Goal: Task Accomplishment & Management: Complete application form

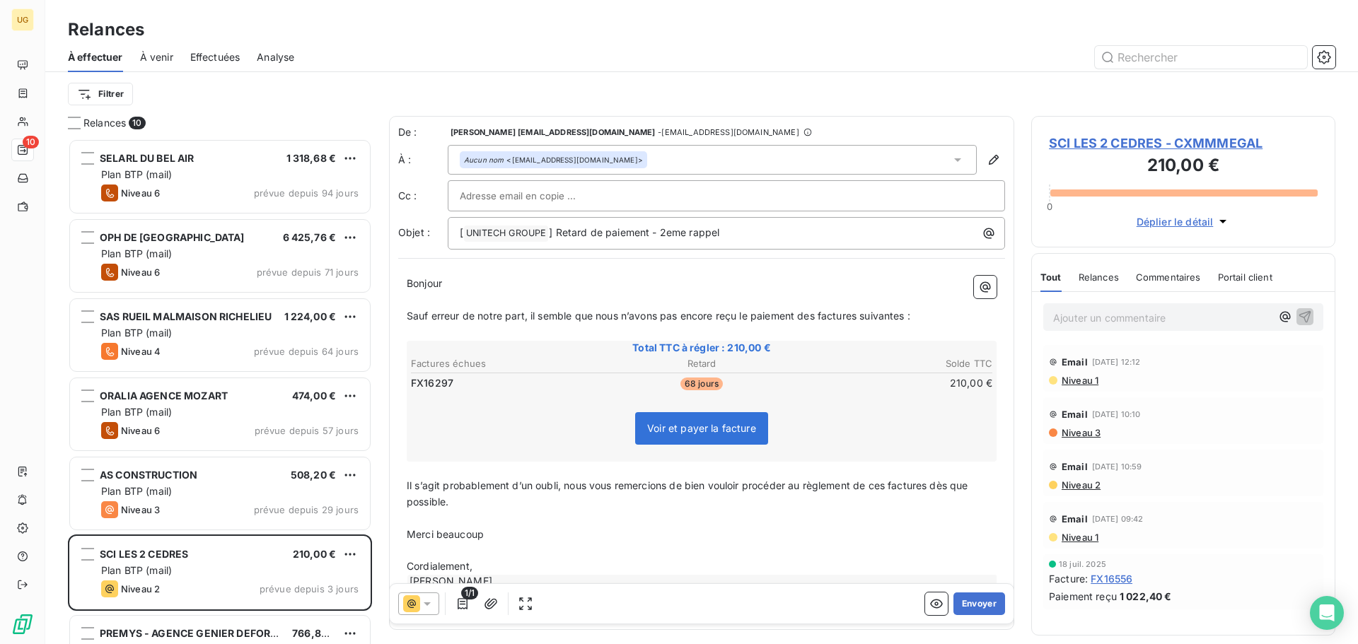
scroll to position [495, 294]
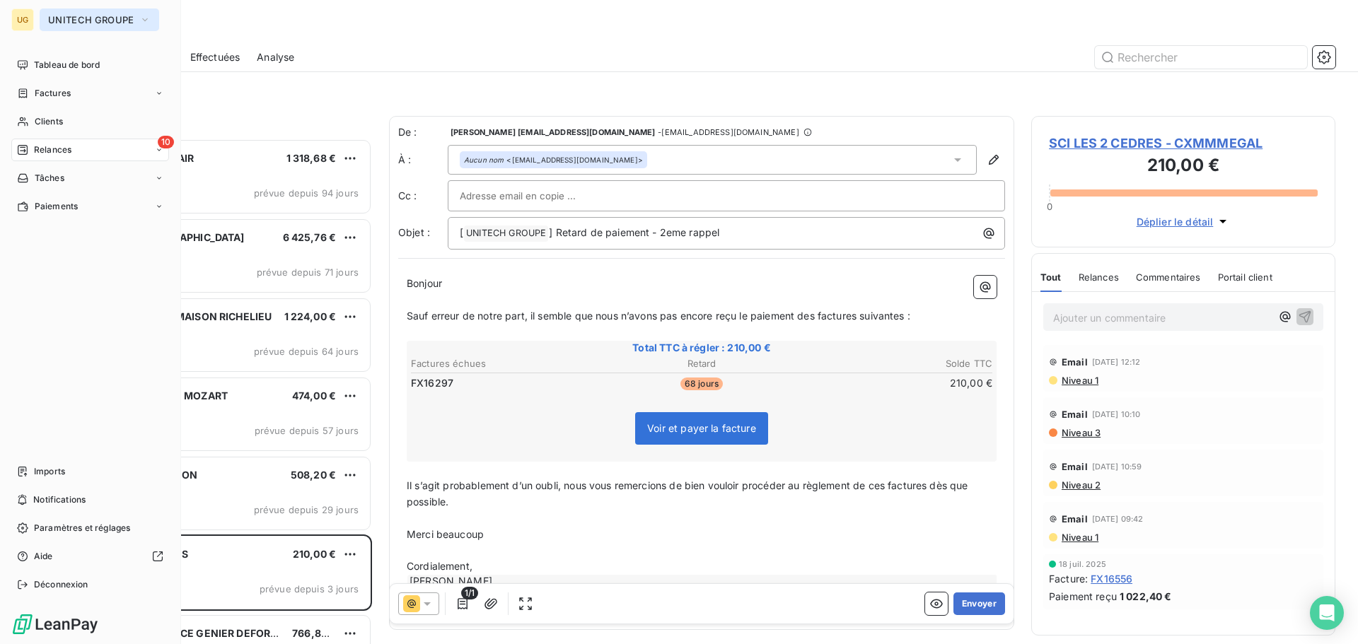
click at [58, 16] on span "UNITECH GROUPE" at bounding box center [91, 19] width 86 height 11
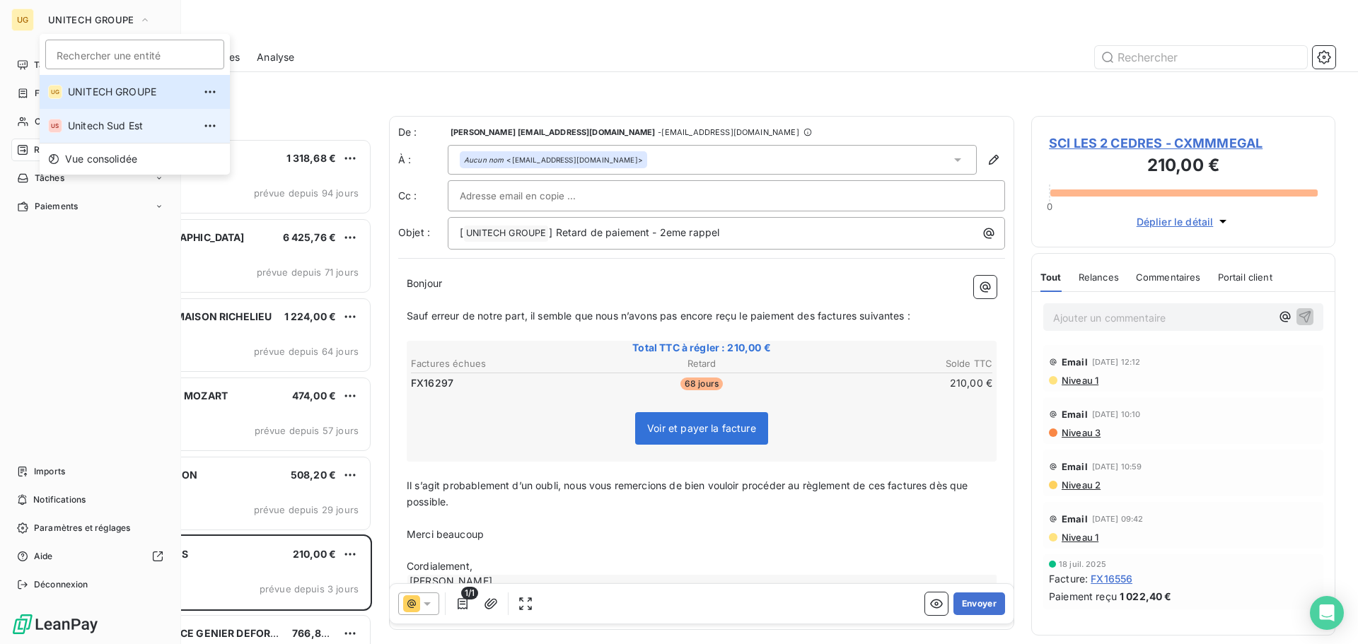
click at [123, 121] on span "Unitech Sud Est" at bounding box center [130, 126] width 125 height 14
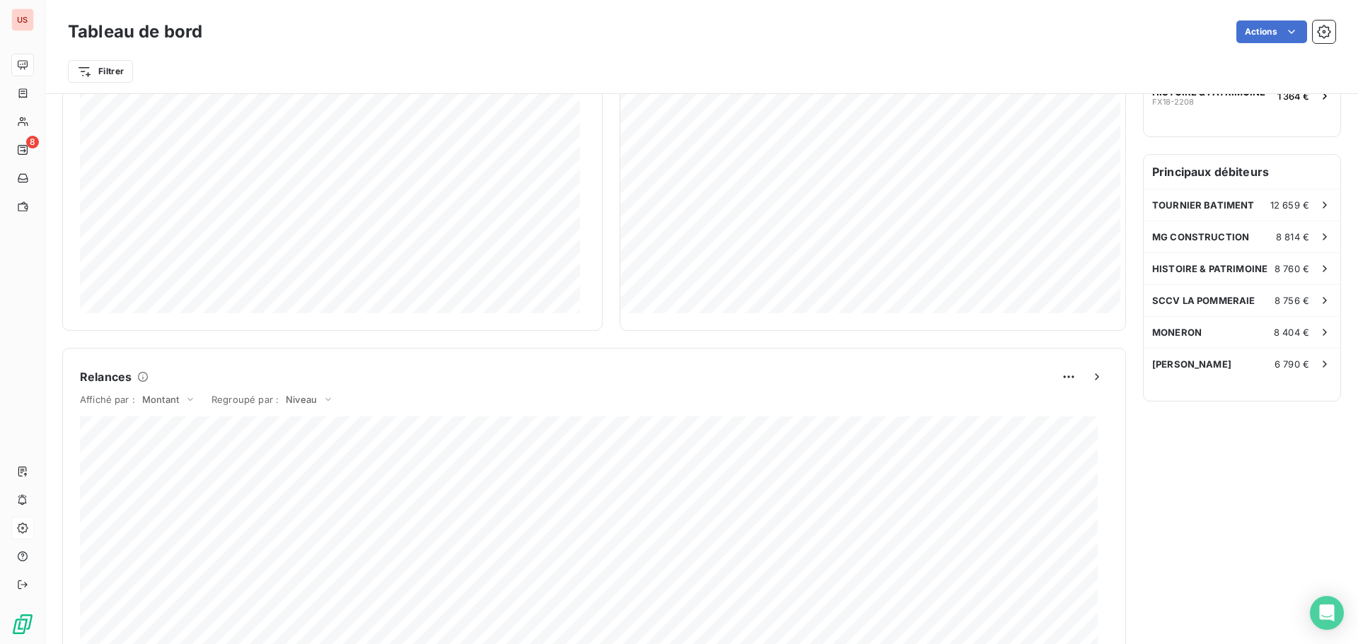
scroll to position [708, 0]
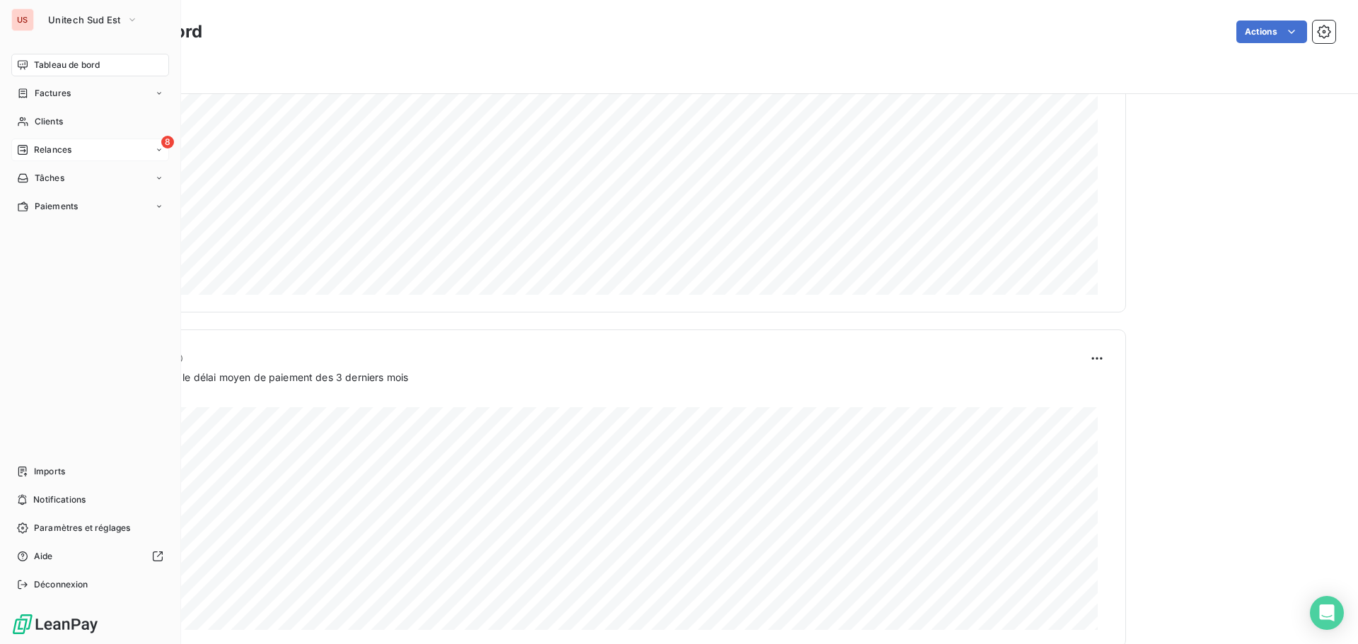
click at [45, 147] on span "Relances" at bounding box center [52, 150] width 37 height 13
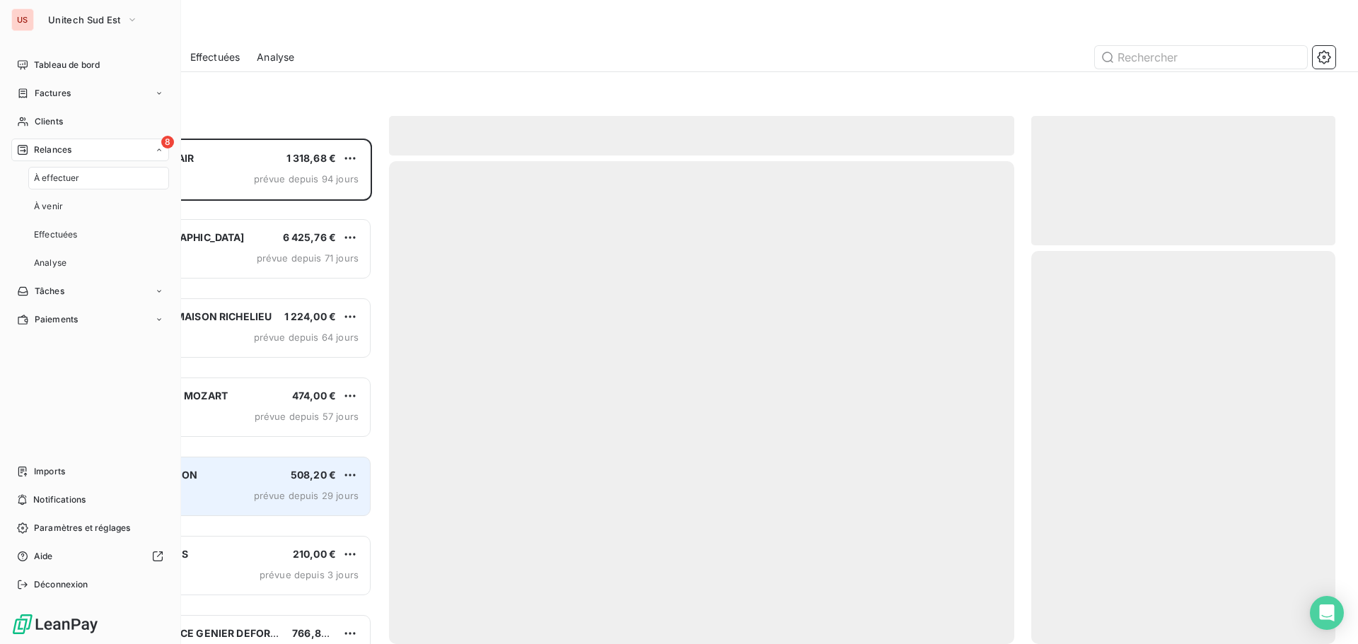
scroll to position [495, 294]
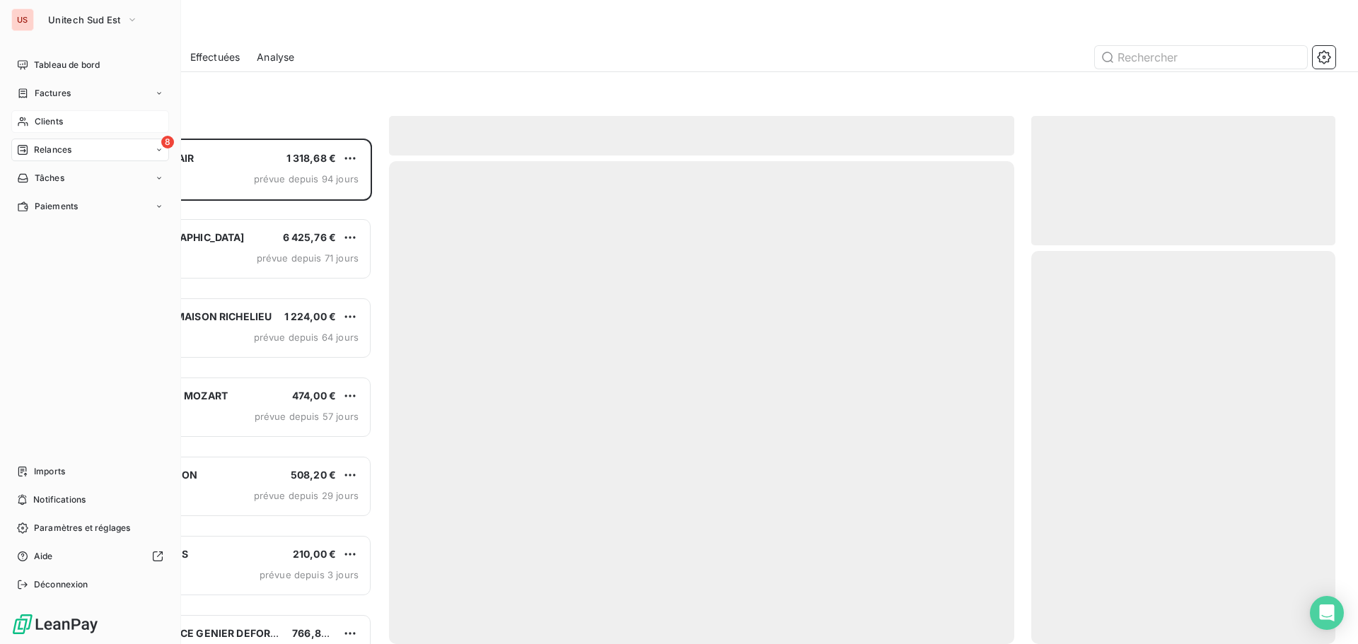
click at [108, 125] on div "Clients" at bounding box center [90, 121] width 158 height 23
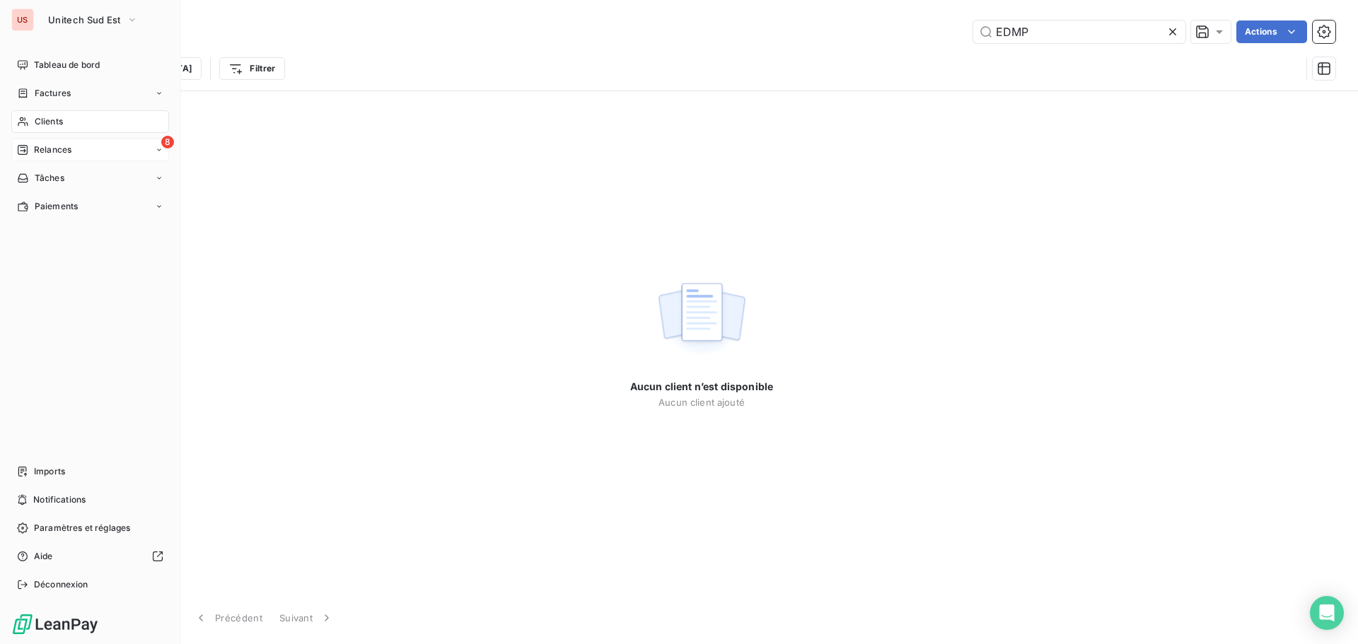
click at [100, 154] on div "8 Relances" at bounding box center [90, 150] width 158 height 23
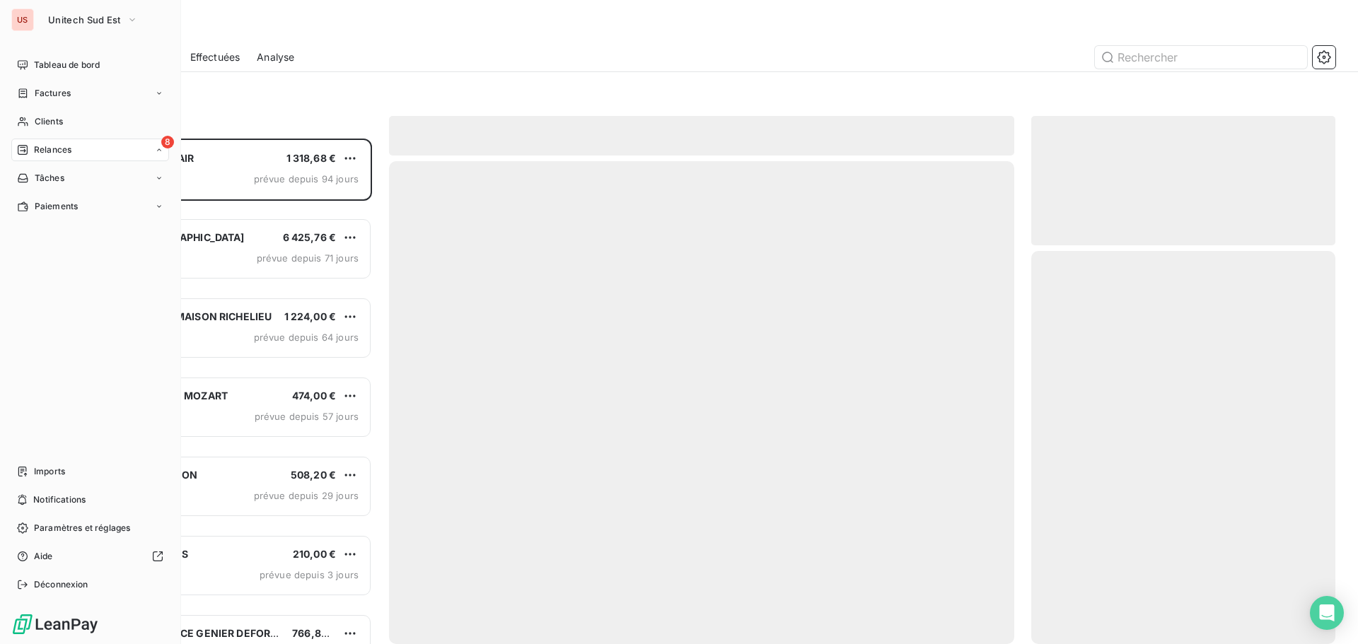
scroll to position [495, 294]
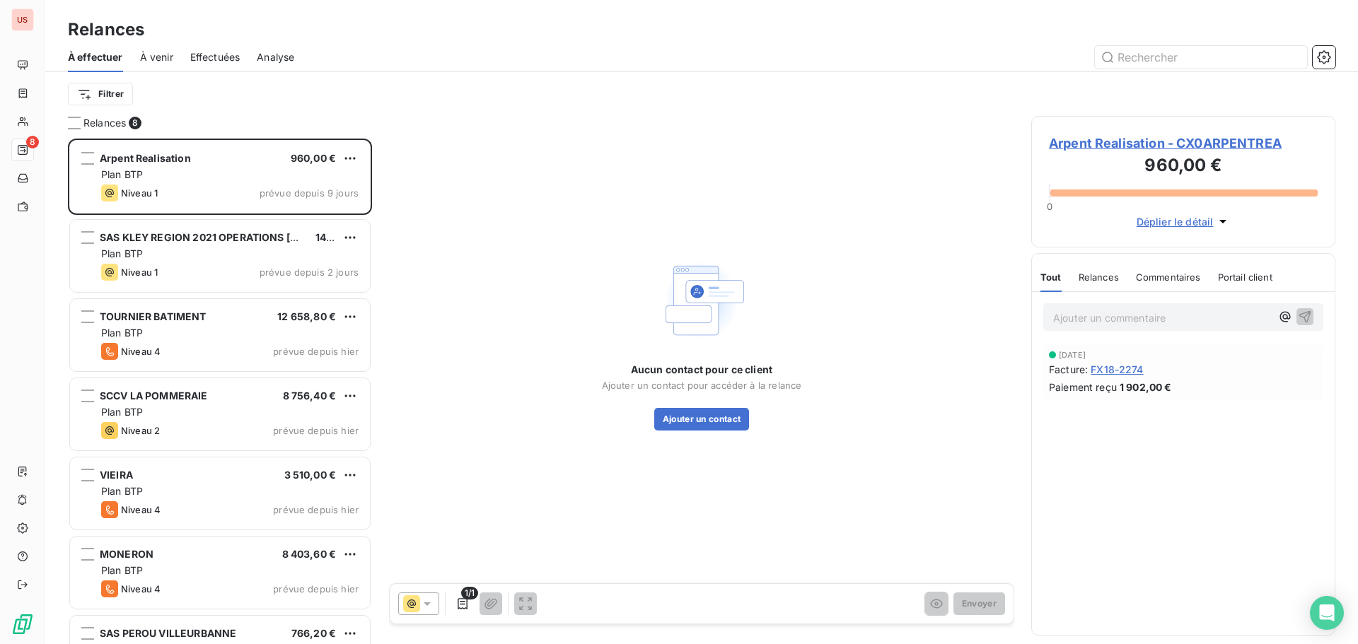
click at [1093, 145] on span "Arpent Realisation - CX0ARPENTREA" at bounding box center [1183, 143] width 269 height 19
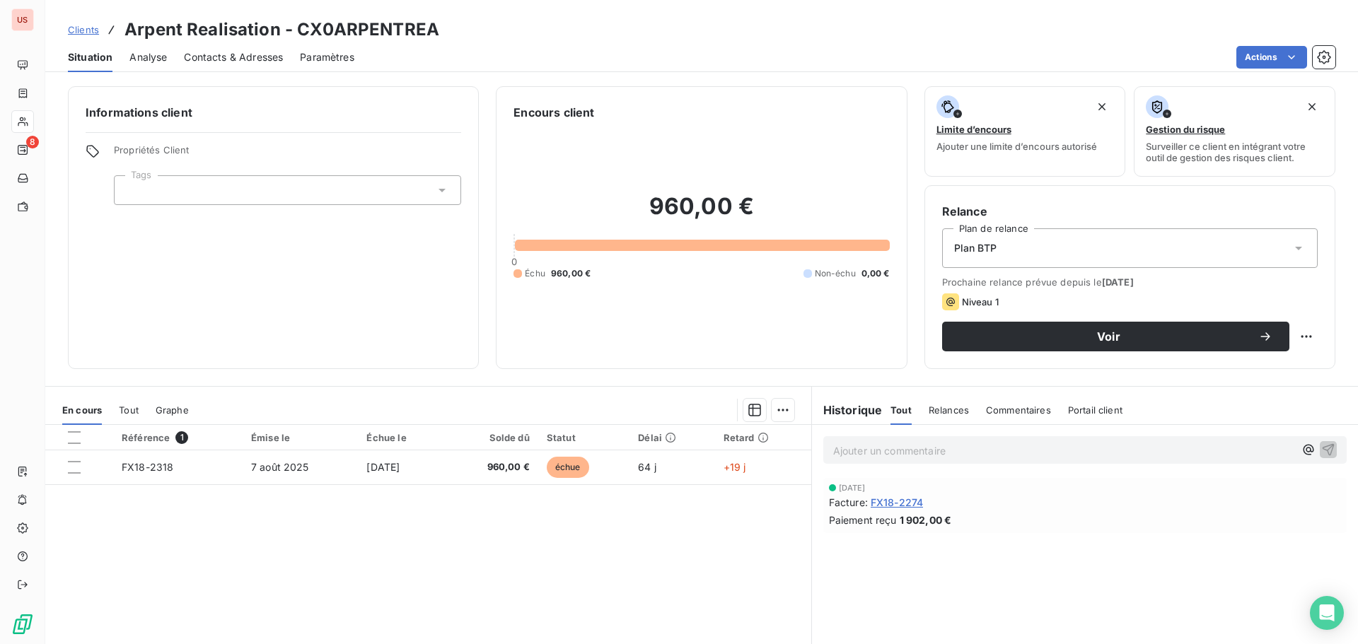
click at [272, 57] on span "Contacts & Adresses" at bounding box center [233, 57] width 99 height 14
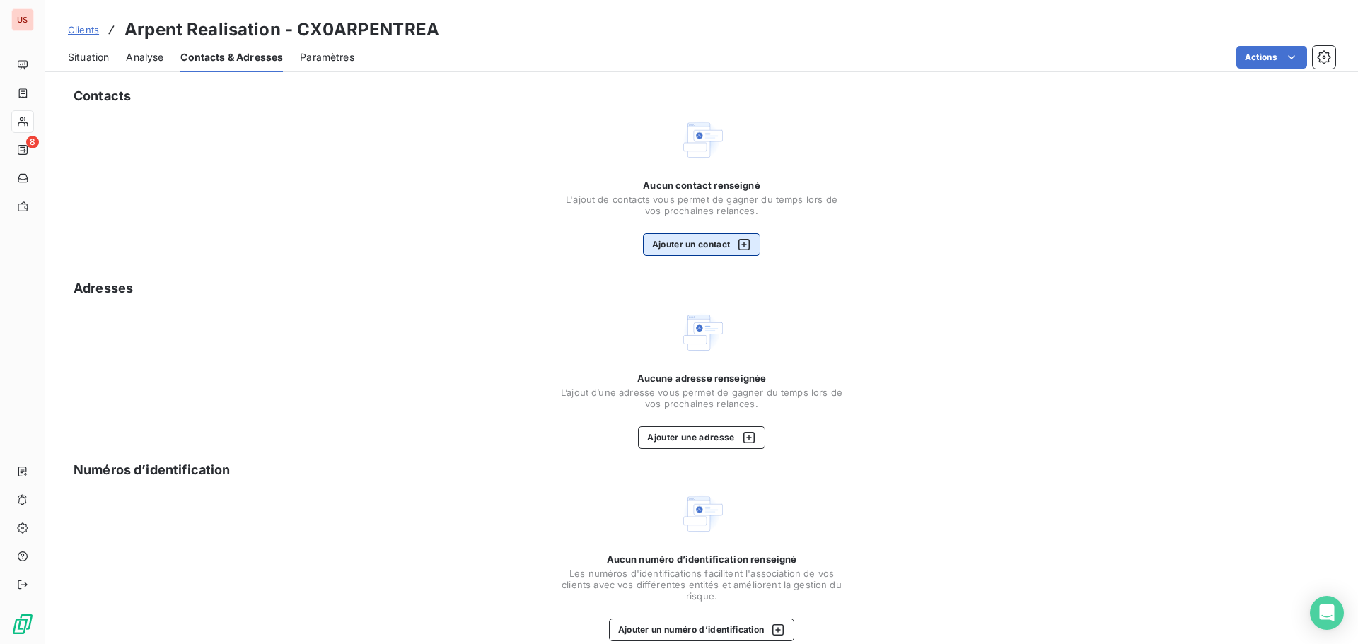
click at [703, 246] on button "Ajouter un contact" at bounding box center [702, 244] width 118 height 23
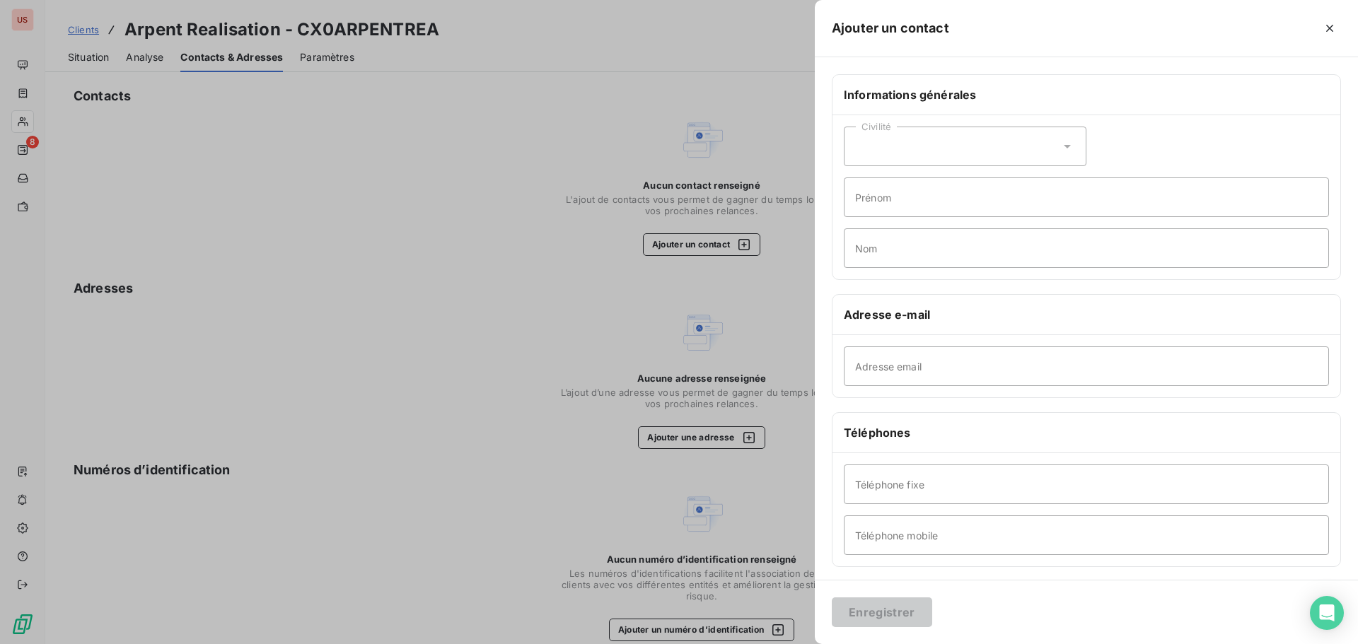
click at [965, 141] on div "Civilité" at bounding box center [965, 147] width 243 height 40
click at [887, 175] on span "Madame" at bounding box center [891, 181] width 38 height 13
click at [866, 363] on input "Adresse email" at bounding box center [1086, 367] width 485 height 40
paste input "[EMAIL_ADDRESS][DOMAIN_NAME]"
type input "[EMAIL_ADDRESS][DOMAIN_NAME]"
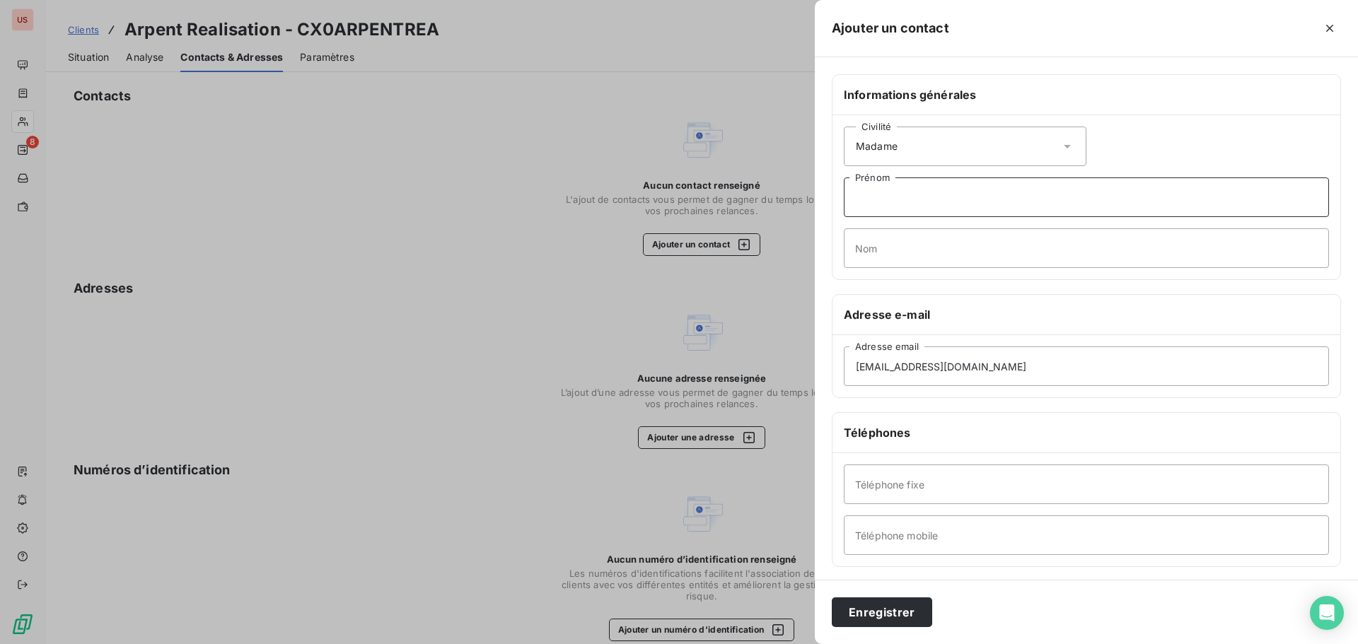
click at [873, 202] on input "Prénom" at bounding box center [1086, 198] width 485 height 40
type input "g"
type input "Gaelle"
type input "m"
type input "MABILLON"
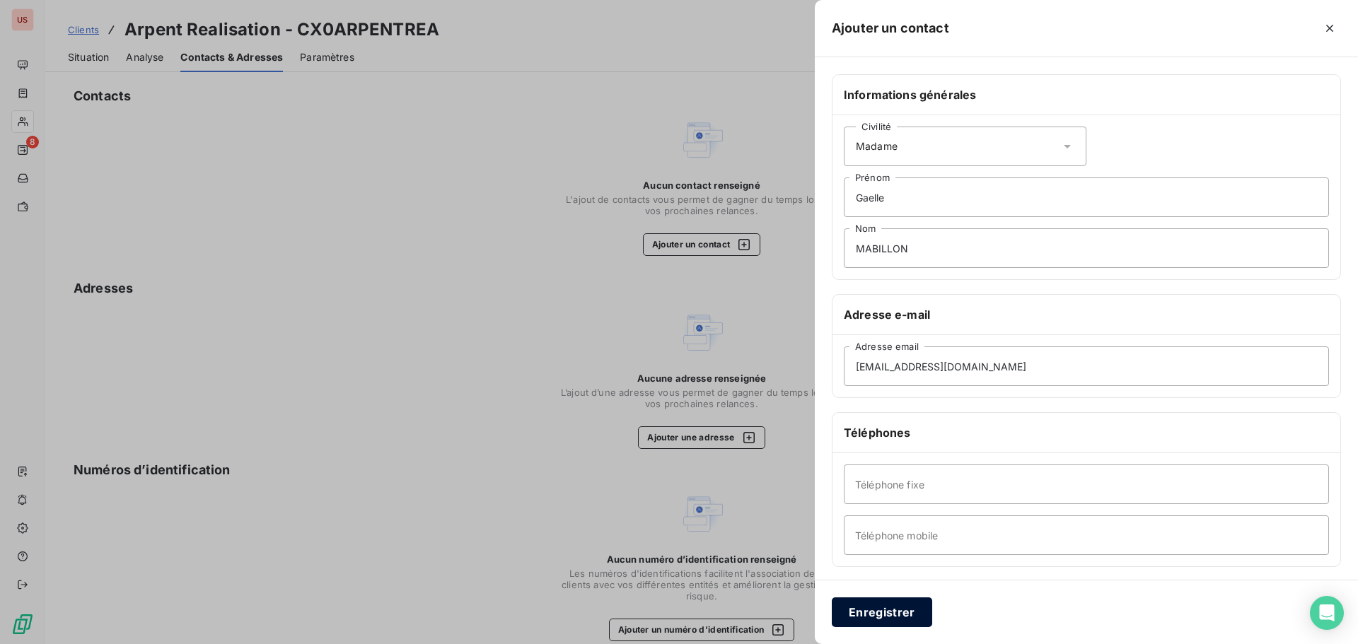
click at [888, 611] on button "Enregistrer" at bounding box center [882, 613] width 100 height 30
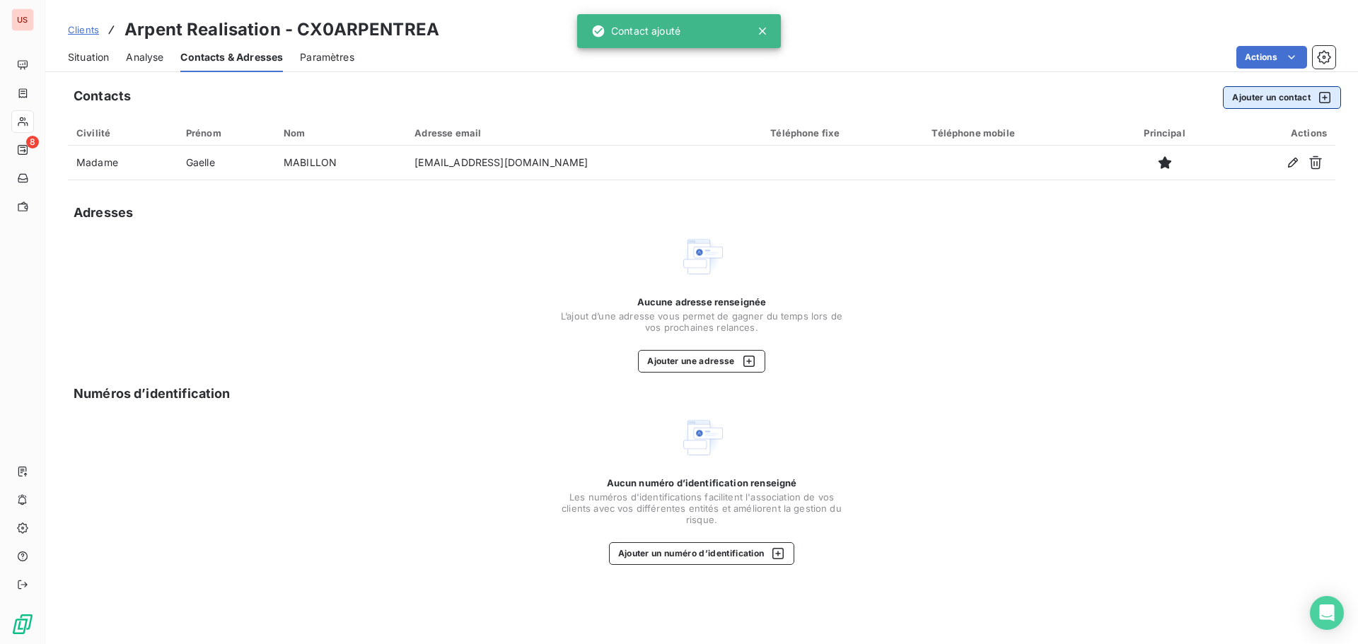
click at [1239, 98] on button "Ajouter un contact" at bounding box center [1282, 97] width 118 height 23
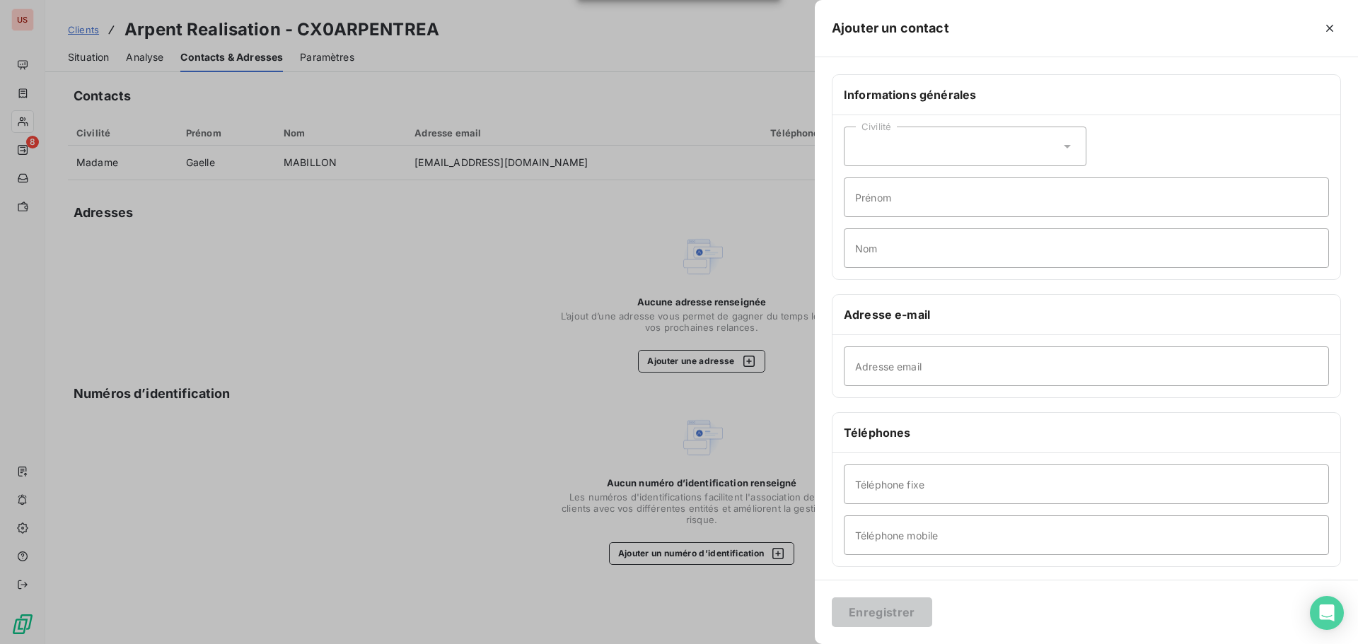
click at [888, 158] on div "Civilité" at bounding box center [965, 147] width 243 height 40
click at [889, 207] on span "Monsieur" at bounding box center [893, 207] width 42 height 13
click at [871, 376] on input "Adresse email" at bounding box center [1086, 367] width 485 height 40
paste input "[PERSON_NAME][EMAIL_ADDRESS][DOMAIN_NAME]"
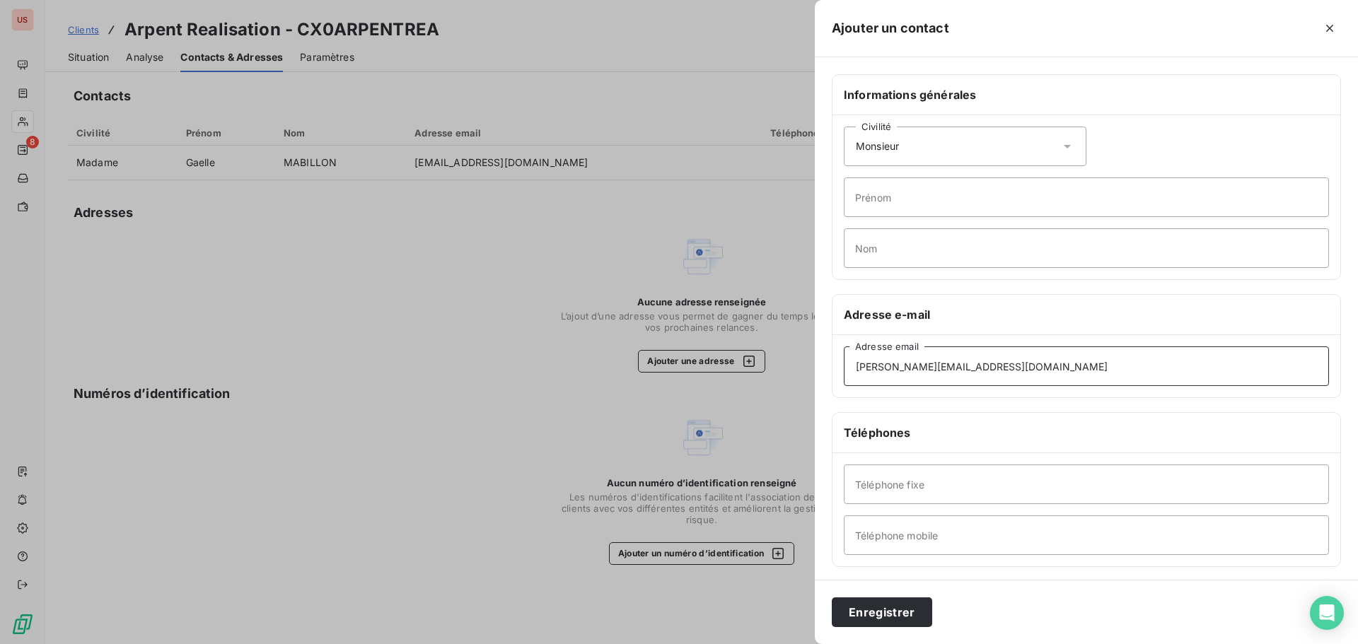
type input "[PERSON_NAME][EMAIL_ADDRESS][DOMAIN_NAME]"
click at [874, 192] on input "Prénom" at bounding box center [1086, 198] width 485 height 40
type input "[PERSON_NAME]"
type input "balthazard"
click at [860, 539] on input "Téléphone mobile" at bounding box center [1086, 536] width 485 height 40
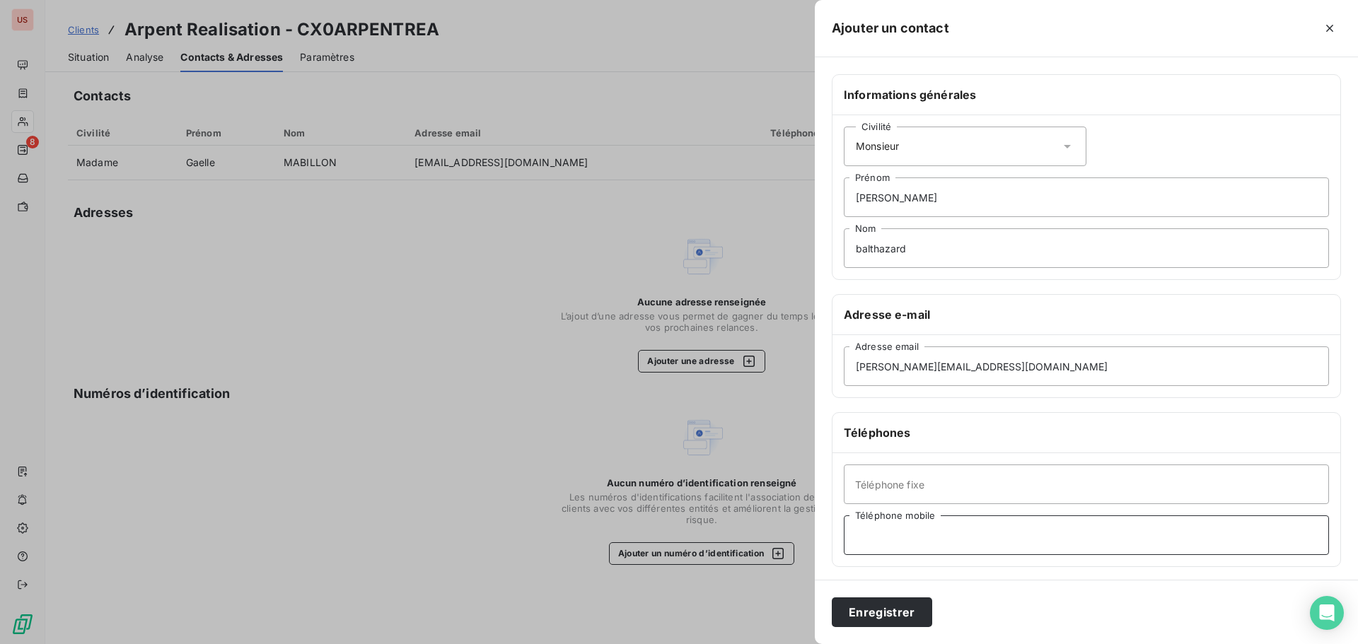
paste input "[PHONE_NUMBER]"
type input "[PHONE_NUMBER]"
click at [890, 616] on button "Enregistrer" at bounding box center [882, 613] width 100 height 30
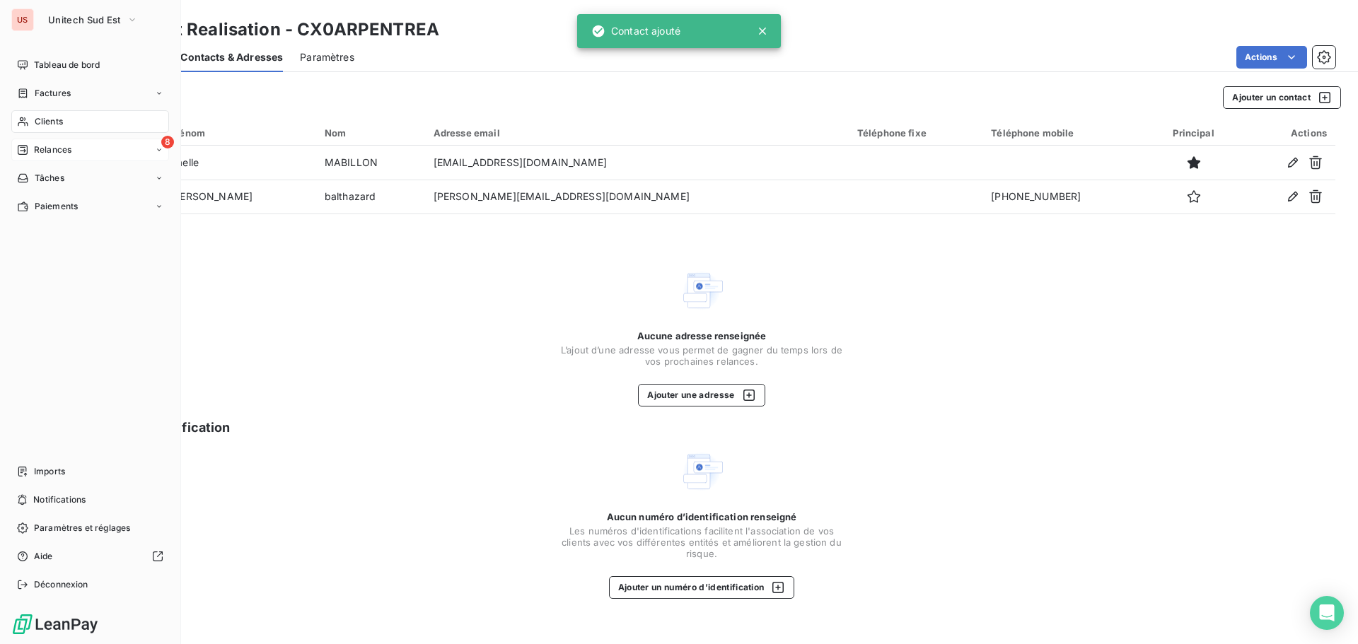
click at [33, 146] on div "Relances" at bounding box center [44, 150] width 54 height 13
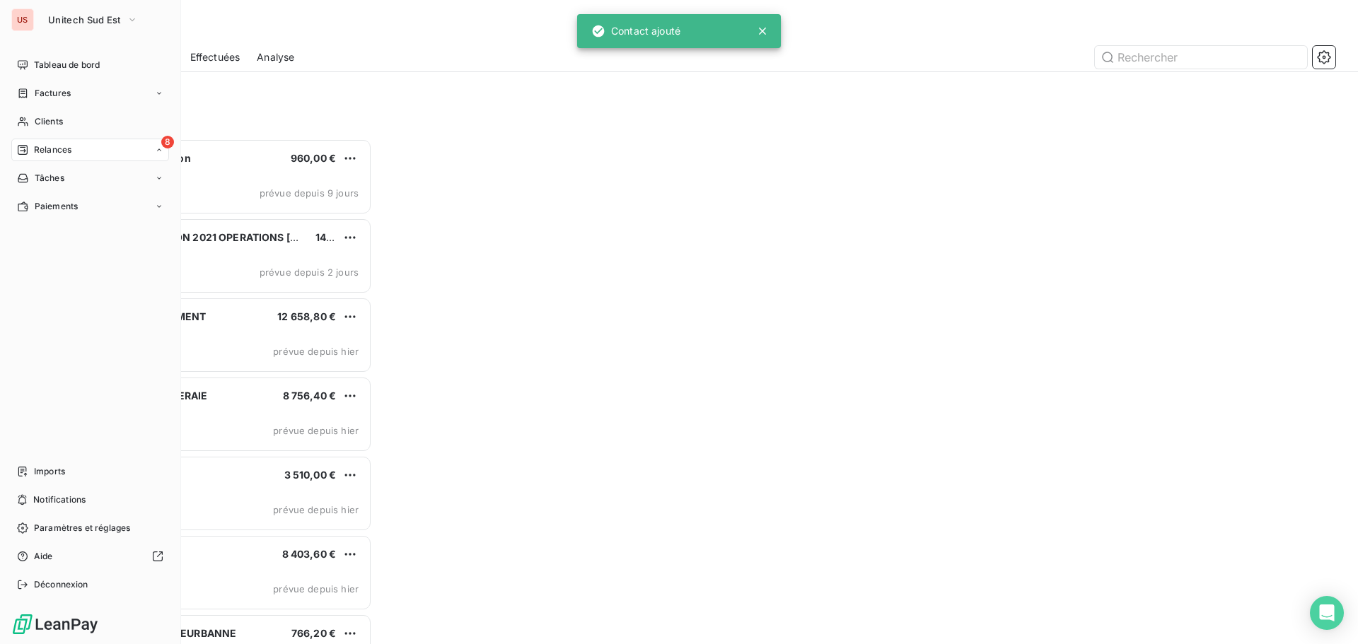
scroll to position [495, 294]
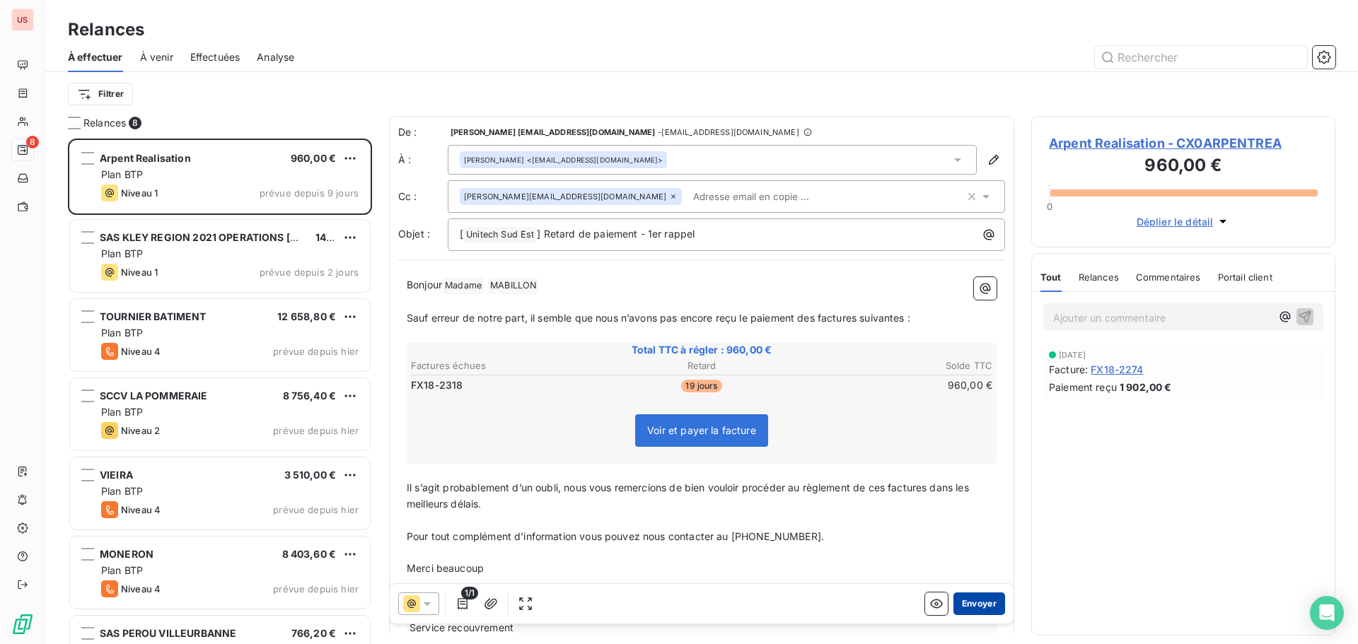
click at [959, 608] on button "Envoyer" at bounding box center [980, 604] width 52 height 23
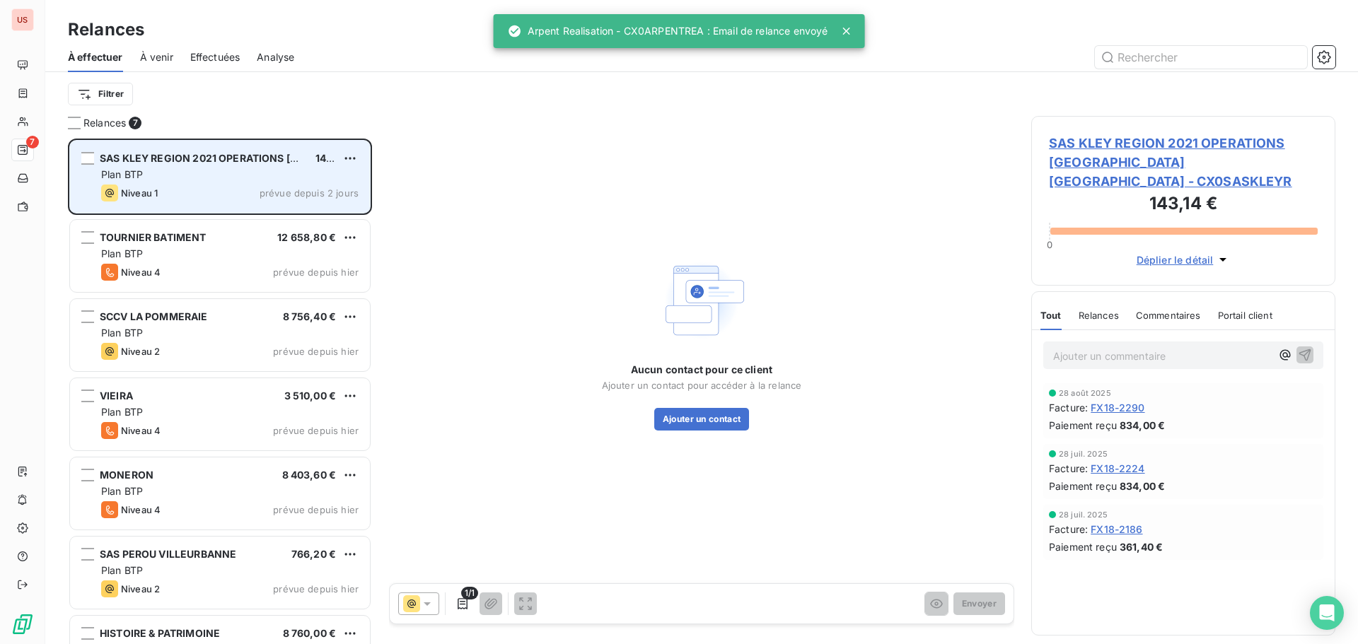
click at [197, 178] on div "Plan BTP" at bounding box center [230, 175] width 258 height 14
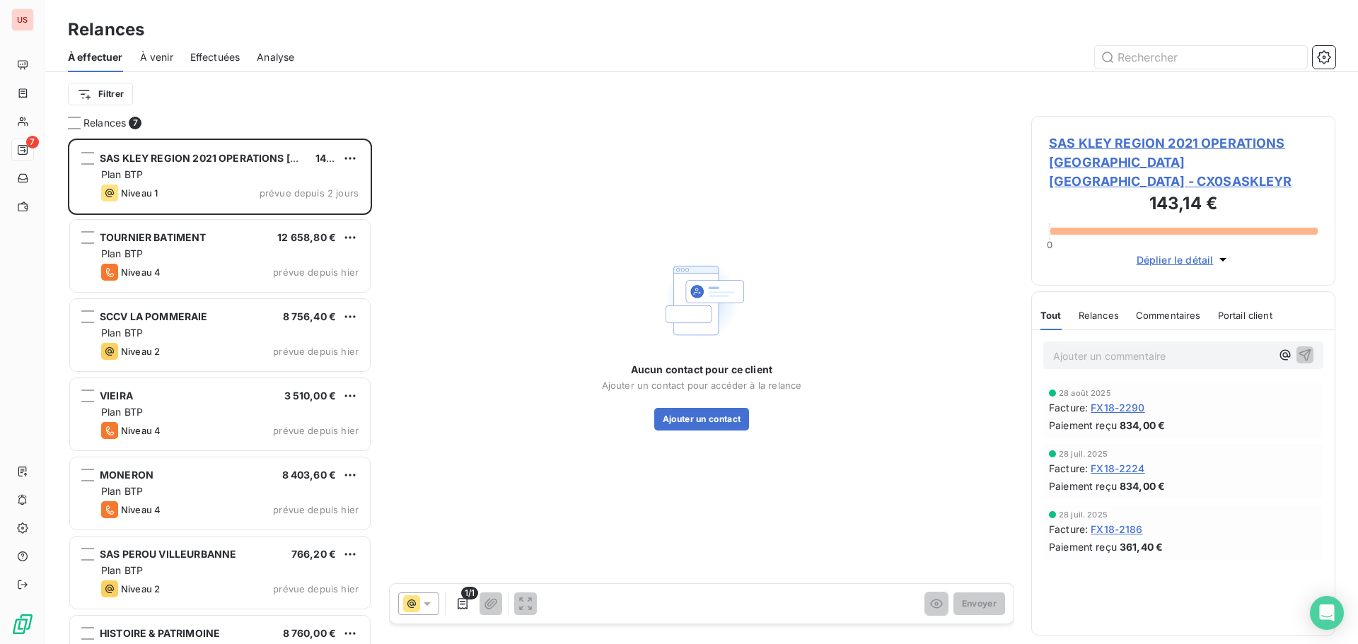
click at [1108, 141] on span "SAS KLEY REGION 2021 OPERATIONS [GEOGRAPHIC_DATA] [GEOGRAPHIC_DATA] - CX0SASKLE…" at bounding box center [1183, 162] width 269 height 57
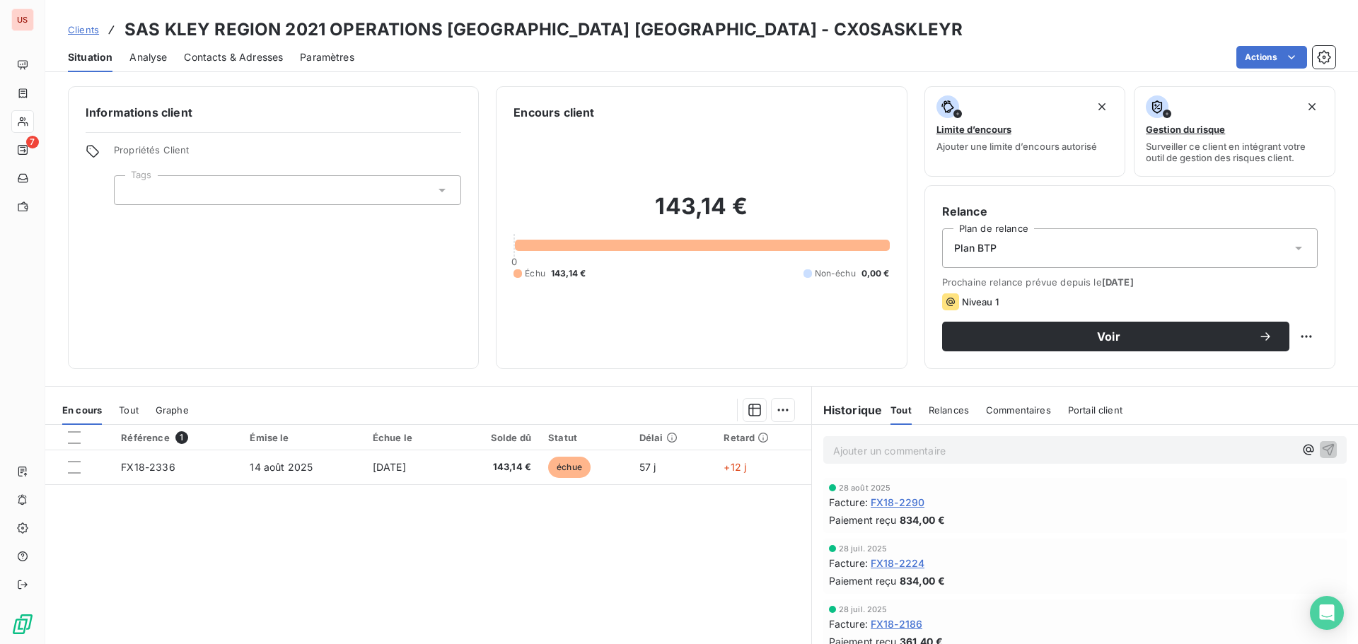
click at [204, 61] on span "Contacts & Adresses" at bounding box center [233, 57] width 99 height 14
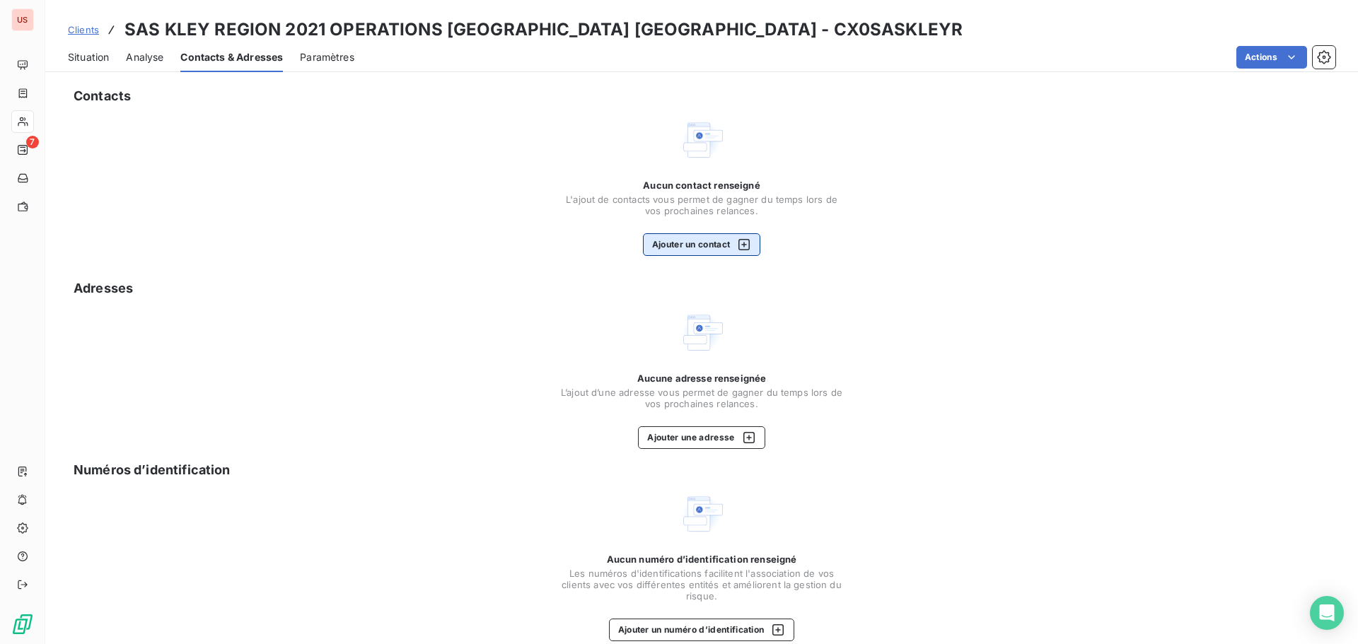
click at [664, 249] on button "Ajouter un contact" at bounding box center [702, 244] width 118 height 23
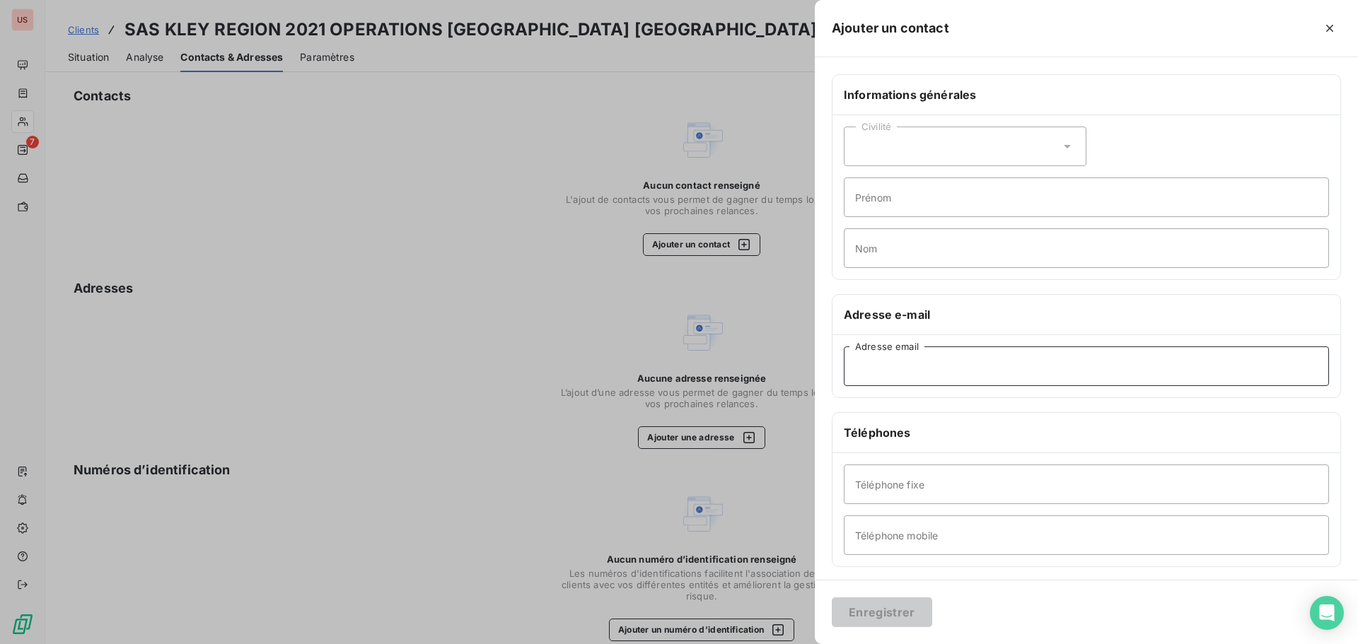
click at [865, 364] on input "Adresse email" at bounding box center [1086, 367] width 485 height 40
paste input "[EMAIL_ADDRESS][DOMAIN_NAME]"
type input "[EMAIL_ADDRESS][DOMAIN_NAME]"
click at [928, 140] on div "Civilité" at bounding box center [965, 147] width 243 height 40
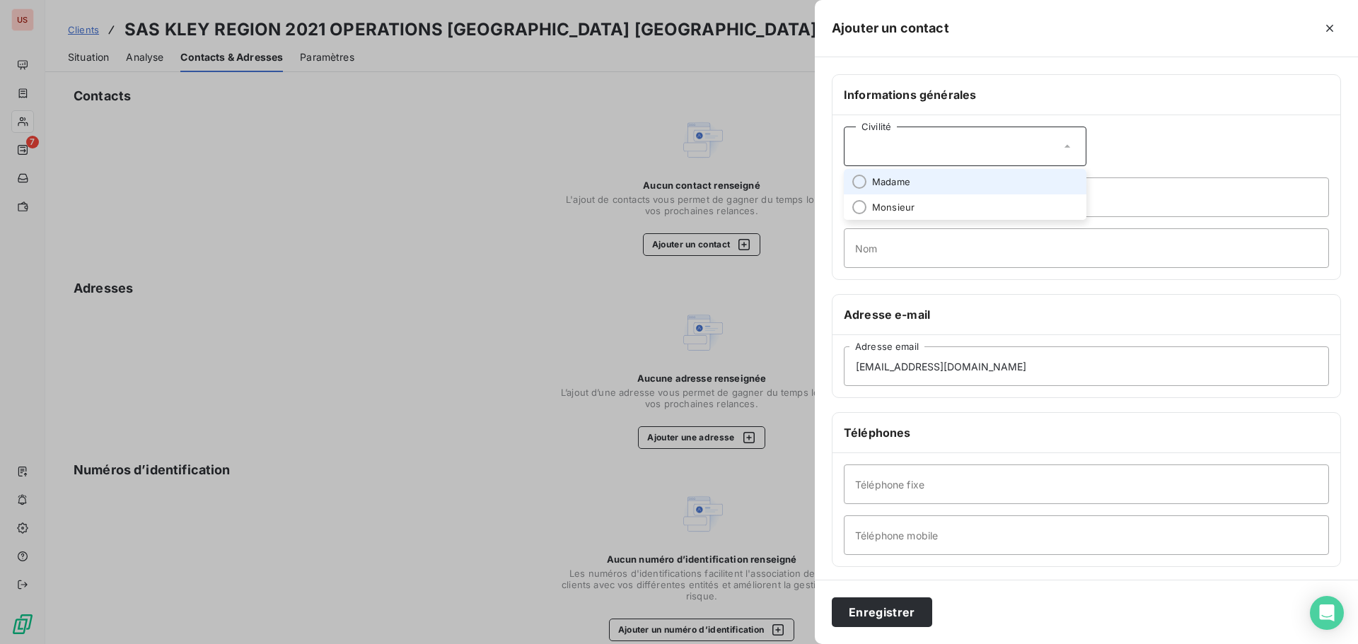
click at [899, 185] on span "Madame" at bounding box center [891, 181] width 38 height 13
click at [864, 199] on input "Prénom" at bounding box center [1086, 198] width 485 height 40
type input "[PERSON_NAME]"
type input "ALLEAU"
drag, startPoint x: 867, startPoint y: 536, endPoint x: 869, endPoint y: 521, distance: 15.0
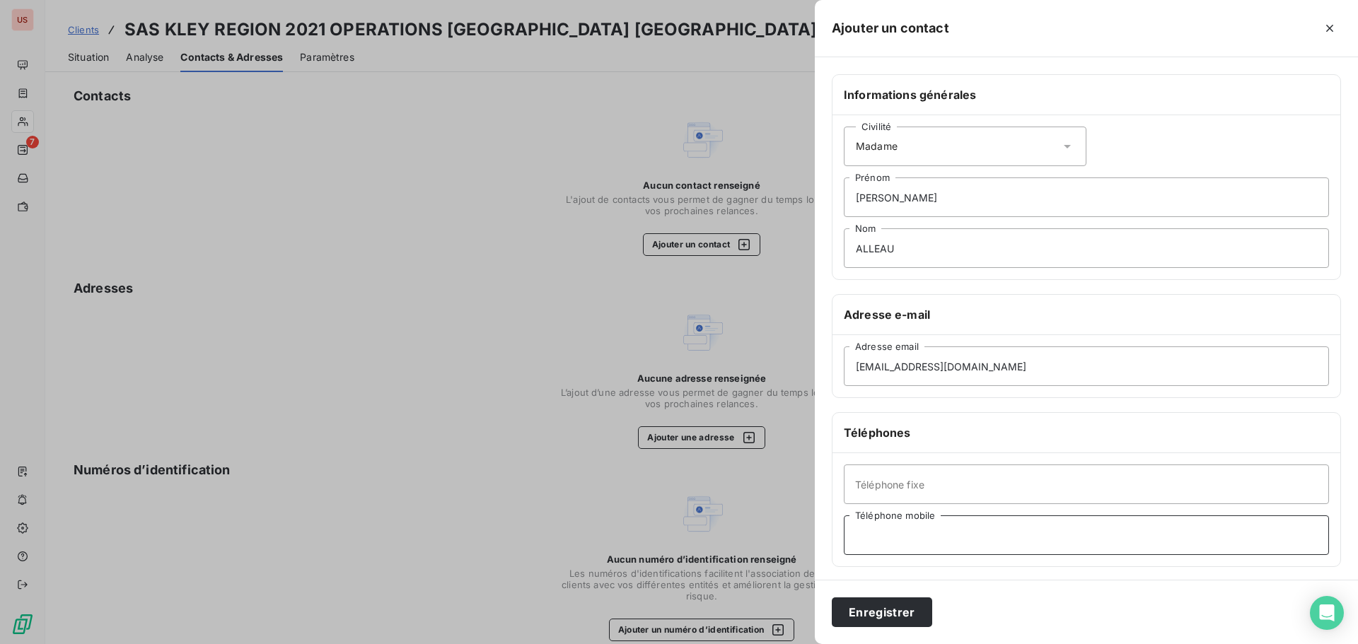
click at [867, 536] on input "Téléphone mobile" at bounding box center [1086, 536] width 485 height 40
type input "[PHONE_NUMBER]"
click at [880, 482] on input "Téléphone fixe" at bounding box center [1086, 485] width 485 height 40
type input "[PHONE_NUMBER]"
click at [872, 606] on button "Enregistrer" at bounding box center [882, 613] width 100 height 30
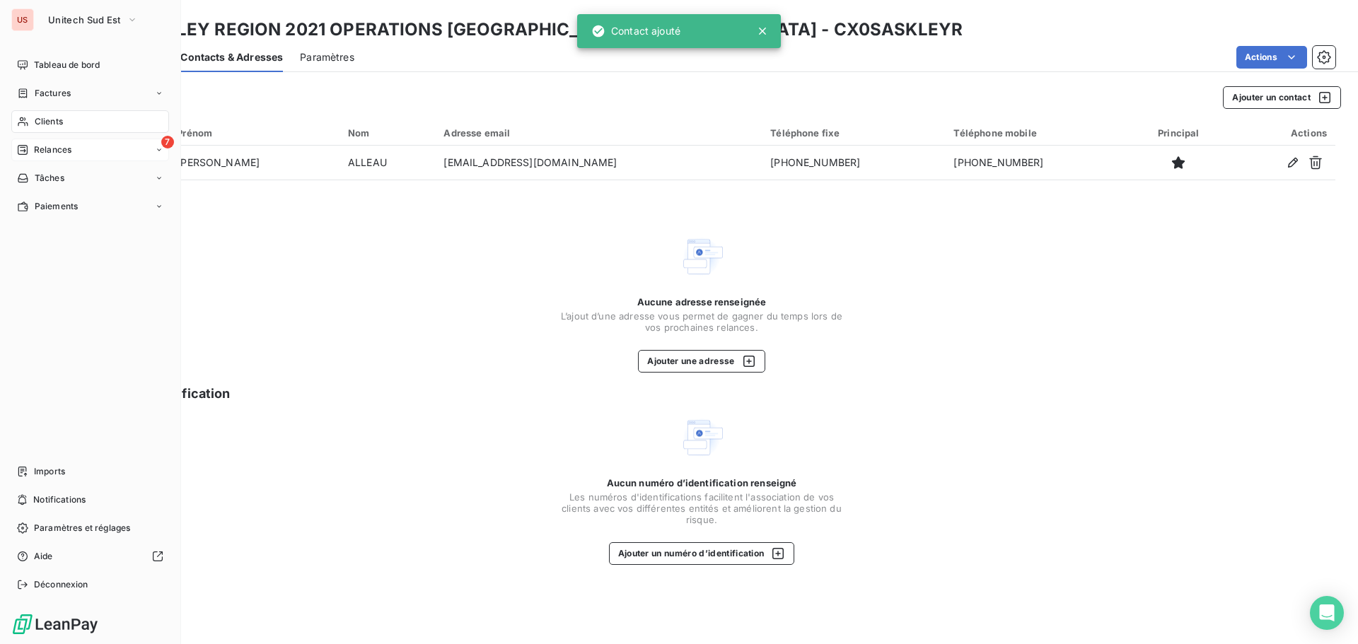
click at [27, 149] on icon at bounding box center [23, 150] width 10 height 10
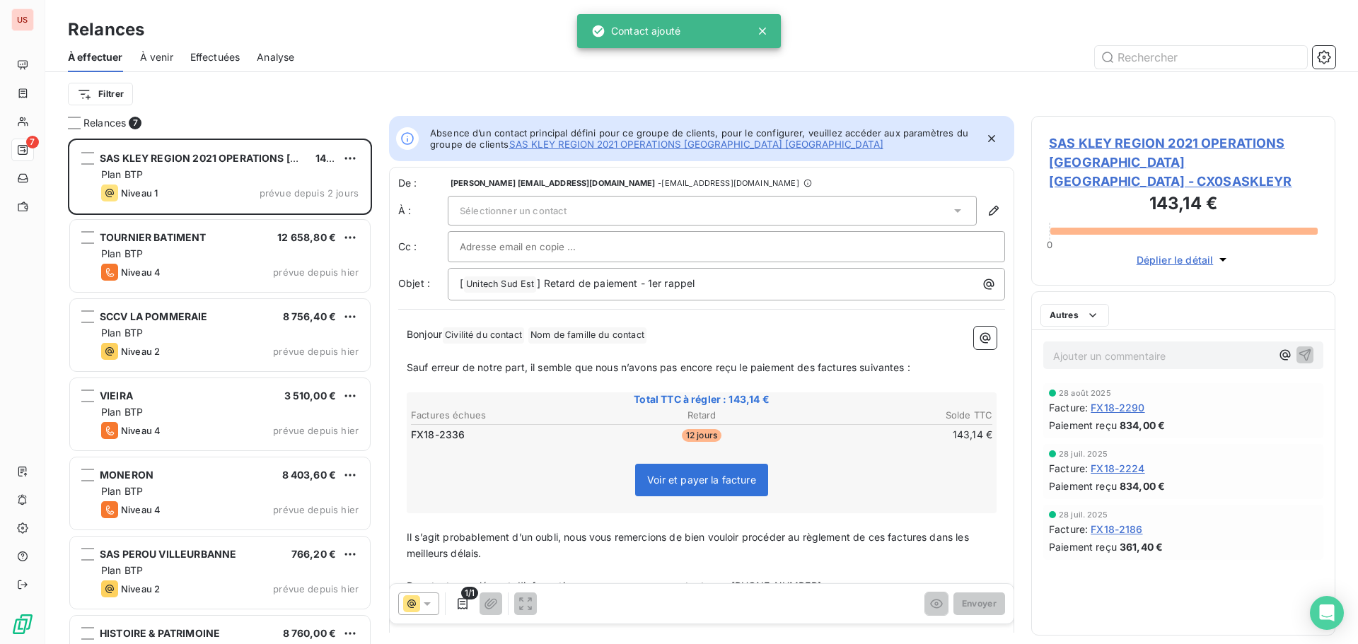
scroll to position [495, 294]
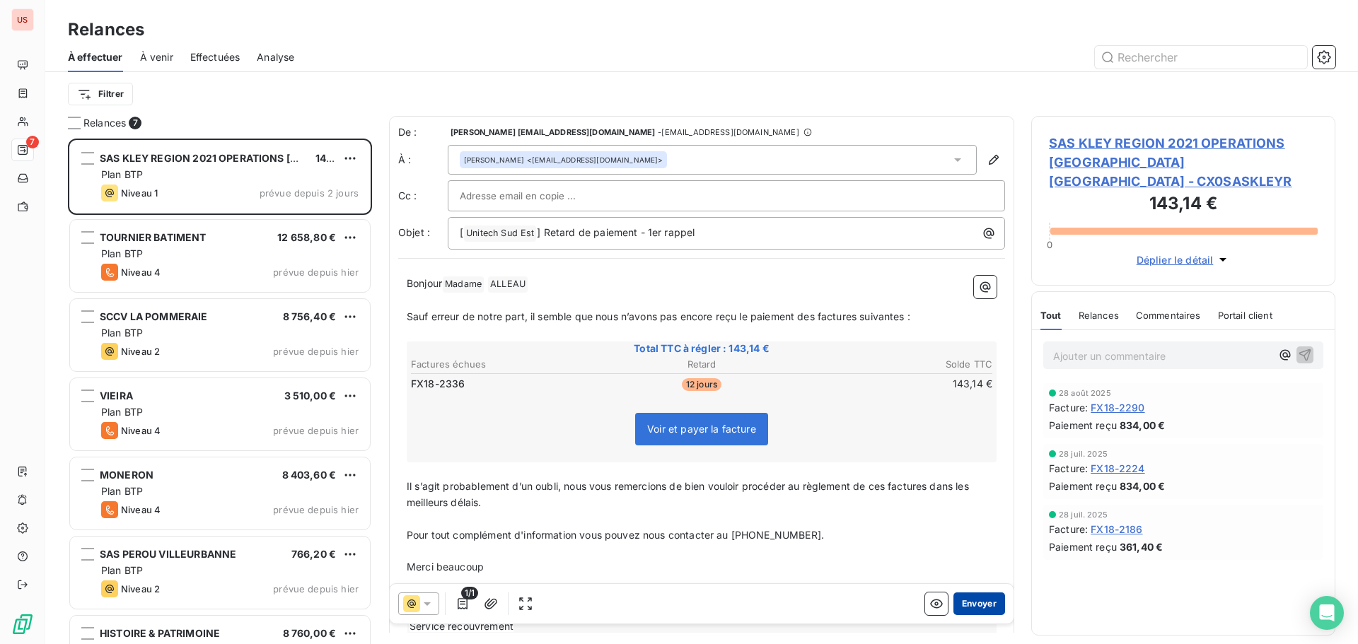
click at [968, 605] on button "Envoyer" at bounding box center [980, 604] width 52 height 23
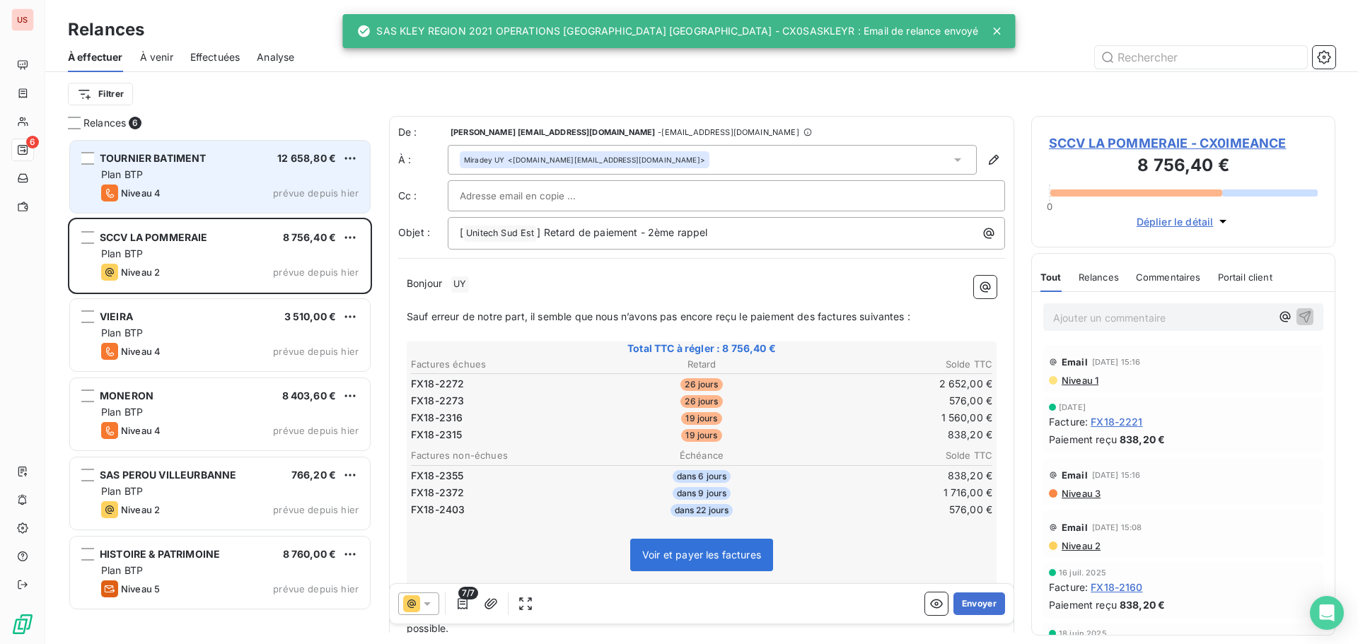
click at [227, 185] on div "Niveau 4 prévue depuis hier" at bounding box center [230, 193] width 258 height 17
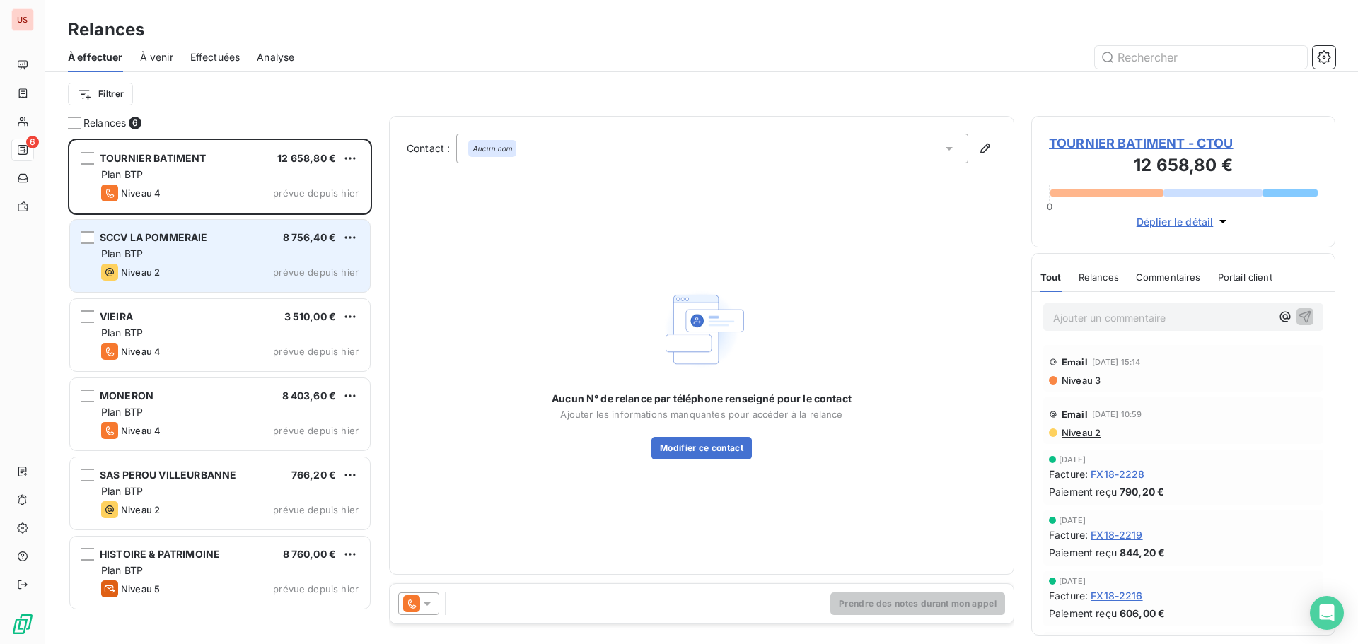
click at [215, 248] on div "Plan BTP" at bounding box center [230, 254] width 258 height 14
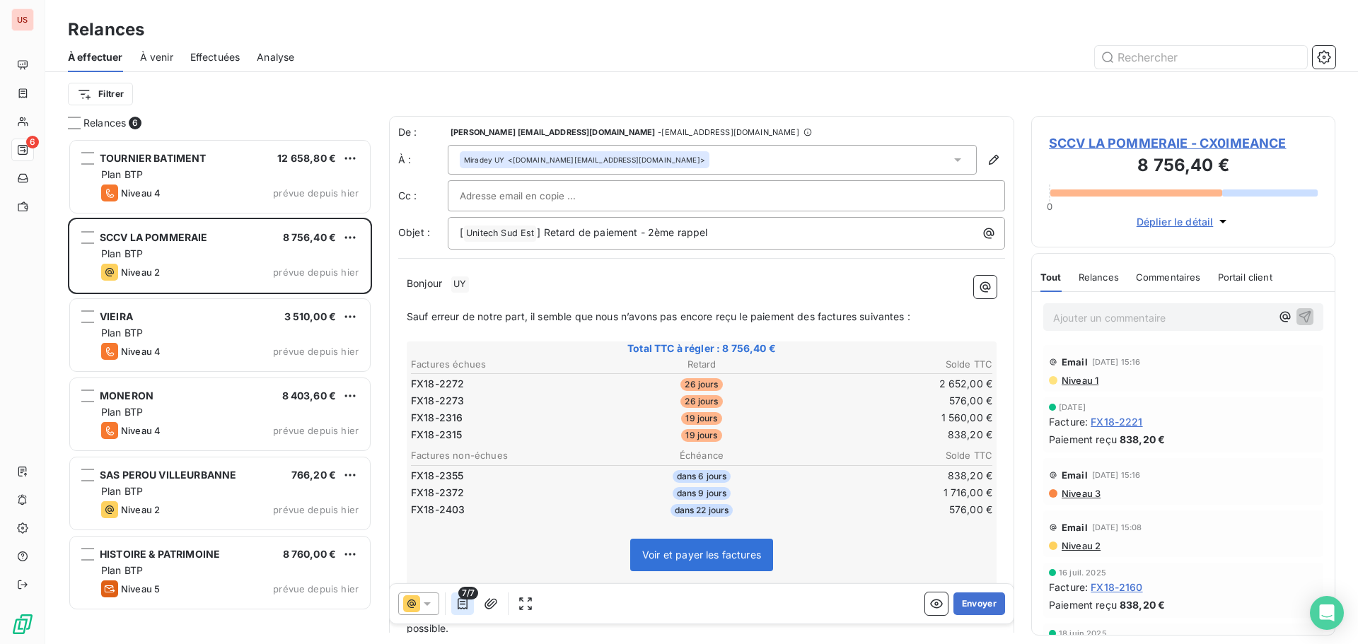
click at [464, 609] on icon "button" at bounding box center [463, 603] width 10 height 11
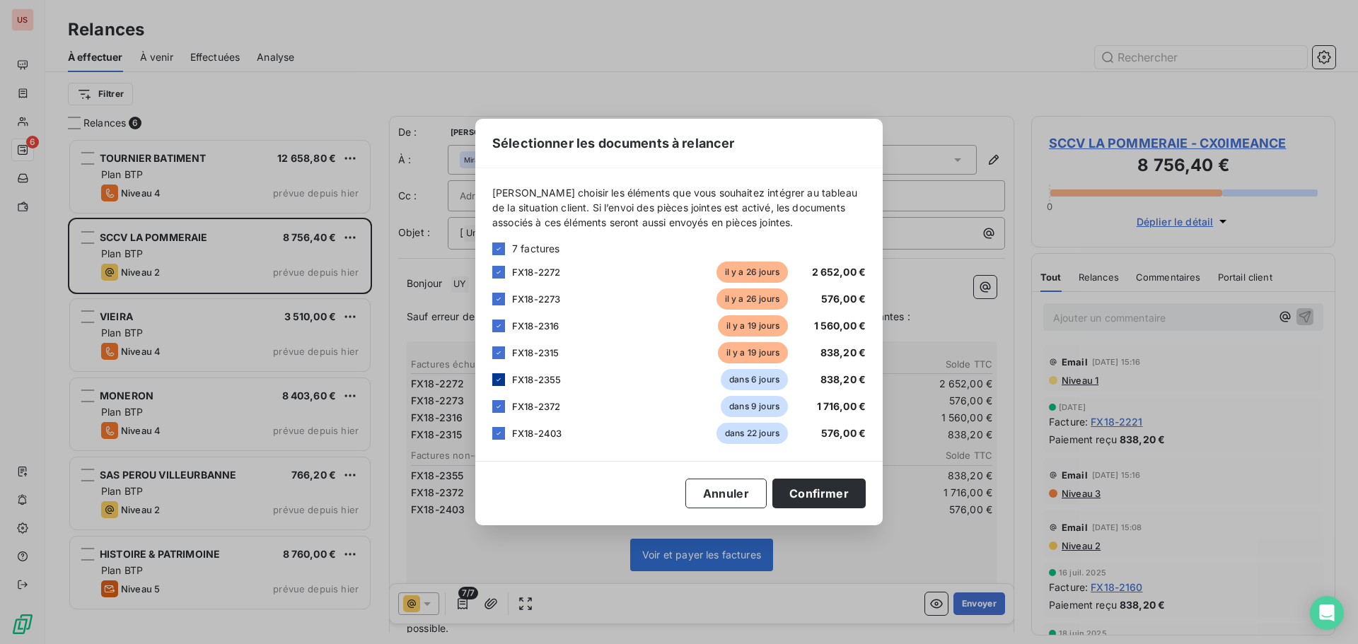
click at [499, 381] on icon at bounding box center [498, 380] width 8 height 8
click at [497, 404] on icon at bounding box center [498, 407] width 8 height 8
click at [497, 437] on icon at bounding box center [498, 433] width 8 height 8
click at [833, 494] on button "Confirmer" at bounding box center [819, 494] width 93 height 30
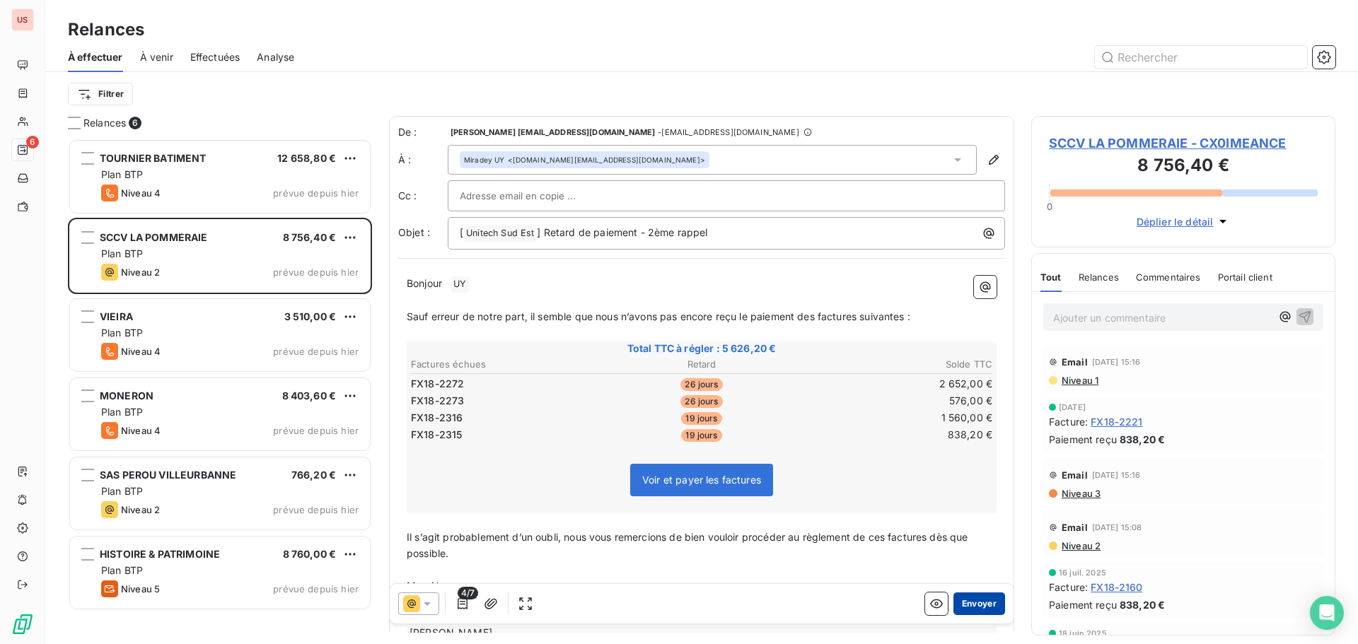
click at [965, 603] on button "Envoyer" at bounding box center [980, 604] width 52 height 23
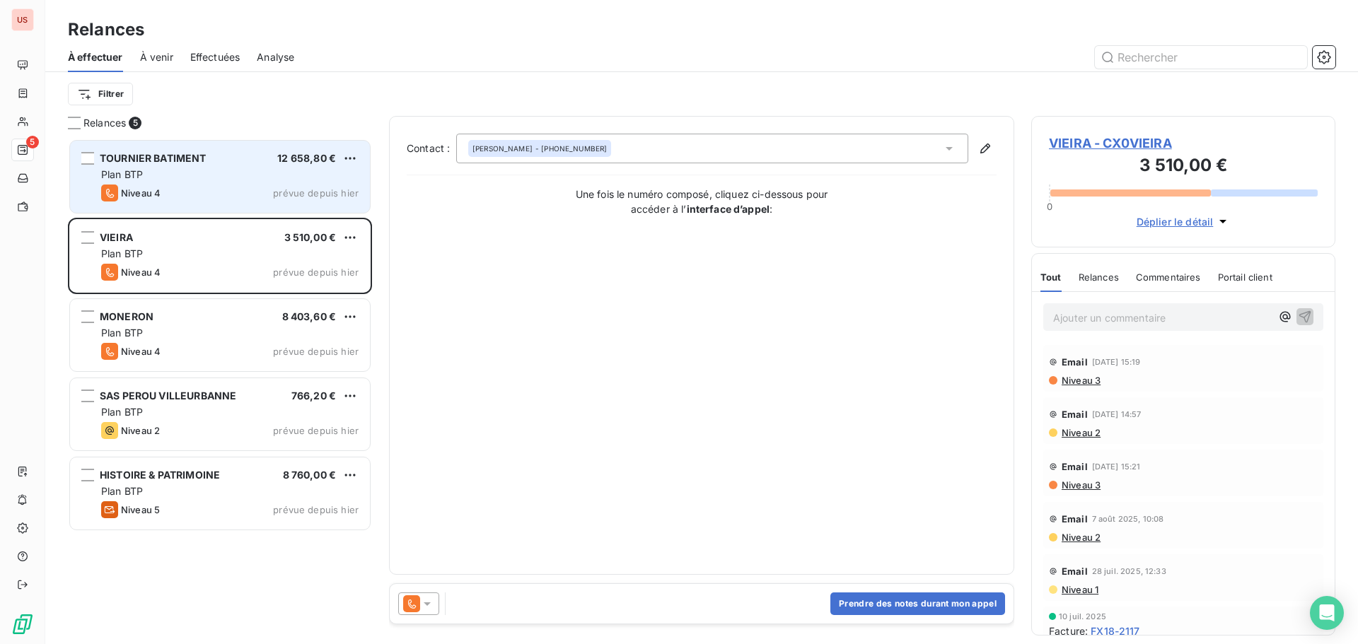
click at [226, 187] on div "Niveau 4 prévue depuis hier" at bounding box center [230, 193] width 258 height 17
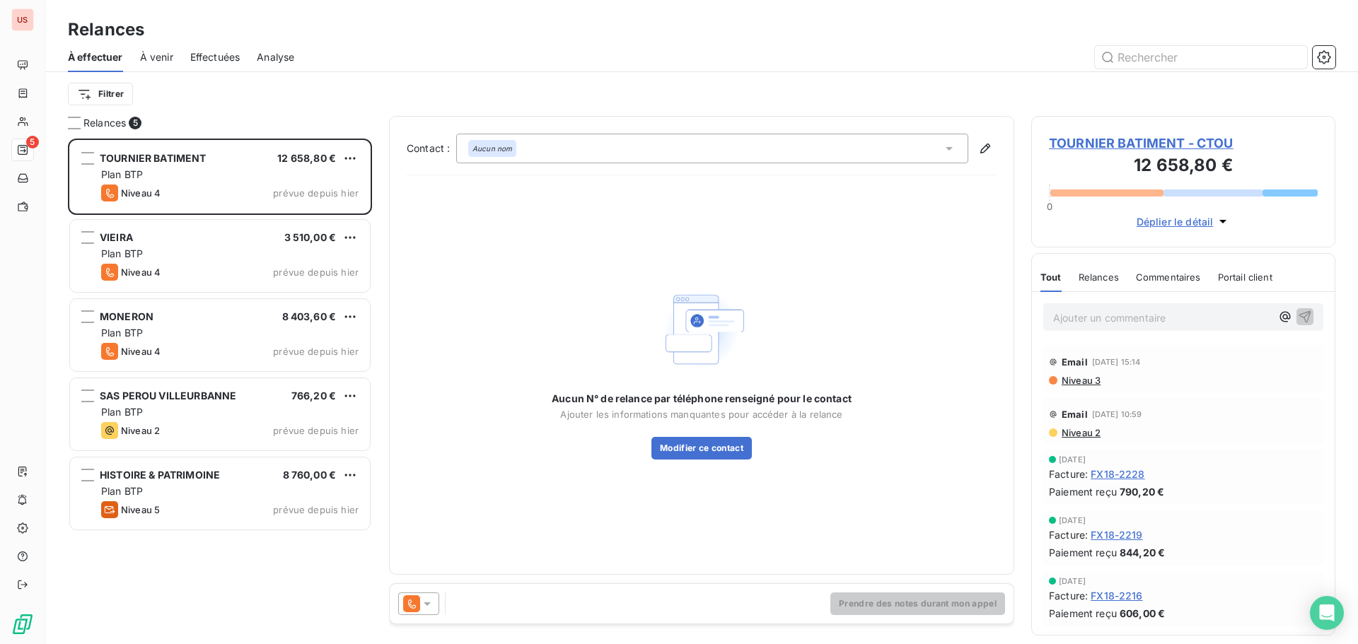
click at [434, 608] on div at bounding box center [418, 604] width 41 height 23
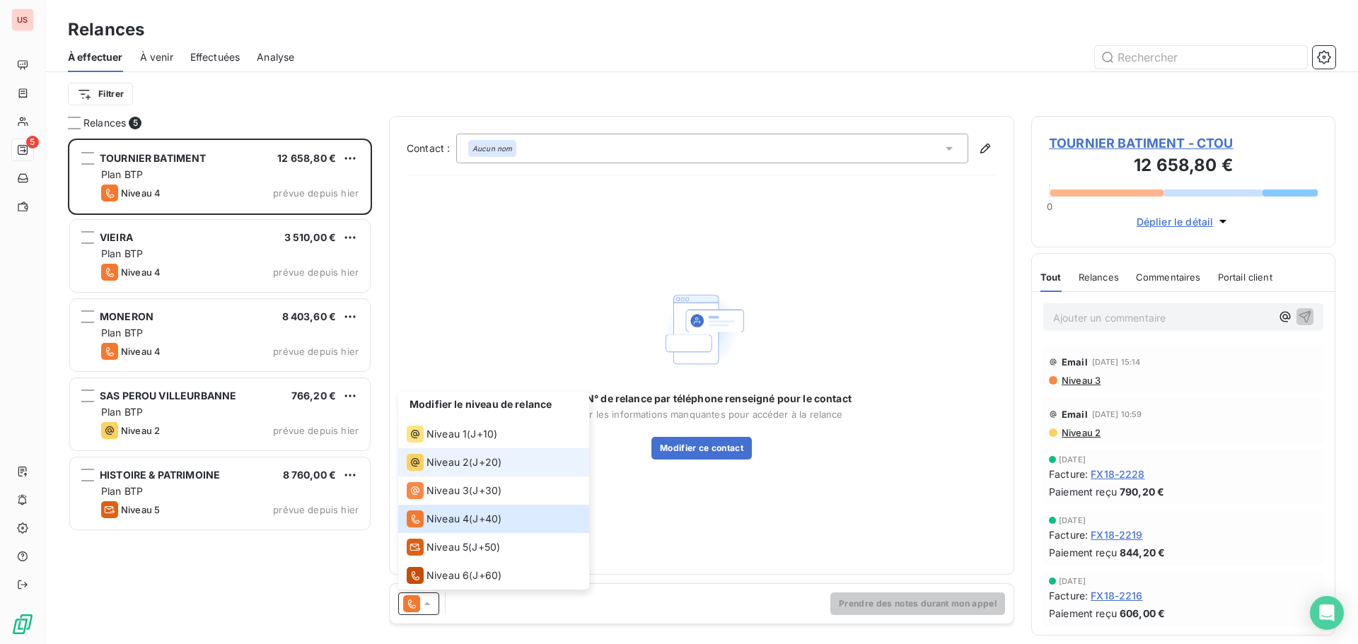
click at [471, 468] on div "Niveau 2 ( J+20 )" at bounding box center [454, 462] width 95 height 17
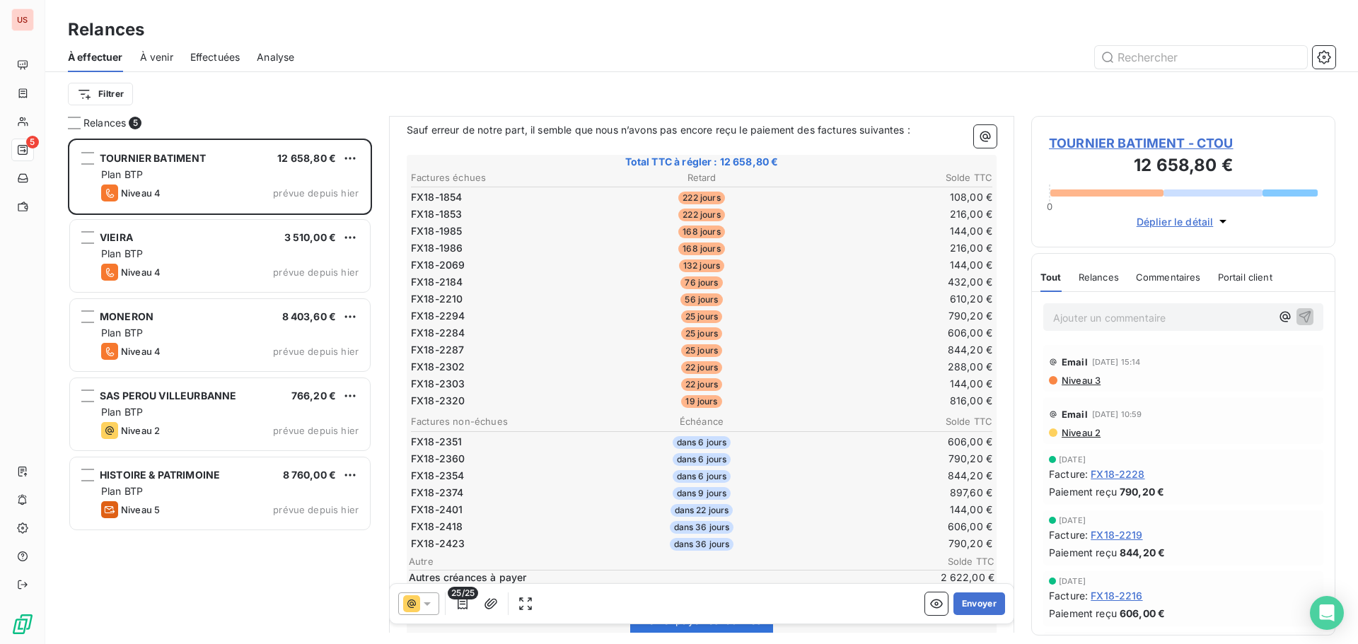
scroll to position [214, 0]
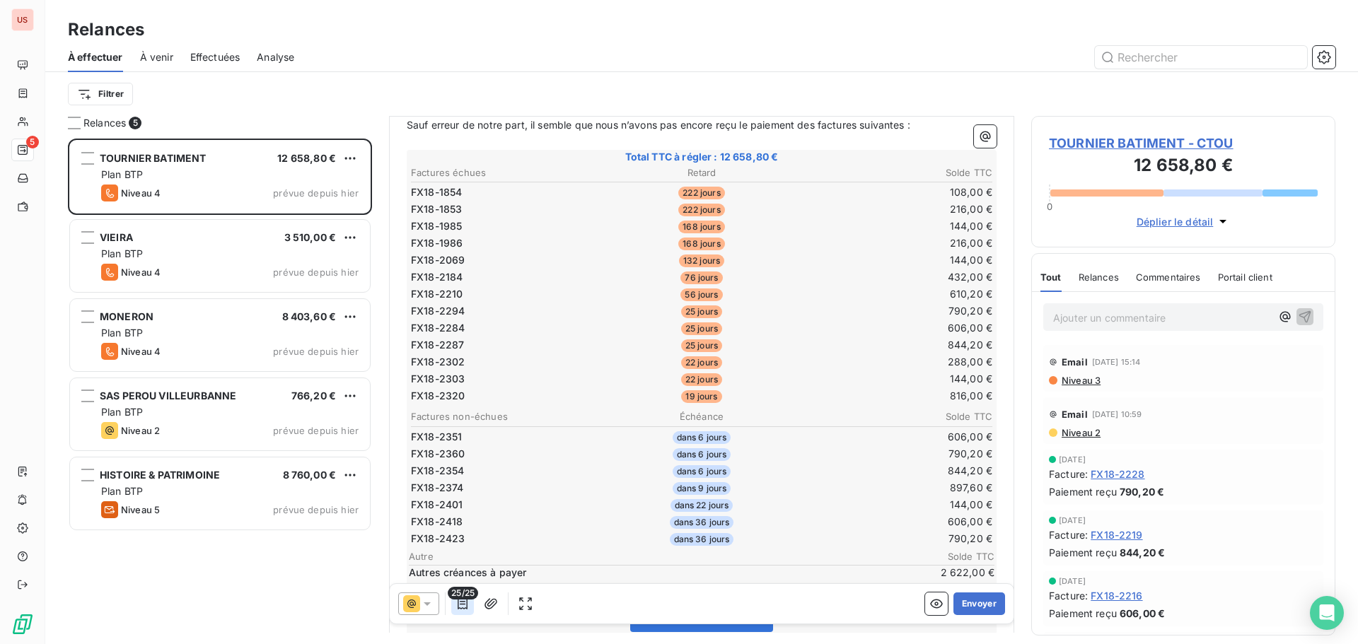
click at [473, 603] on button "button" at bounding box center [462, 604] width 23 height 23
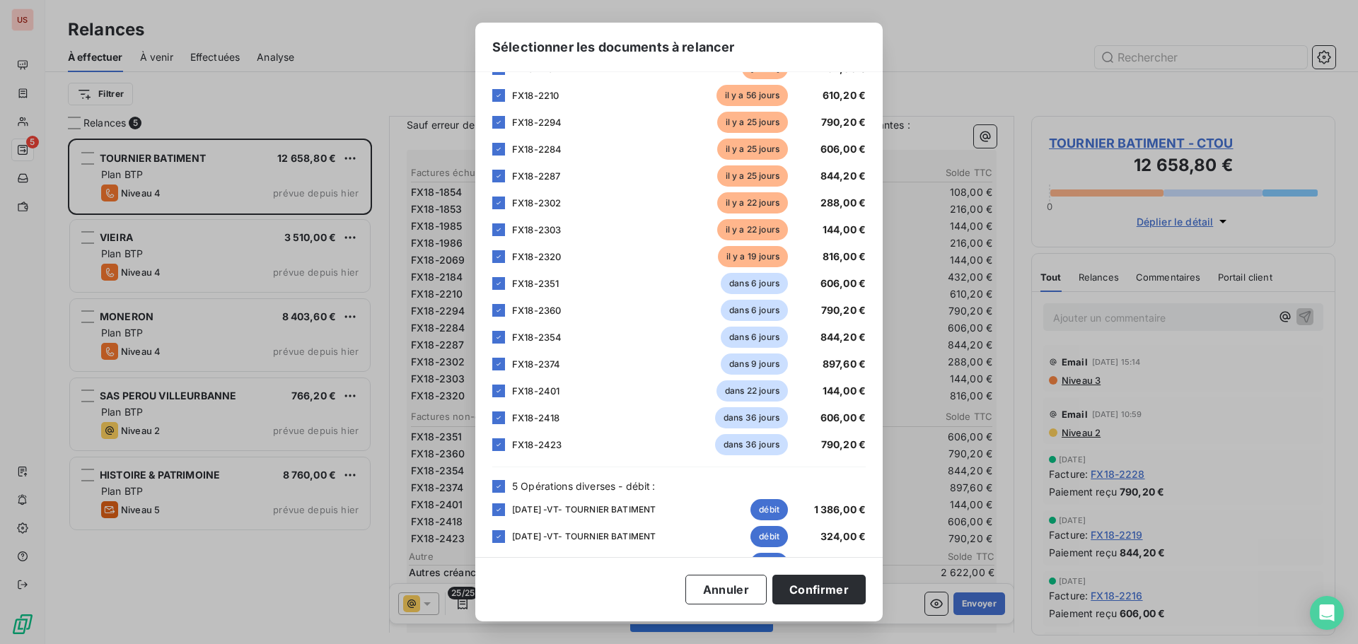
scroll to position [283, 0]
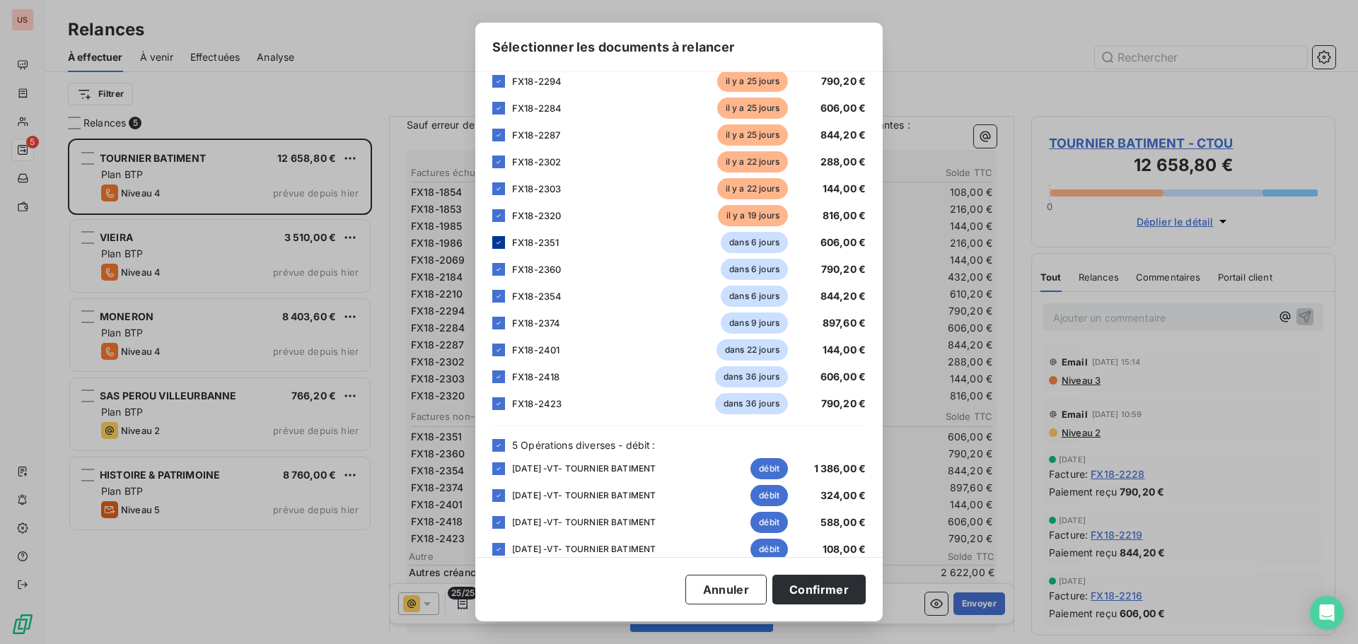
click at [497, 241] on icon at bounding box center [498, 242] width 8 height 8
click at [499, 272] on icon at bounding box center [498, 269] width 8 height 8
click at [501, 295] on icon at bounding box center [498, 296] width 8 height 8
click at [499, 318] on div at bounding box center [498, 323] width 13 height 13
drag, startPoint x: 500, startPoint y: 352, endPoint x: 500, endPoint y: 371, distance: 19.8
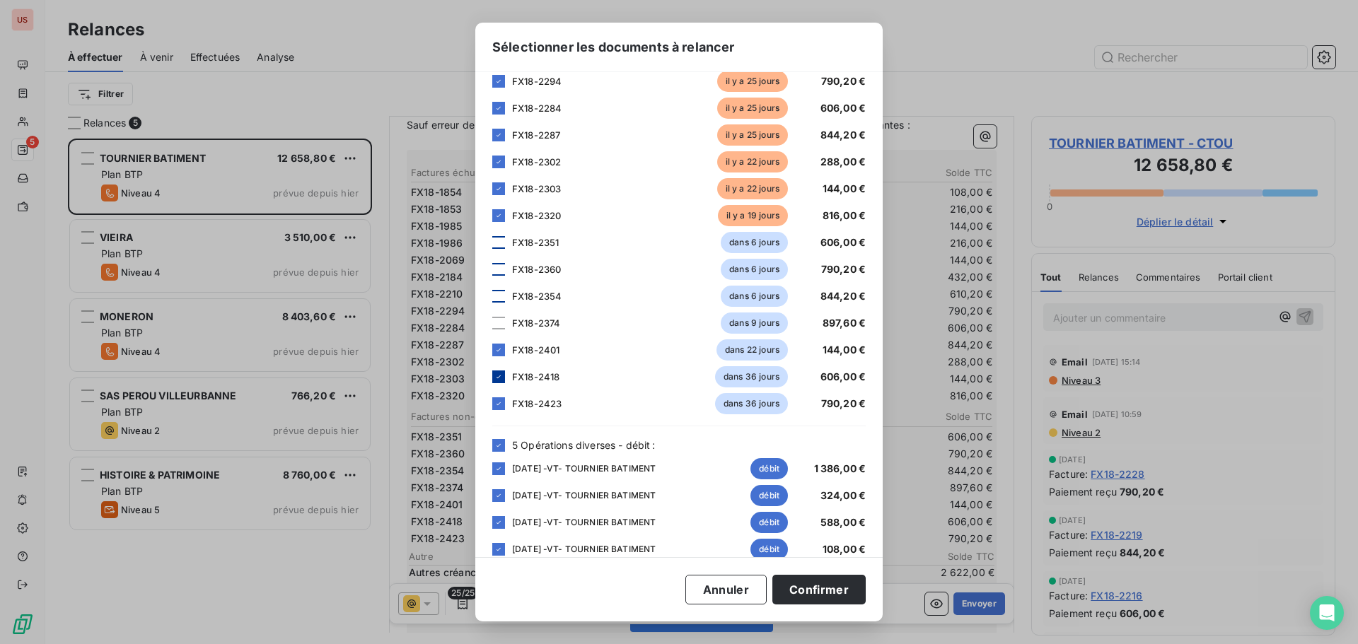
click at [500, 353] on icon at bounding box center [498, 350] width 8 height 8
click at [500, 377] on icon at bounding box center [498, 377] width 8 height 8
click at [500, 398] on div at bounding box center [498, 404] width 13 height 13
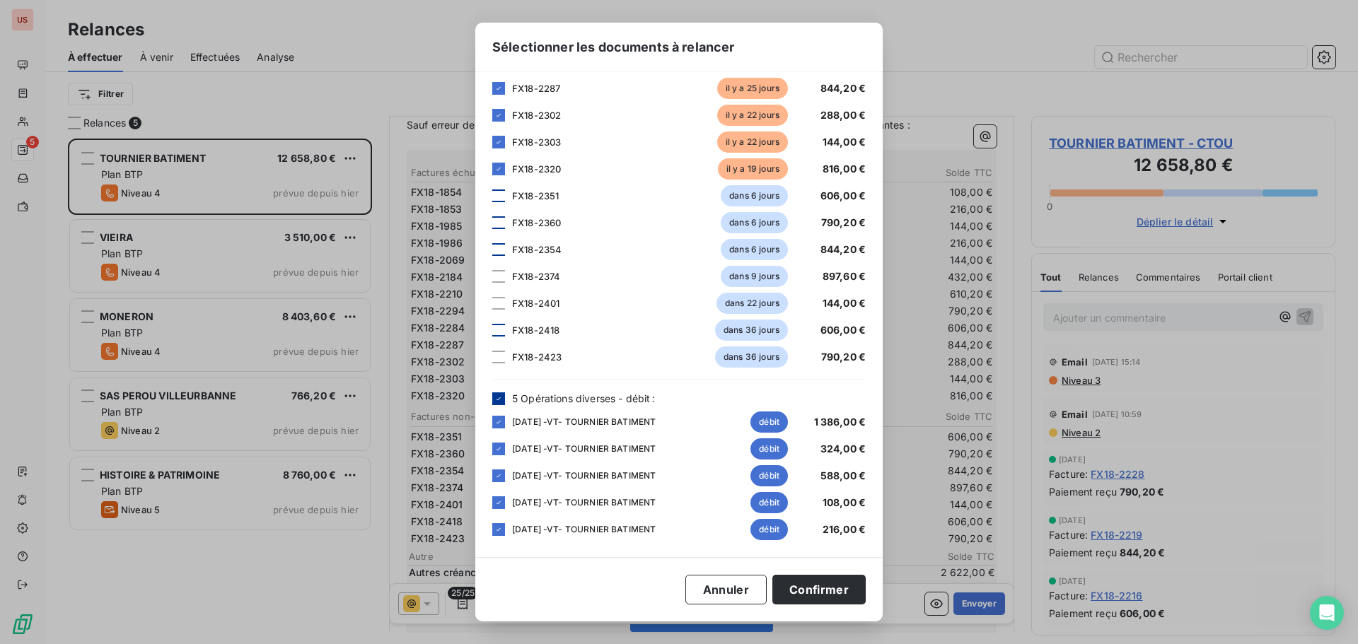
click at [500, 398] on icon at bounding box center [499, 398] width 4 height 3
click at [834, 595] on button "Confirmer" at bounding box center [819, 590] width 93 height 30
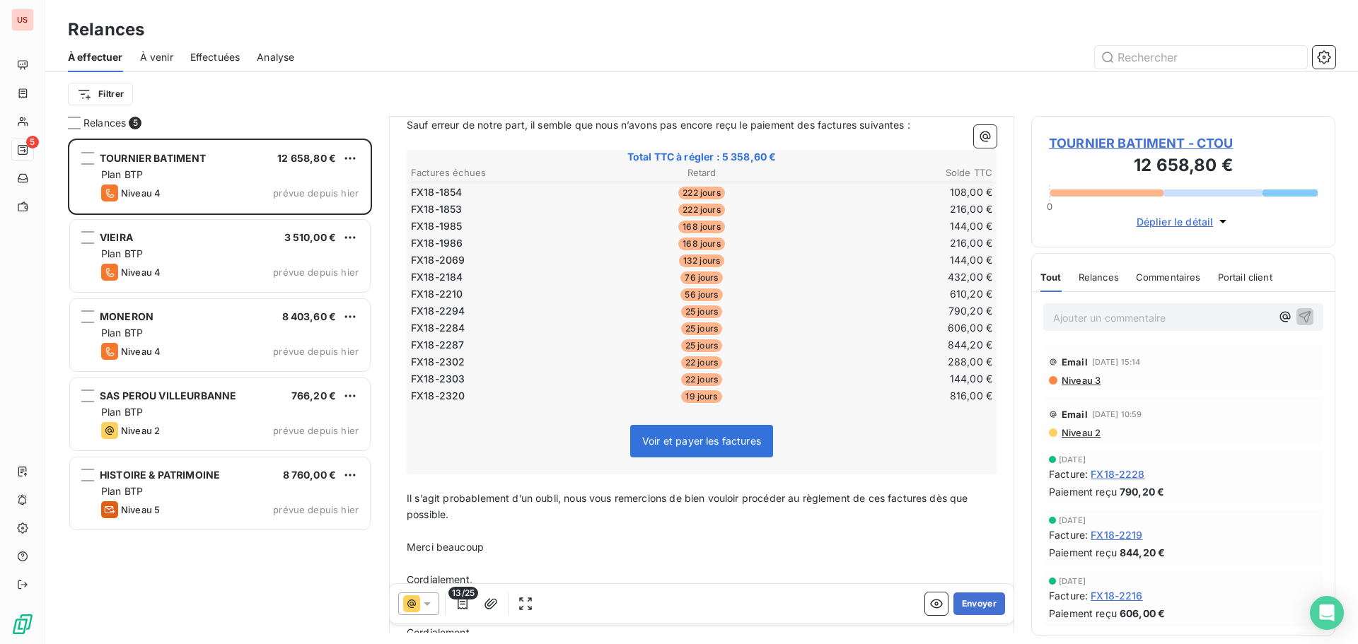
scroll to position [144, 0]
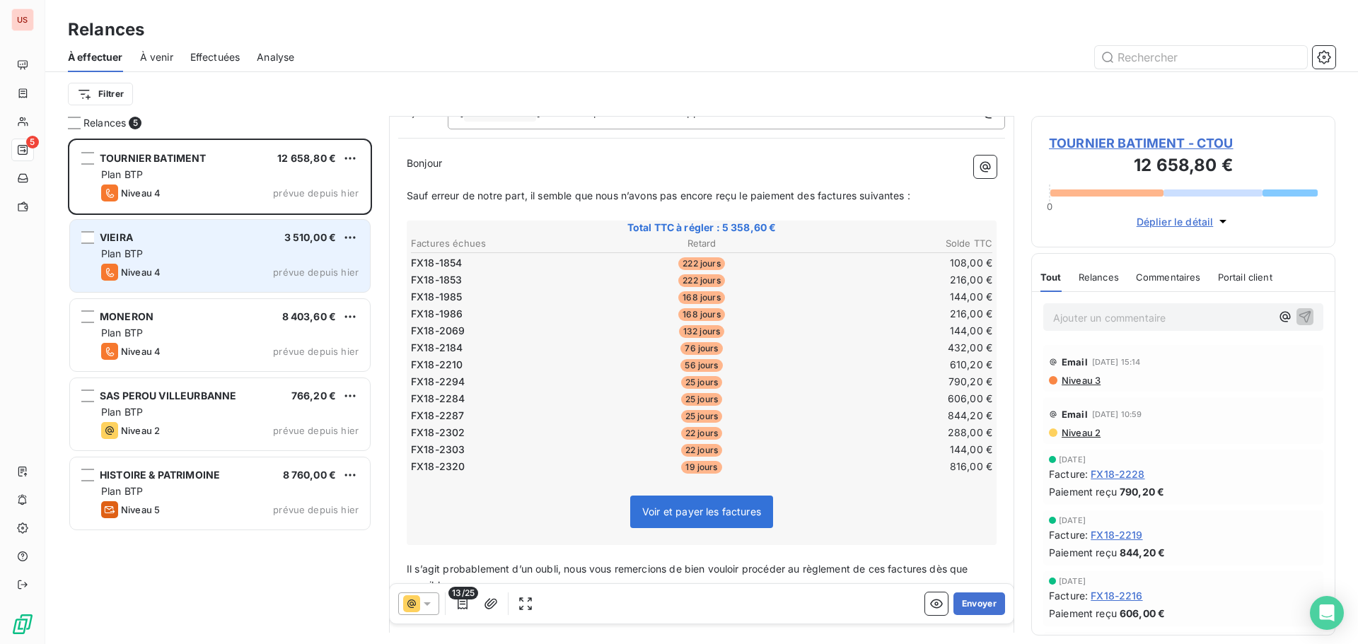
click at [199, 277] on div "Niveau 4 prévue depuis hier" at bounding box center [230, 272] width 258 height 17
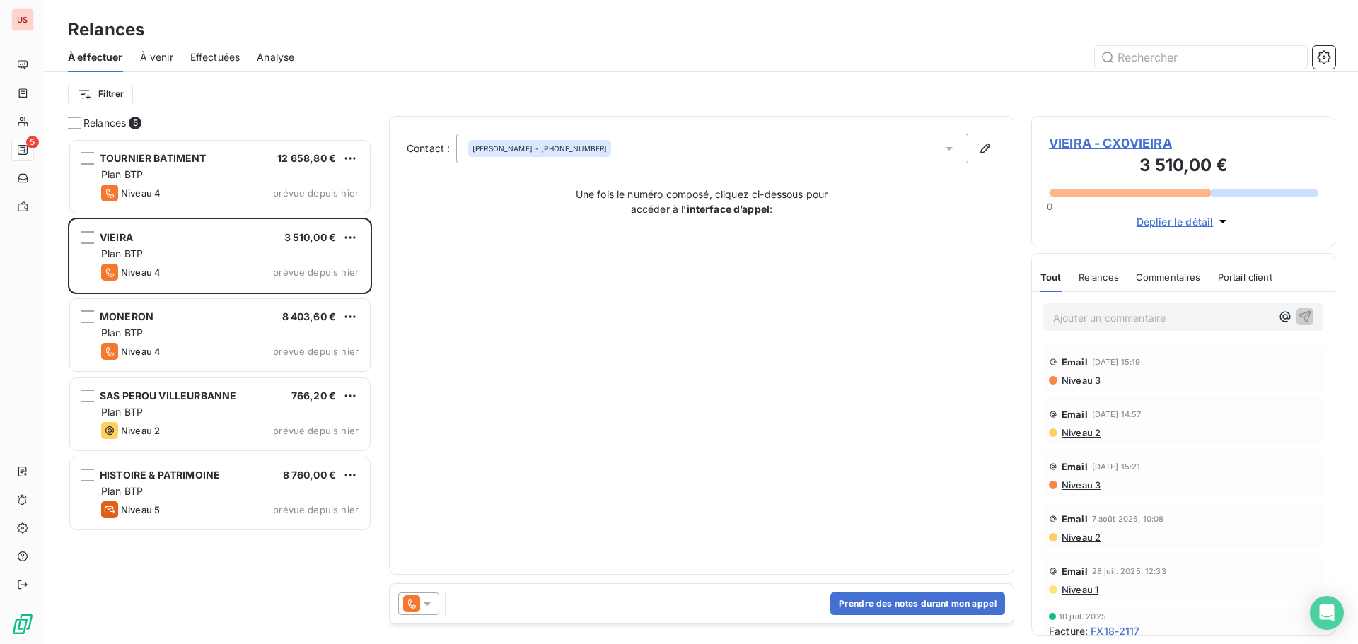
drag, startPoint x: 216, startPoint y: 56, endPoint x: 219, endPoint y: 76, distance: 20.7
click at [216, 56] on span "Effectuées" at bounding box center [215, 57] width 50 height 14
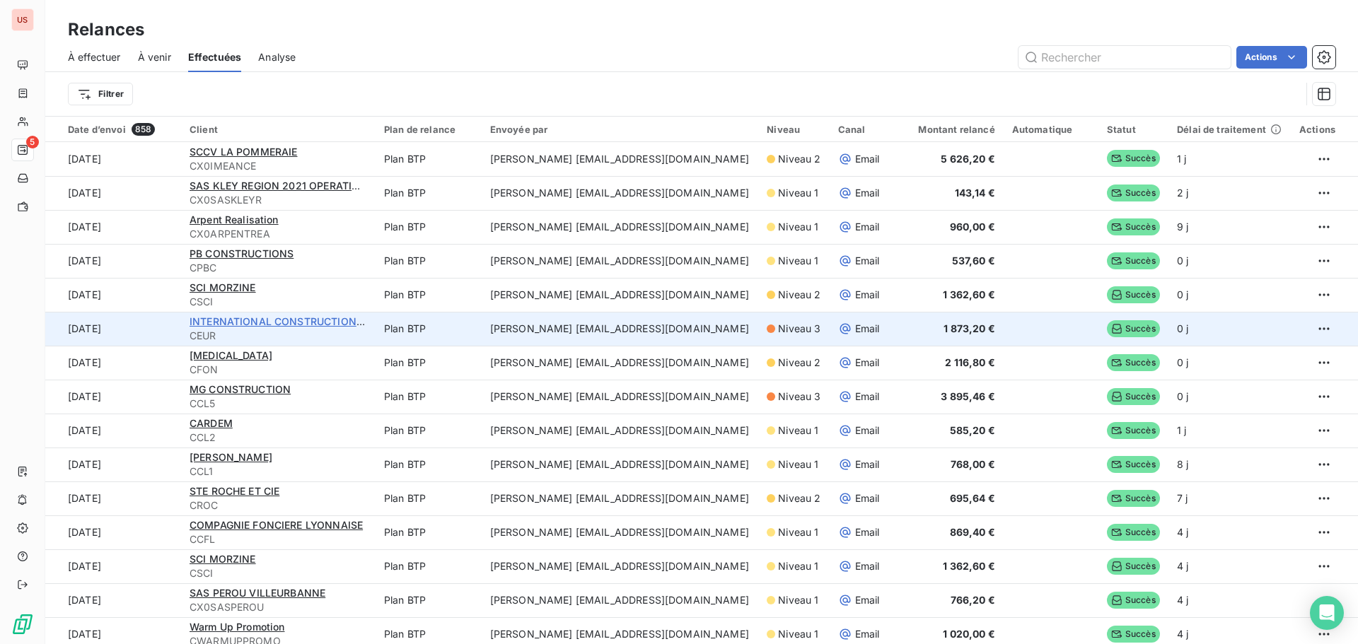
click at [238, 317] on span "INTERNATIONAL CONSTRUCTIONS EST" at bounding box center [287, 322] width 195 height 12
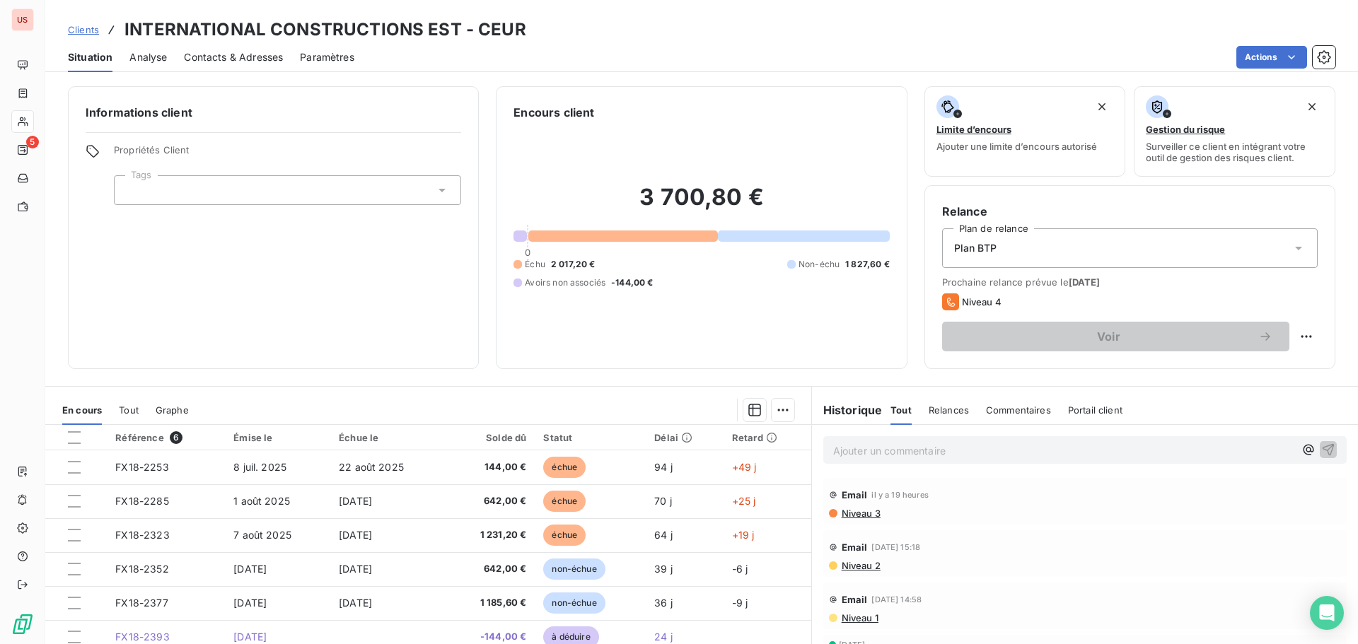
click at [879, 452] on p "Ajouter un commentaire ﻿" at bounding box center [1063, 451] width 461 height 18
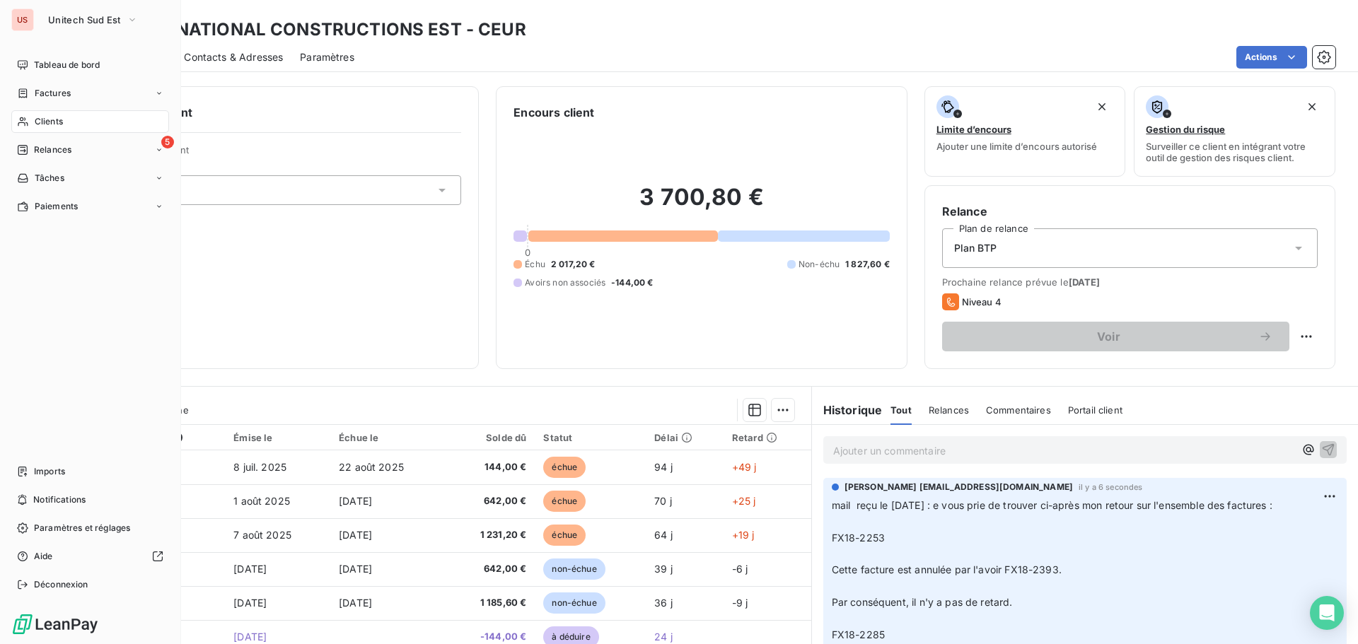
click at [42, 149] on span "Relances" at bounding box center [52, 150] width 37 height 13
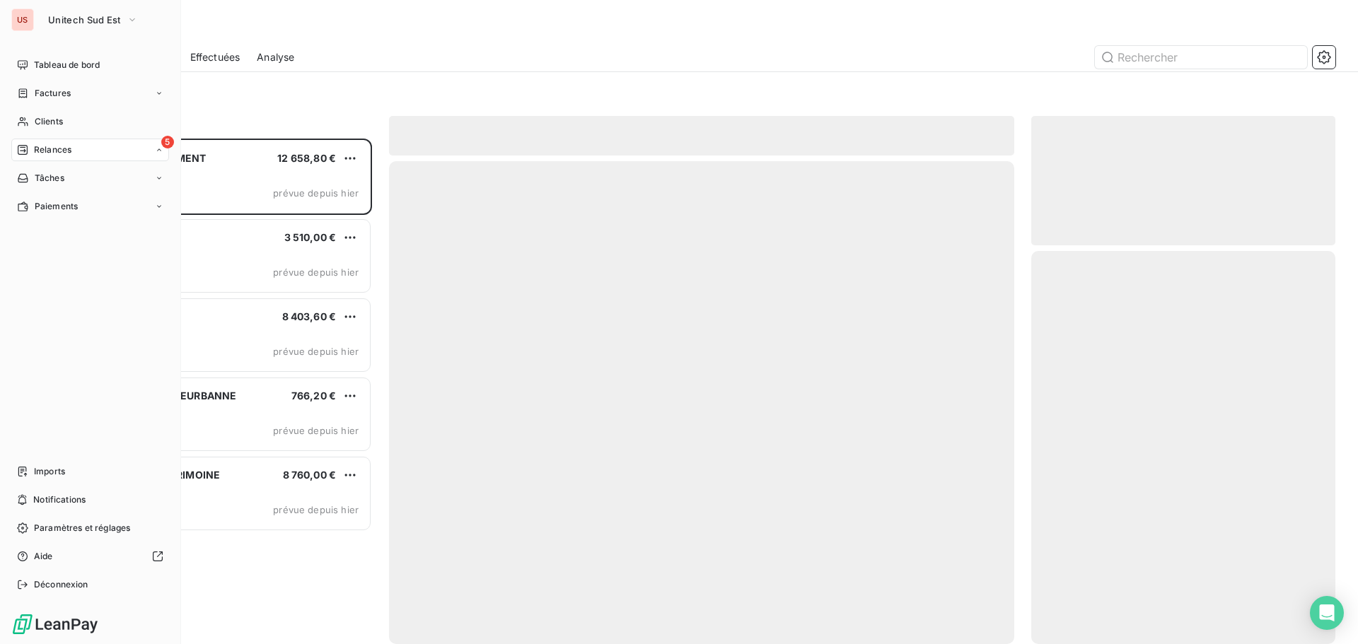
scroll to position [495, 294]
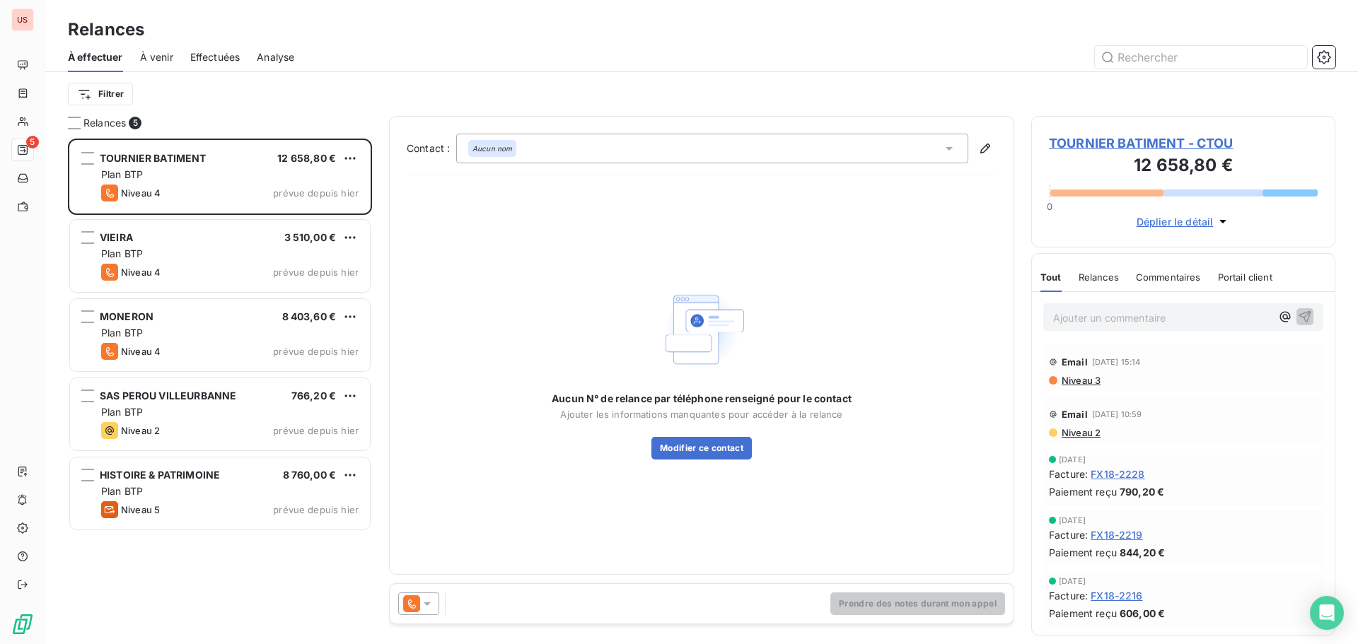
click at [536, 154] on div "Aucun nom" at bounding box center [712, 149] width 512 height 30
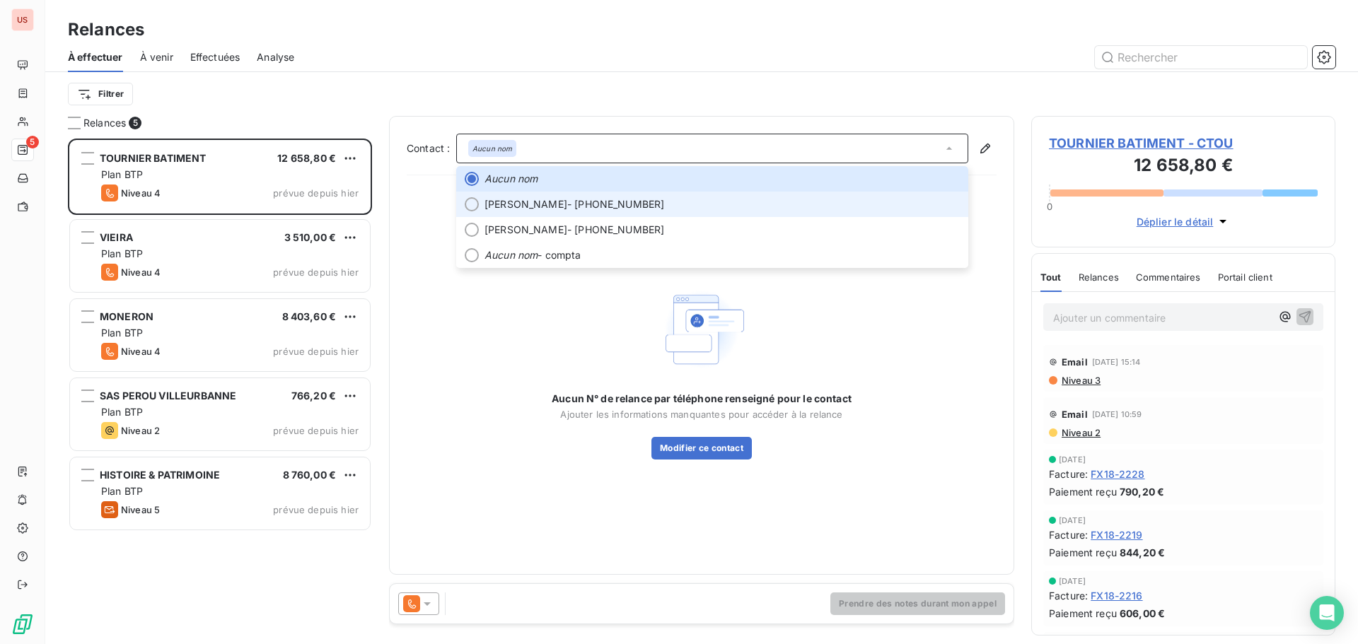
click at [535, 206] on span "[PERSON_NAME]" at bounding box center [526, 204] width 83 height 14
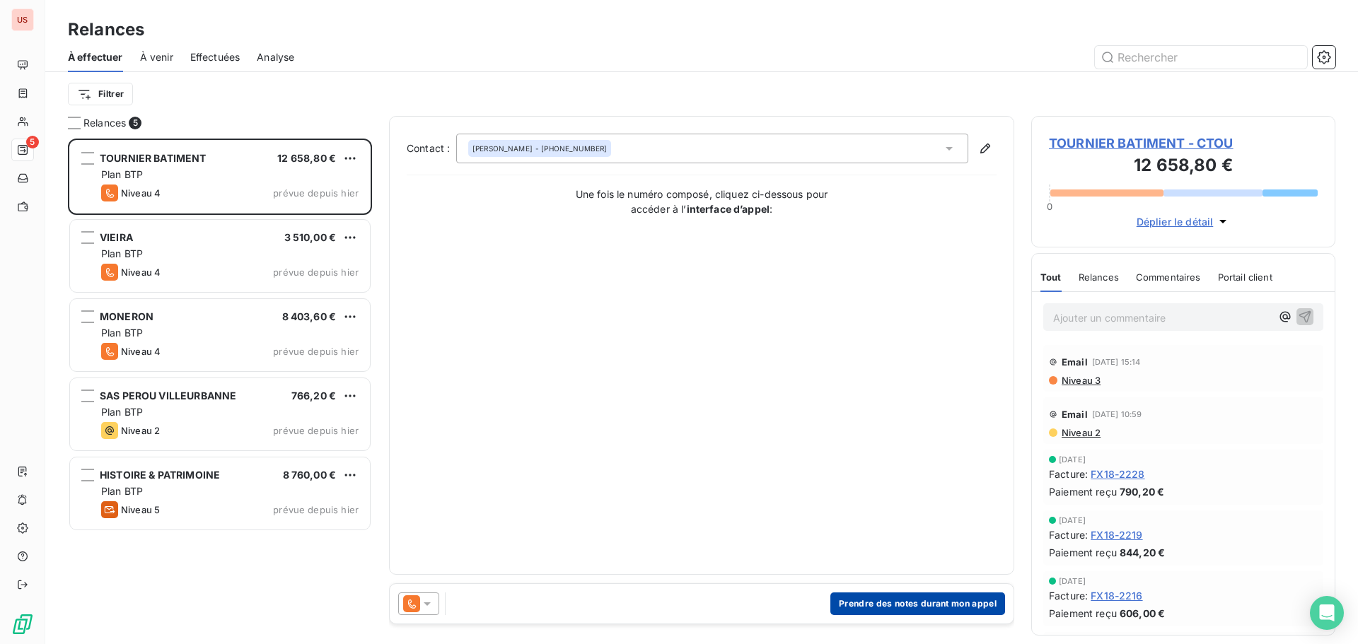
click at [869, 598] on button "Prendre des notes durant mon appel" at bounding box center [918, 604] width 175 height 23
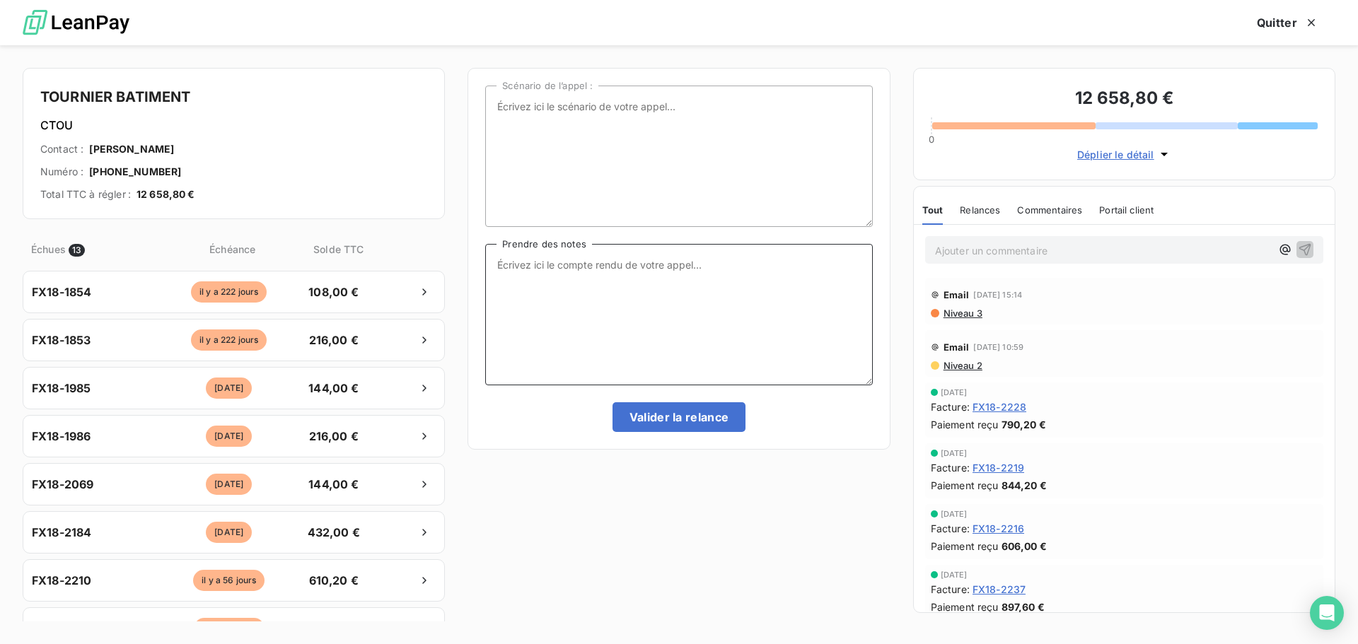
click at [511, 279] on textarea "Prendre des notes" at bounding box center [678, 314] width 387 height 141
paste textarea "Loremi dol sitametc adipiscinge, sedd eiusmodtem in’u la etdo, magna aliquaen a…"
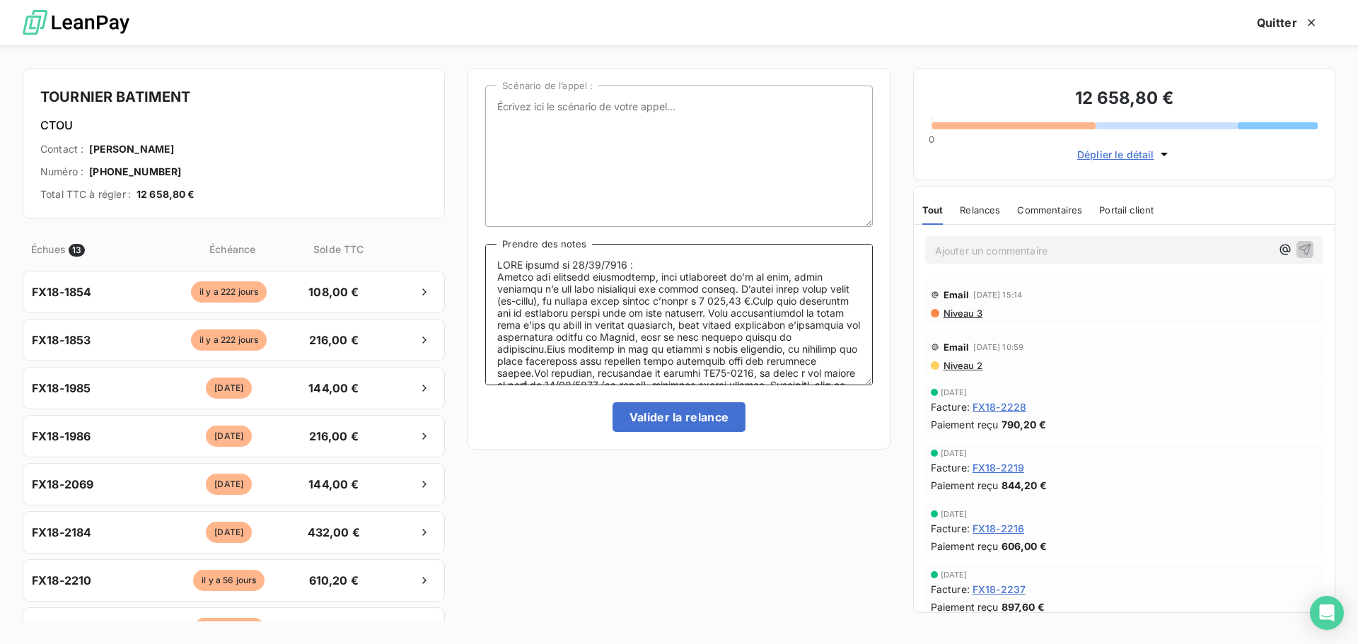
scroll to position [115, 0]
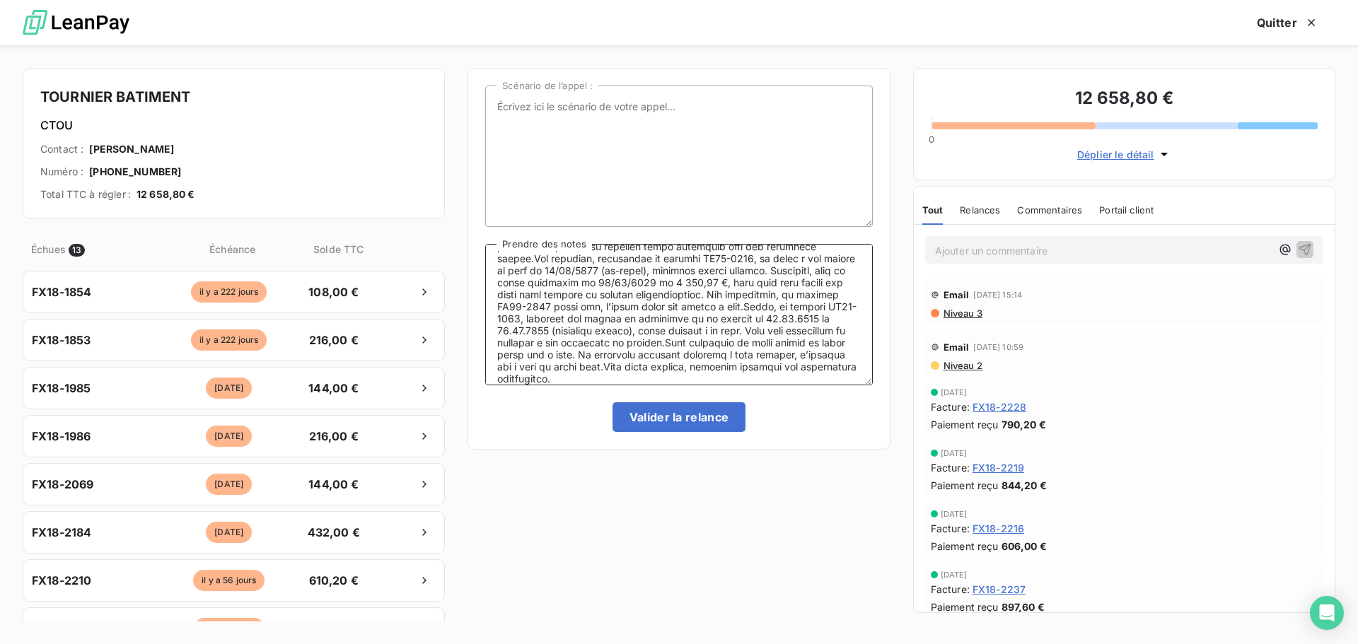
click at [516, 320] on textarea "Prendre des notes" at bounding box center [678, 314] width 387 height 141
click at [518, 321] on textarea "Prendre des notes" at bounding box center [678, 314] width 387 height 141
click at [540, 356] on textarea "Prendre des notes" at bounding box center [678, 314] width 387 height 141
click at [820, 371] on textarea "Prendre des notes" at bounding box center [678, 314] width 387 height 141
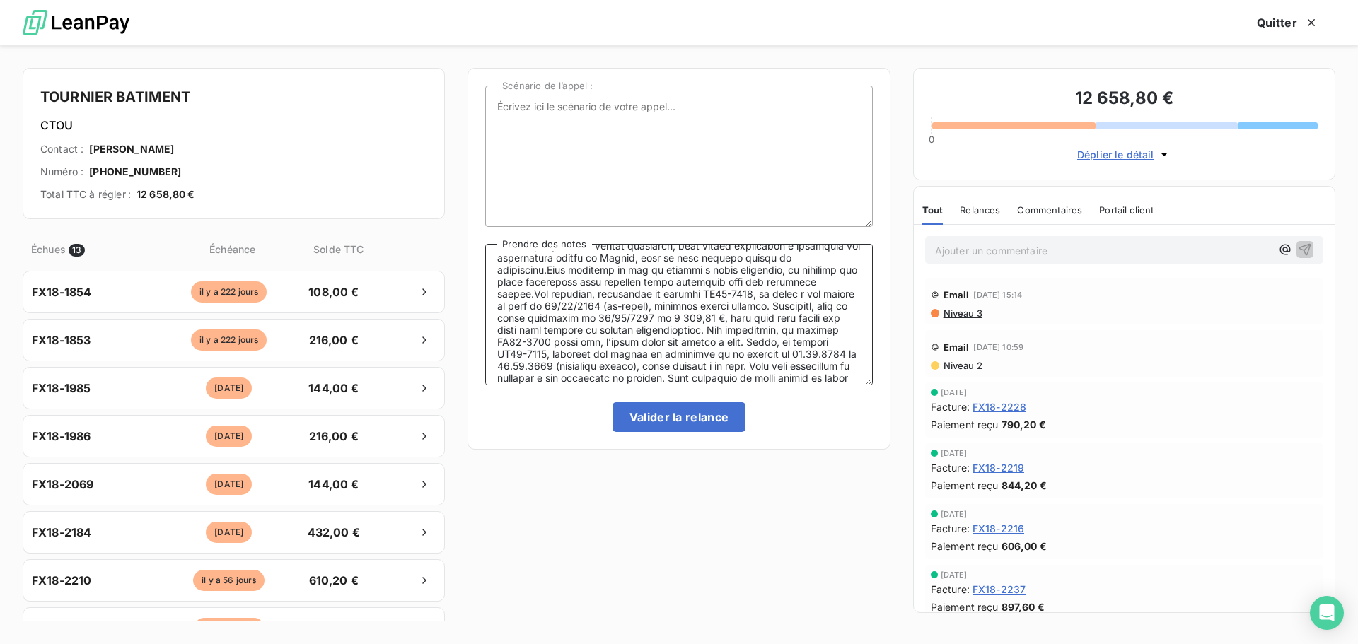
scroll to position [0, 0]
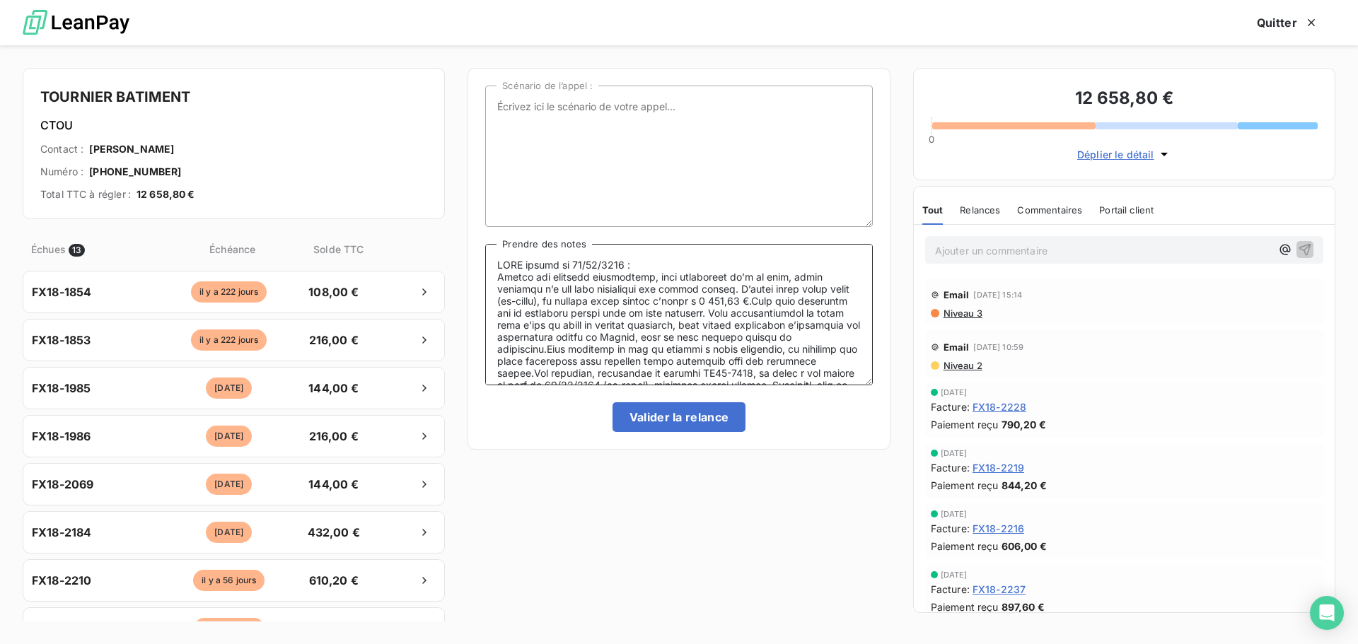
click at [671, 350] on textarea "Prendre des notes" at bounding box center [678, 314] width 387 height 141
click at [657, 376] on textarea "Prendre des notes" at bounding box center [678, 314] width 387 height 141
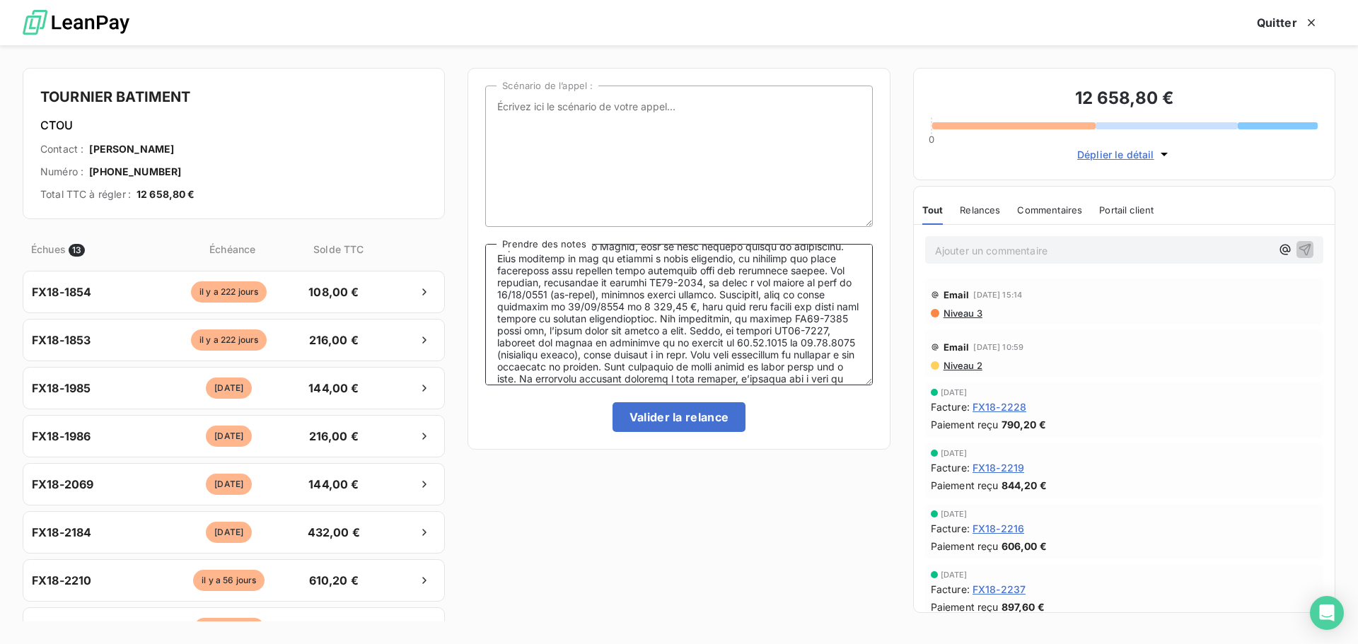
scroll to position [129, 0]
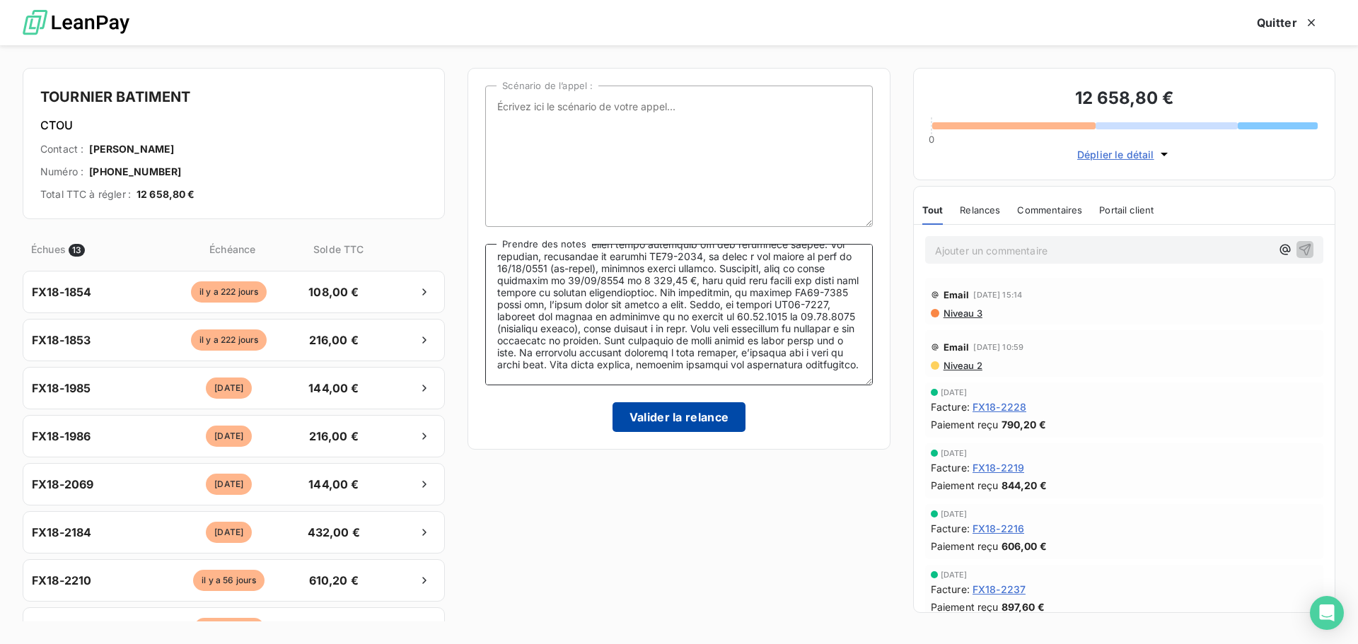
type textarea "LORE ipsumd si 33/79/9648 : Ametco adi elitsedd eiusmodtemp, inci utlaboreet do…"
click at [688, 414] on button "Valider la relance" at bounding box center [680, 418] width 134 height 30
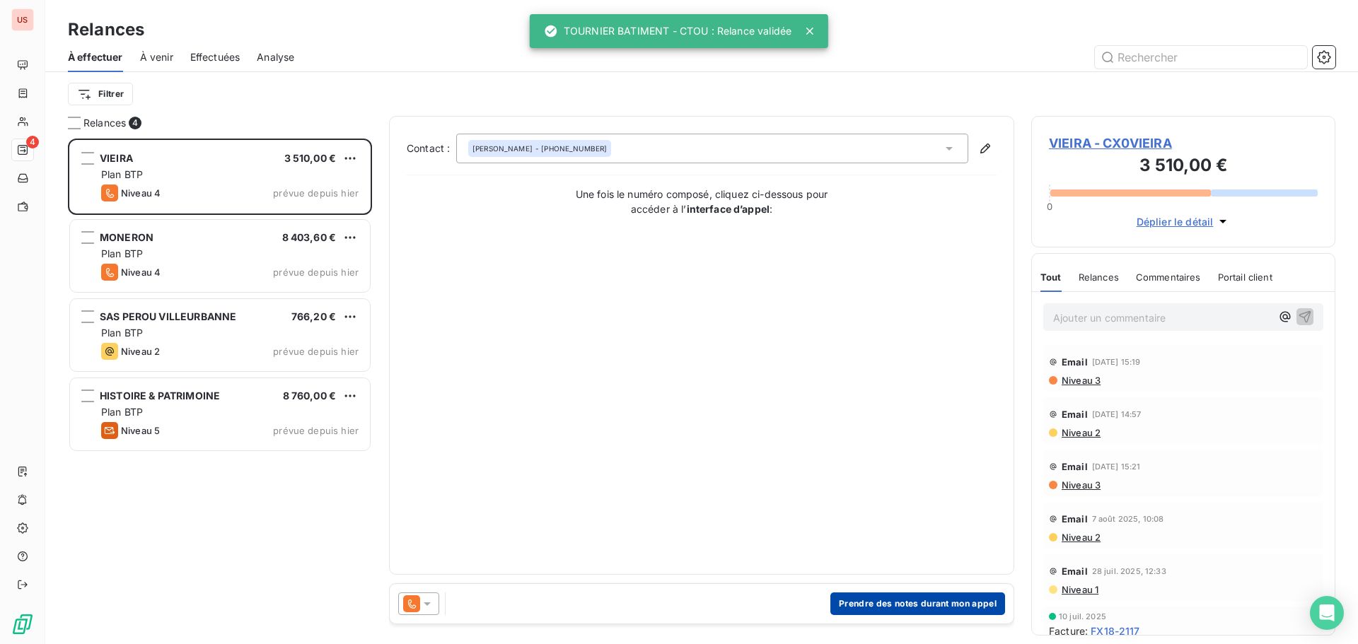
click at [876, 602] on button "Prendre des notes durant mon appel" at bounding box center [918, 604] width 175 height 23
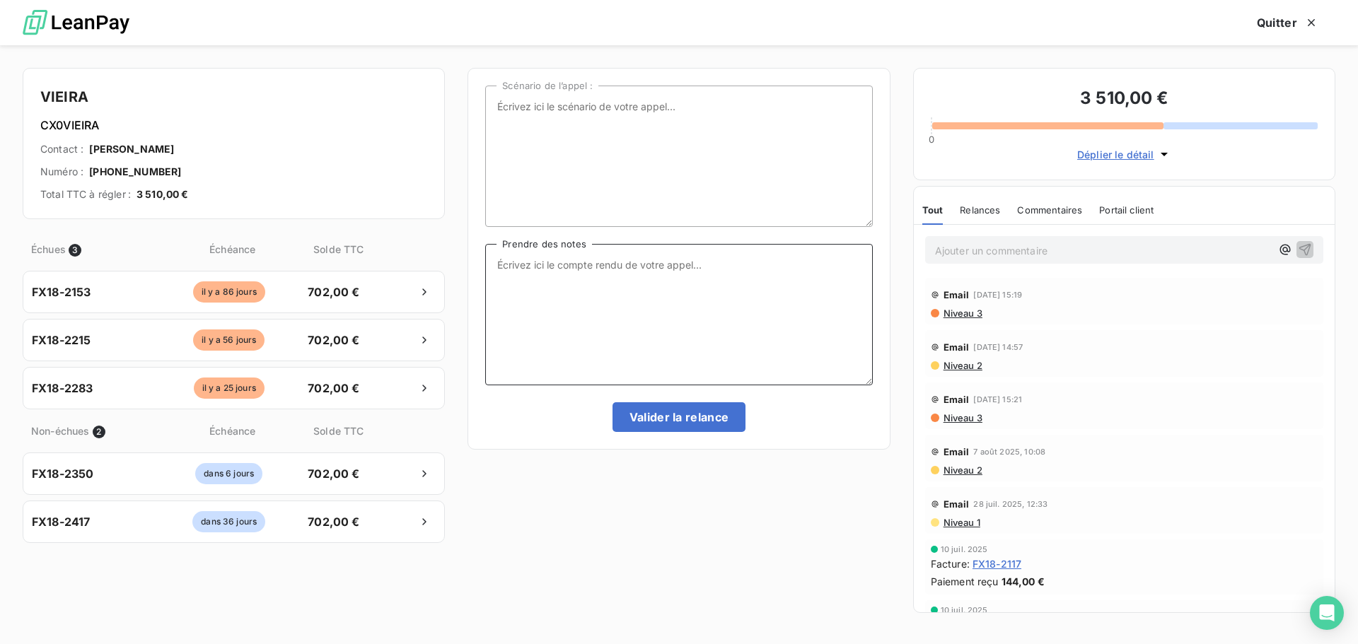
click at [543, 290] on textarea "Prendre des notes" at bounding box center [678, 314] width 387 height 141
paste textarea "Malgré nos relances précédentes, nous constatons qu’à ce jour, aucun paiement n…"
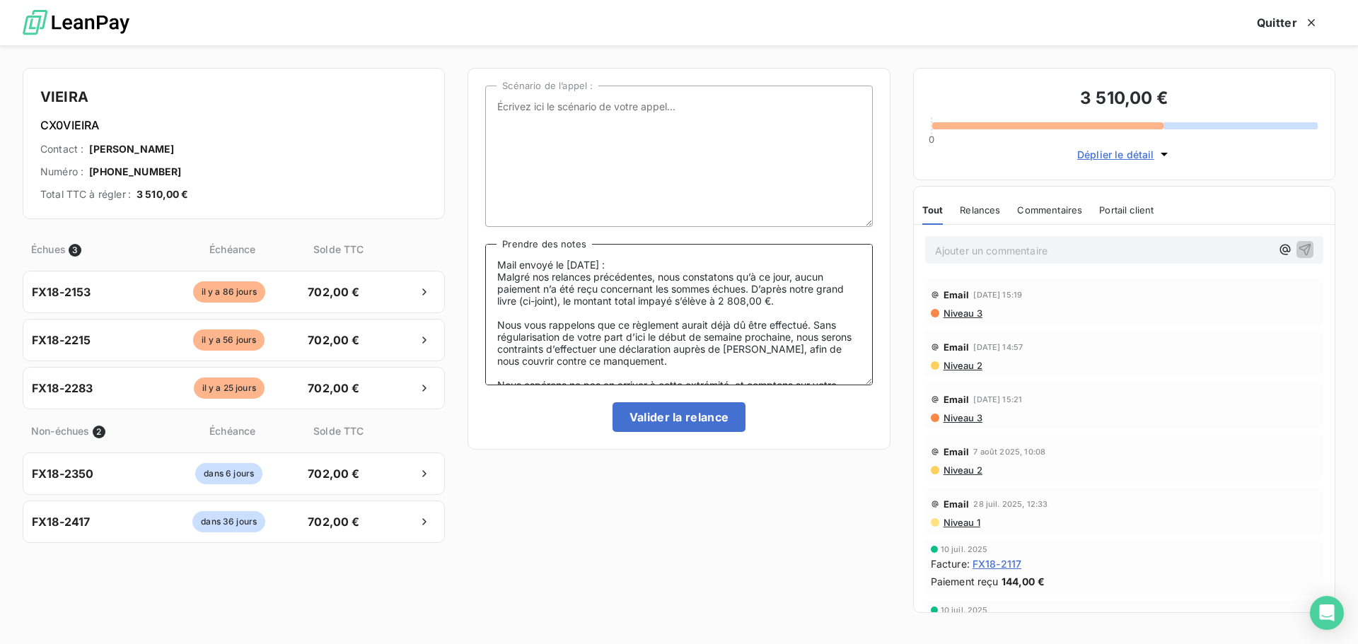
scroll to position [103, 0]
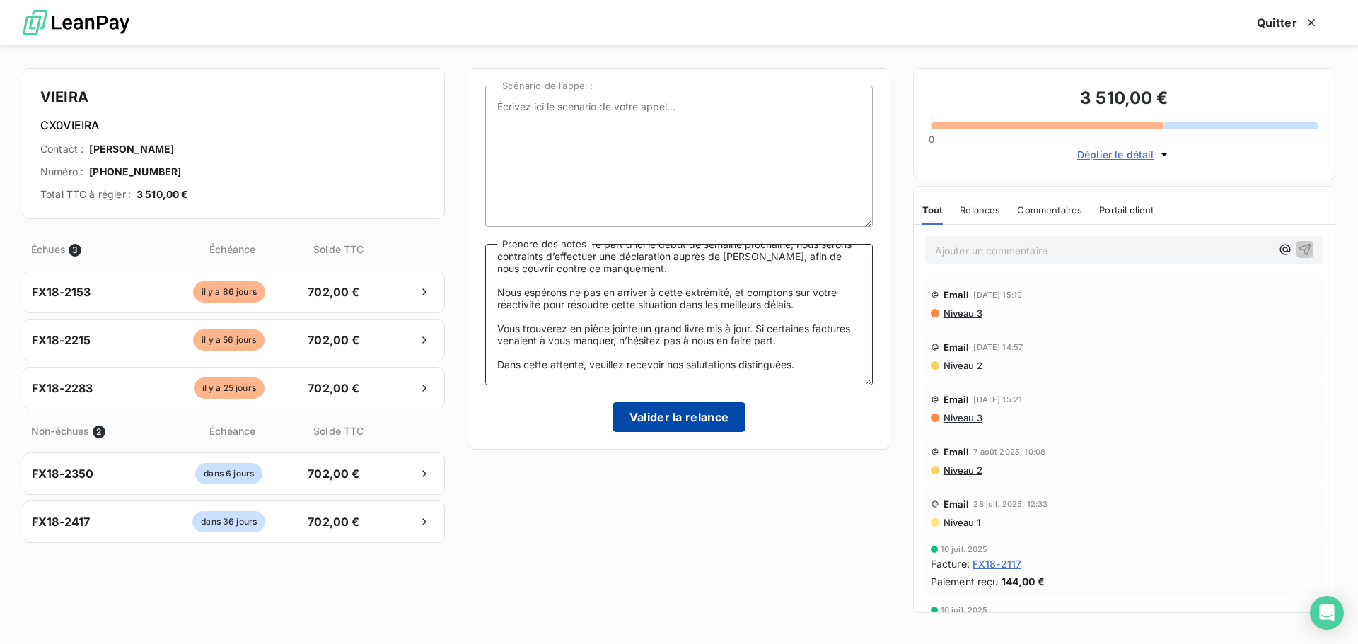
type textarea "Mail envoyé le [DATE] : Malgré nos relances précédentes, nous constatons qu’à c…"
click at [681, 420] on button "Valider la relance" at bounding box center [680, 418] width 134 height 30
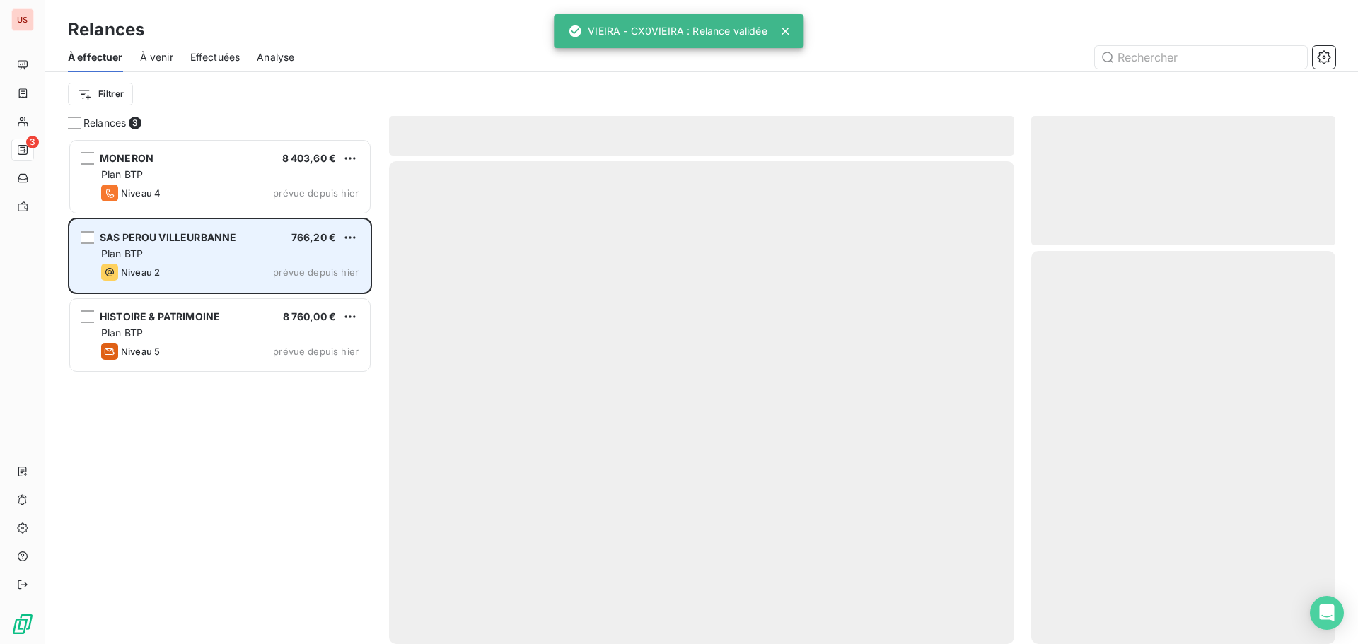
click at [175, 259] on div "Plan BTP" at bounding box center [230, 254] width 258 height 14
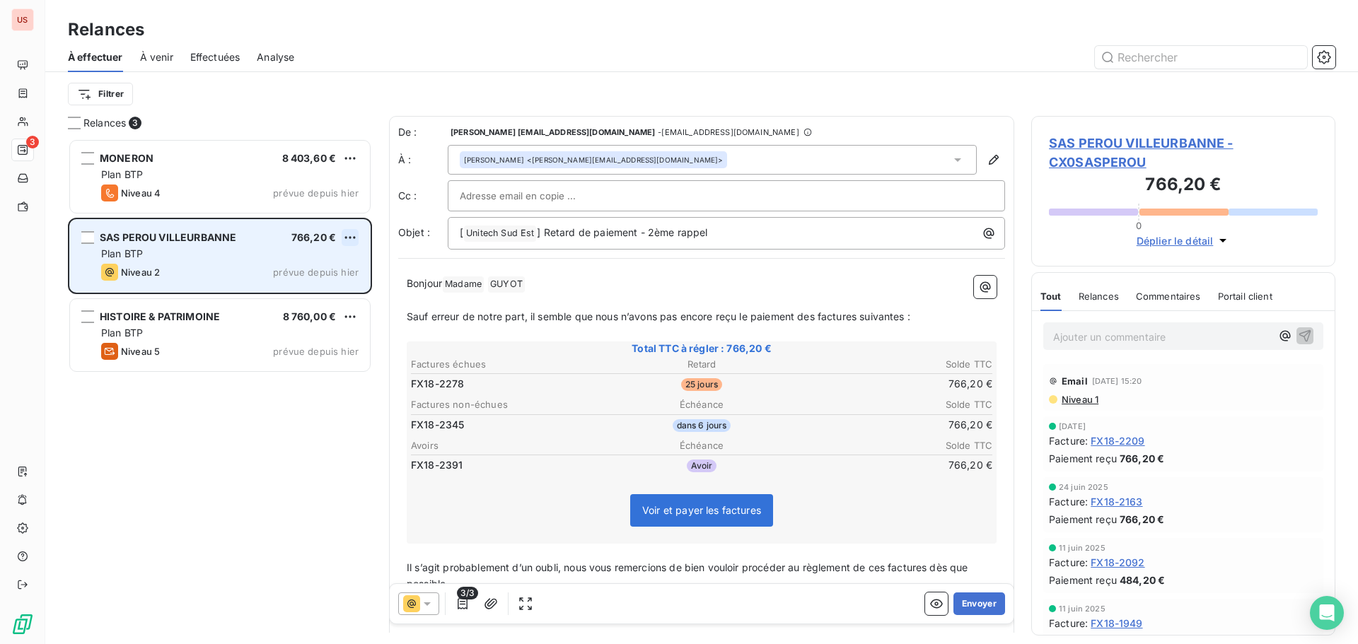
click at [350, 236] on html "US 3 Relances À effectuer À venir Effectuées Analyse Filtrer Relances 3 MONERON…" at bounding box center [679, 322] width 1358 height 644
click at [323, 296] on div "Passer cette action" at bounding box center [289, 291] width 127 height 23
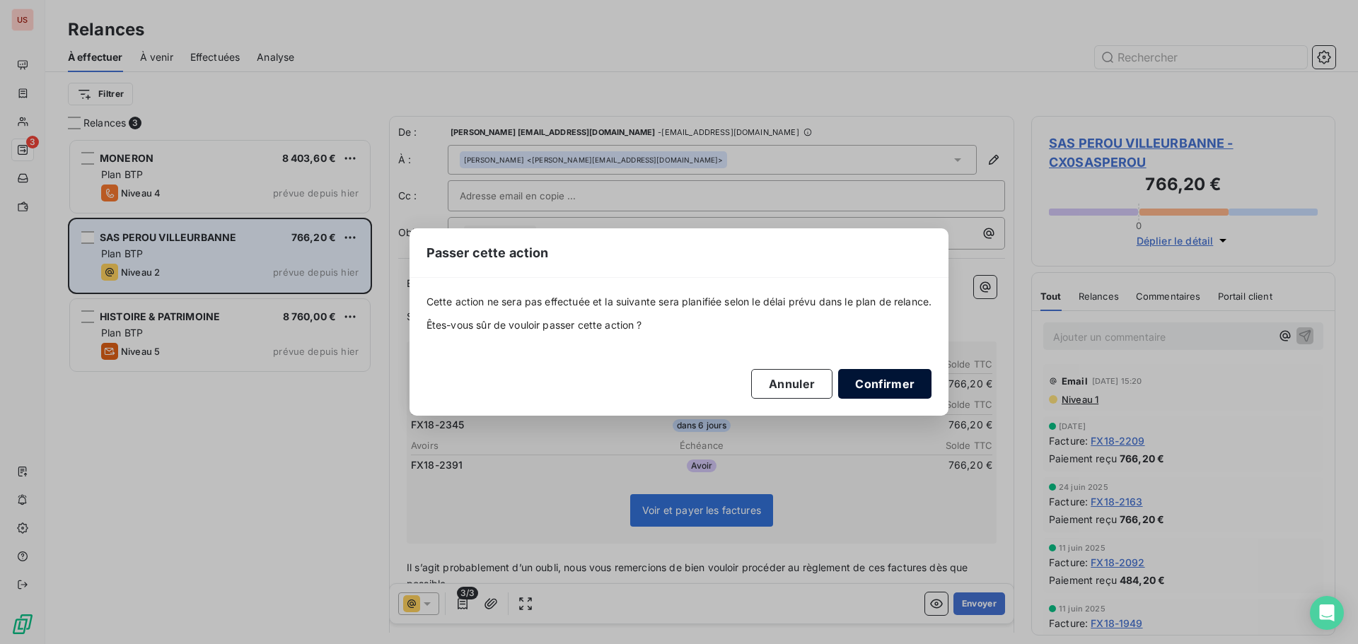
click at [891, 389] on button "Confirmer" at bounding box center [884, 384] width 93 height 30
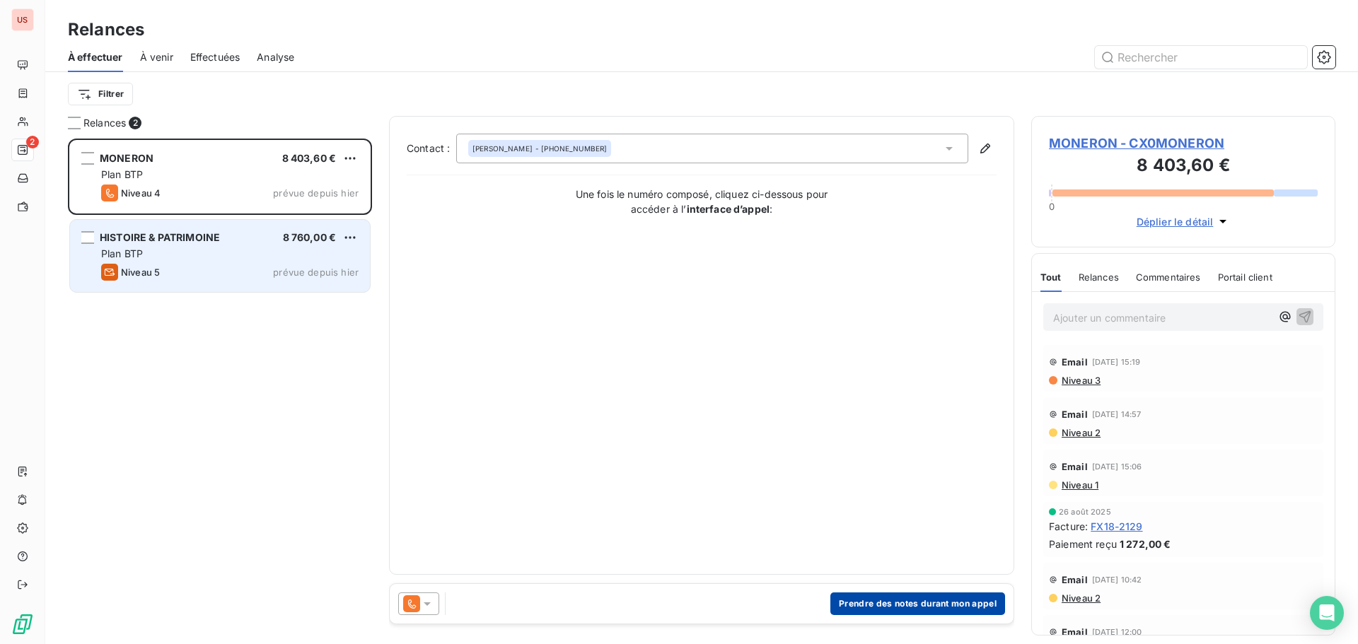
click at [935, 607] on button "Prendre des notes durant mon appel" at bounding box center [918, 604] width 175 height 23
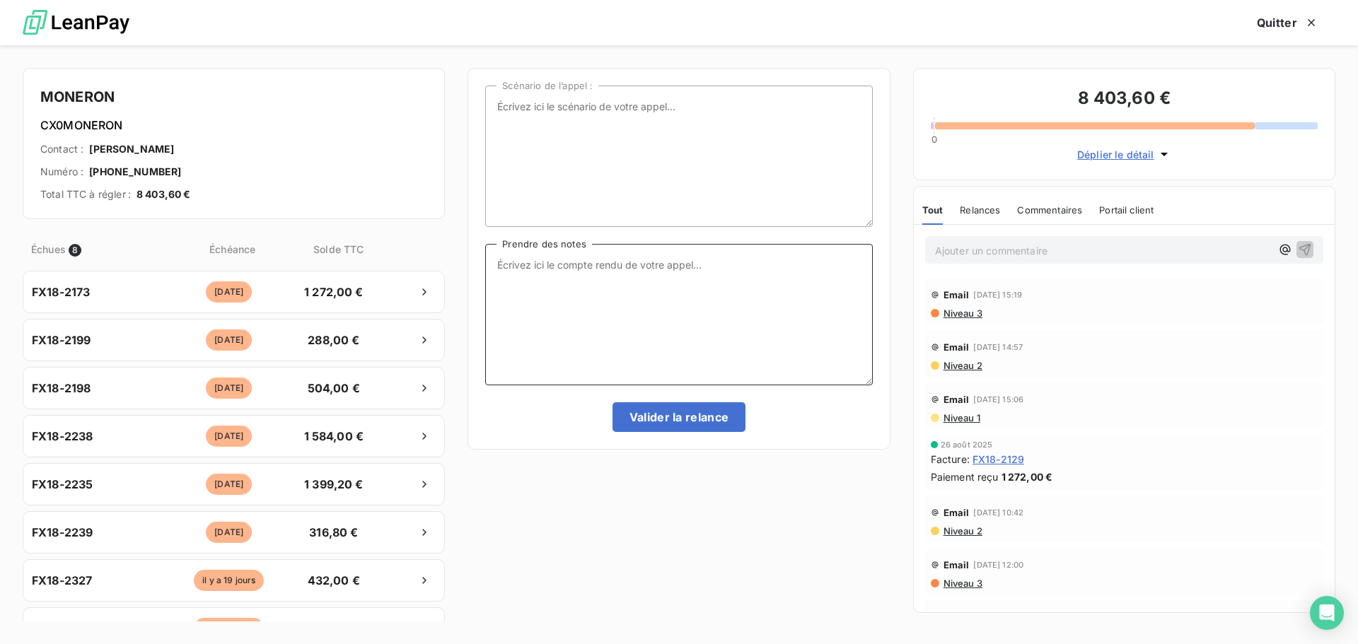
click at [583, 271] on textarea "Prendre des notes" at bounding box center [678, 314] width 387 height 141
paste textarea "Malgré nos relances précédentes, nous constatons qu’à ce jour, aucun paiement n…"
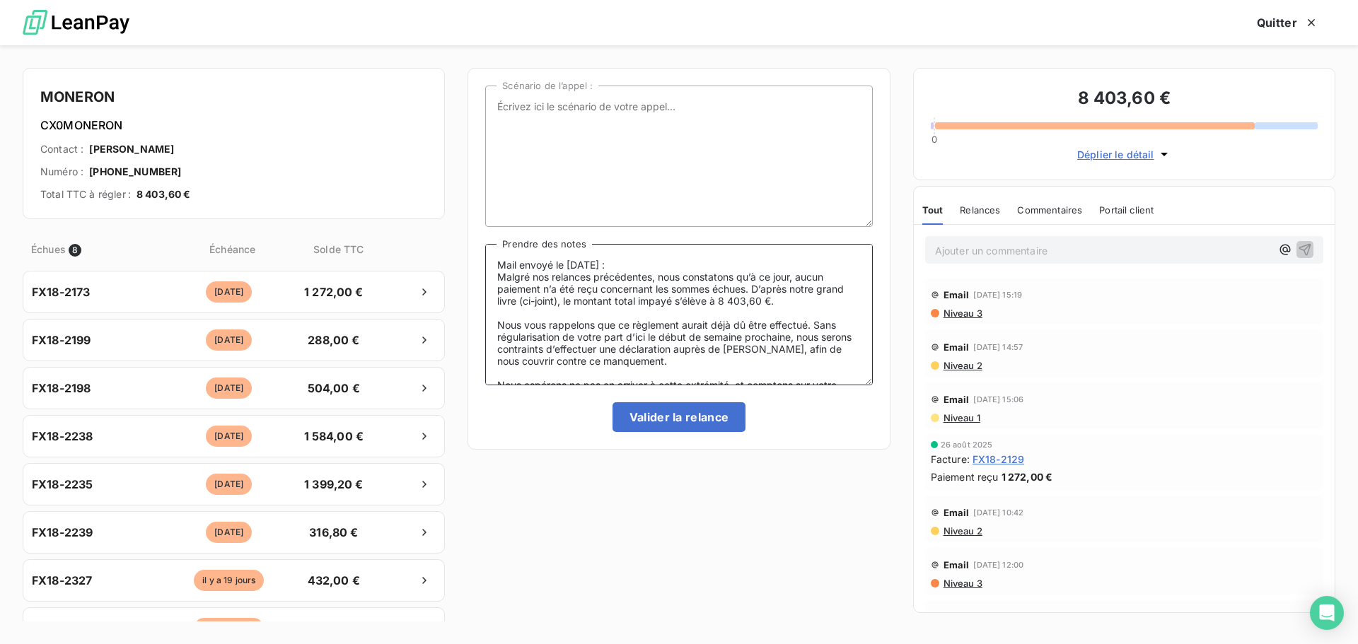
scroll to position [103, 0]
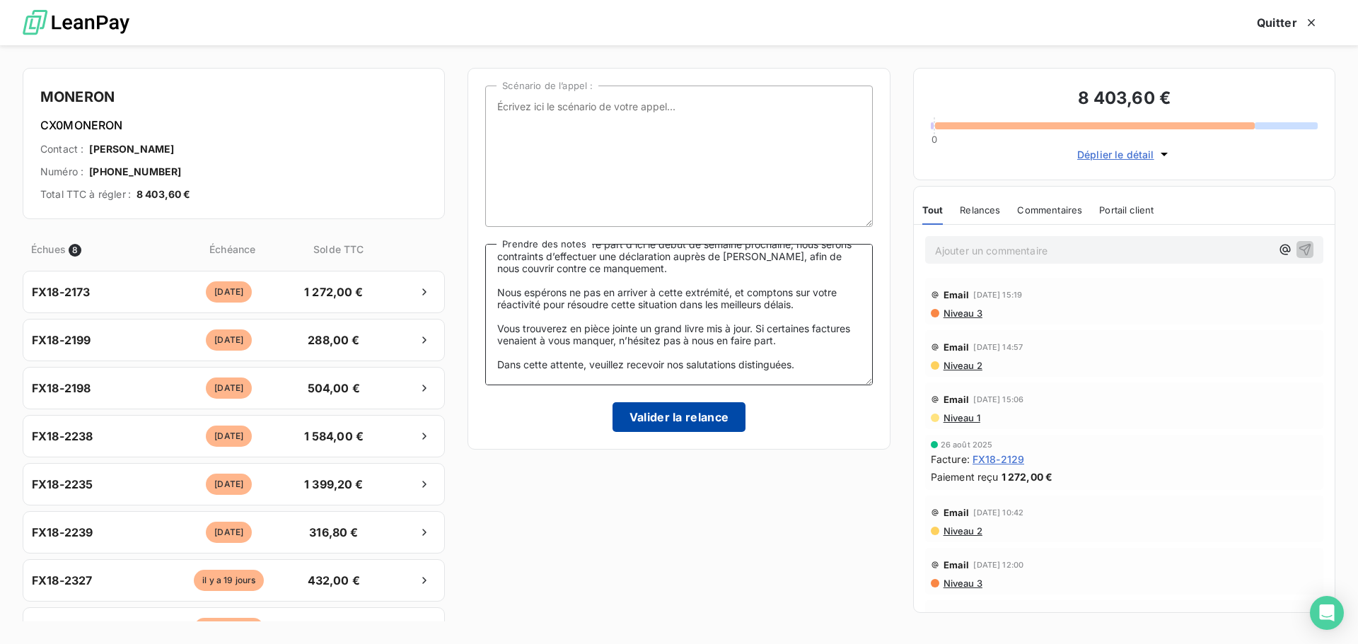
type textarea "Mail envoyé le [DATE] : Malgré nos relances précédentes, nous constatons qu’à c…"
click at [676, 420] on button "Valider la relance" at bounding box center [680, 418] width 134 height 30
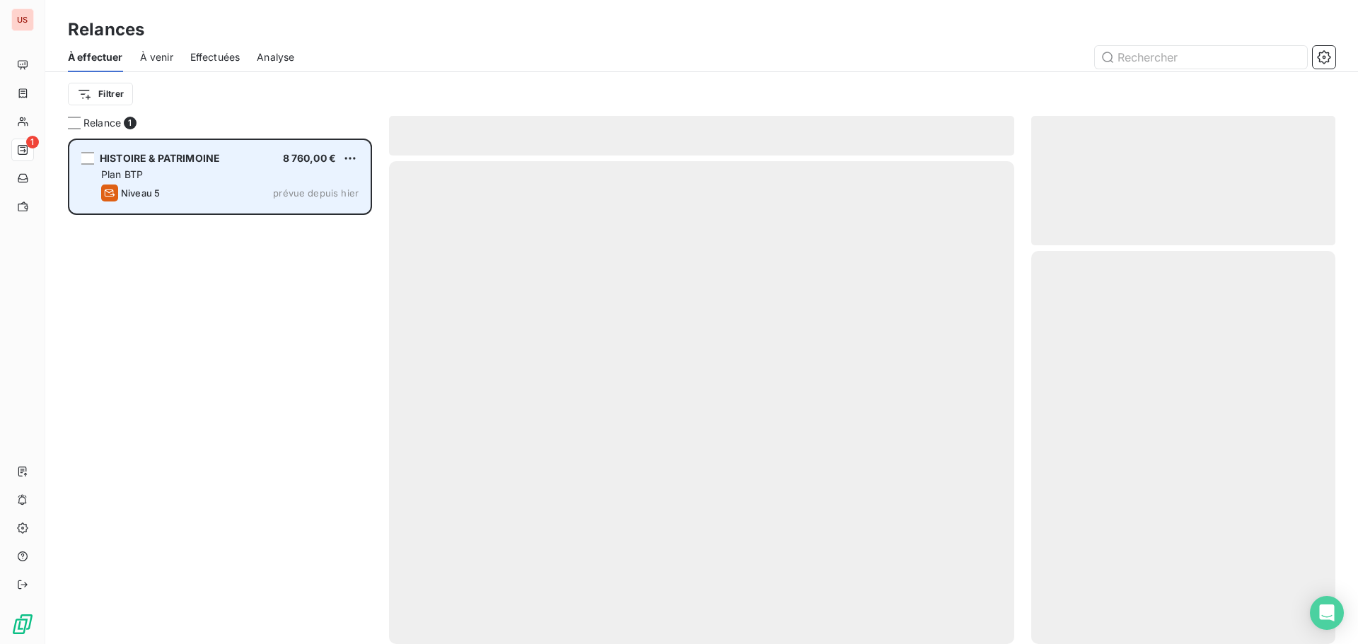
click at [212, 172] on div "Plan BTP" at bounding box center [230, 175] width 258 height 14
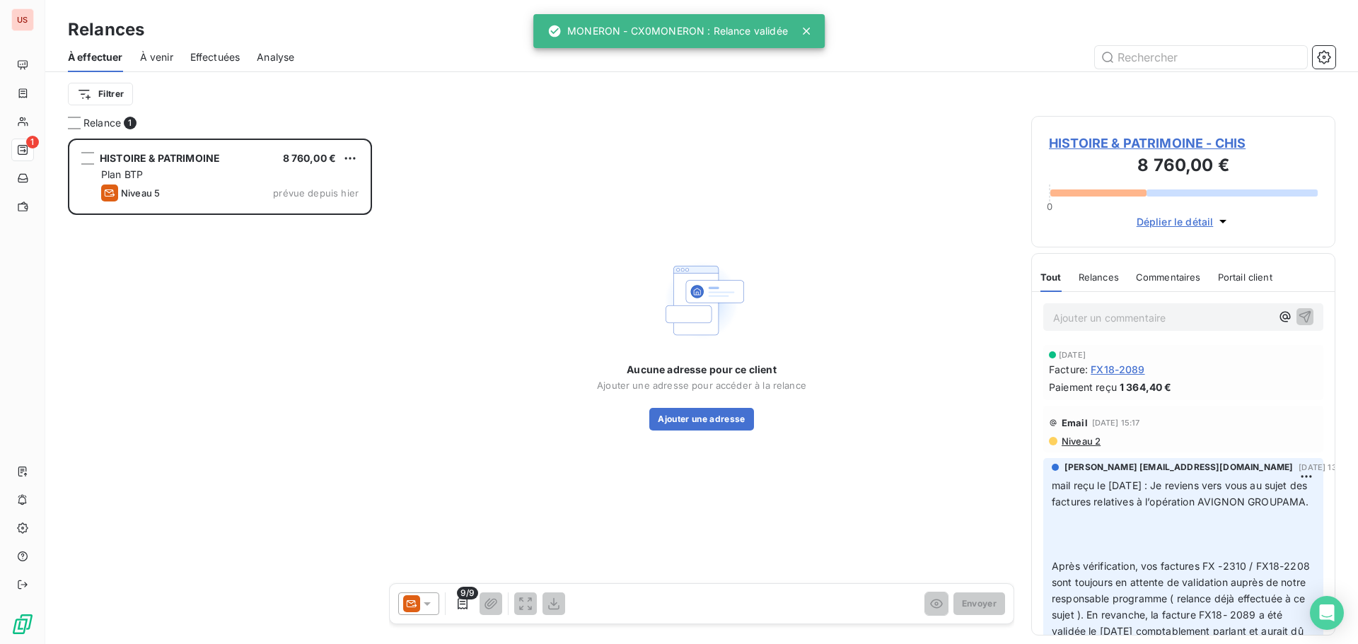
click at [431, 602] on icon at bounding box center [427, 604] width 14 height 14
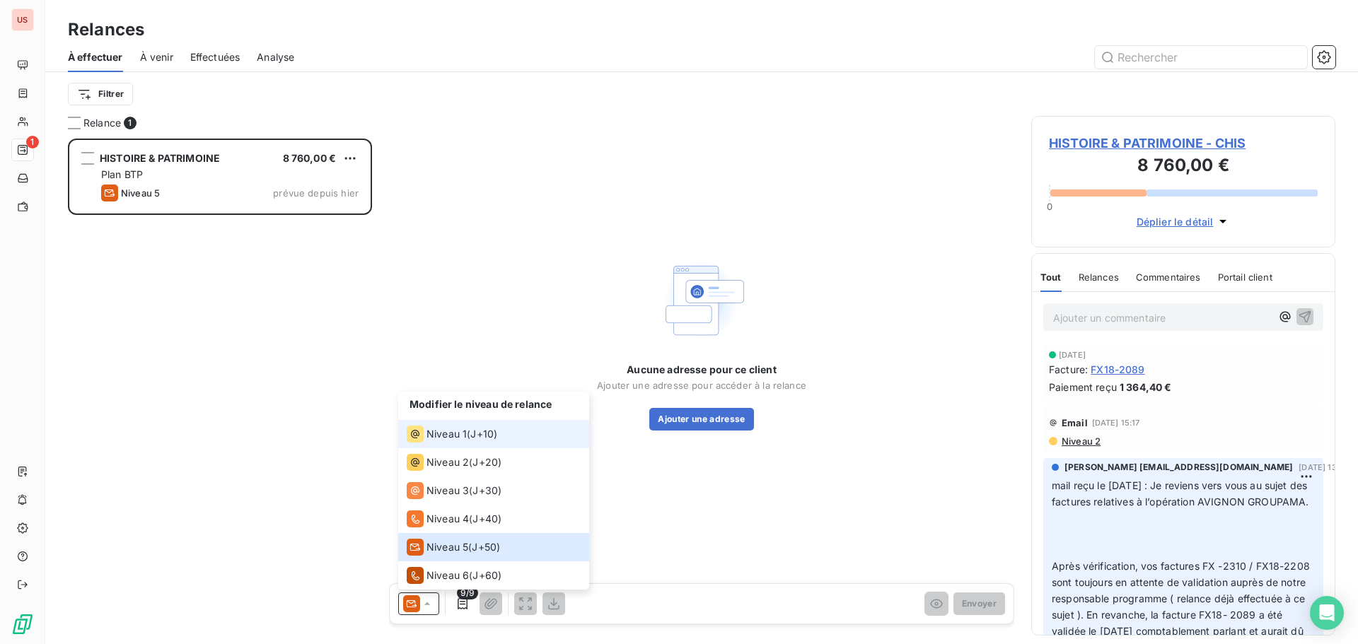
click at [461, 427] on span "Niveau 1" at bounding box center [447, 434] width 40 height 14
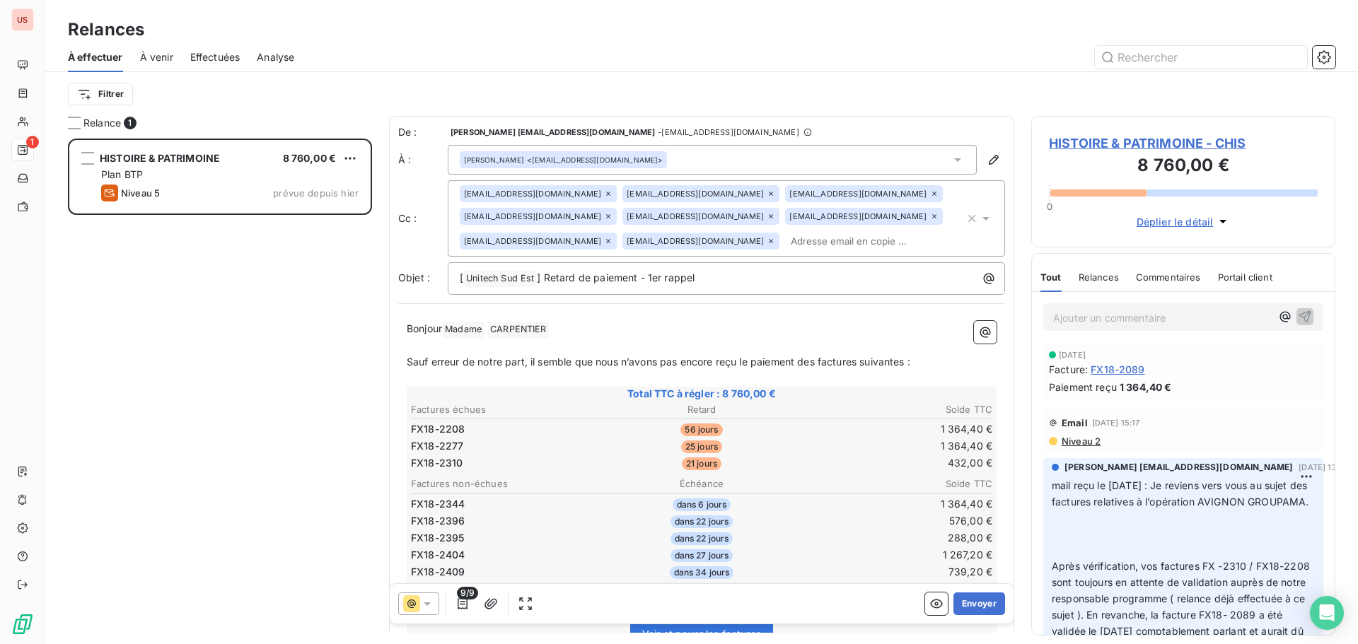
click at [224, 52] on span "Effectuées" at bounding box center [215, 57] width 50 height 14
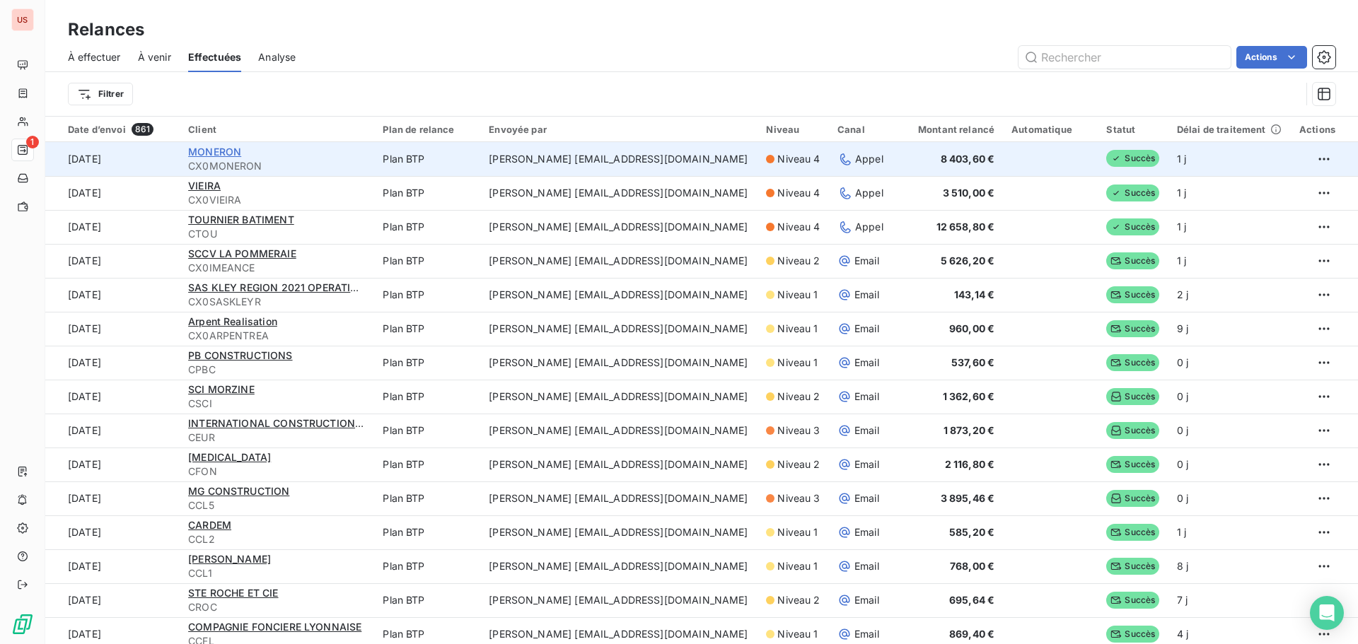
click at [229, 154] on span "MONERON" at bounding box center [214, 152] width 53 height 12
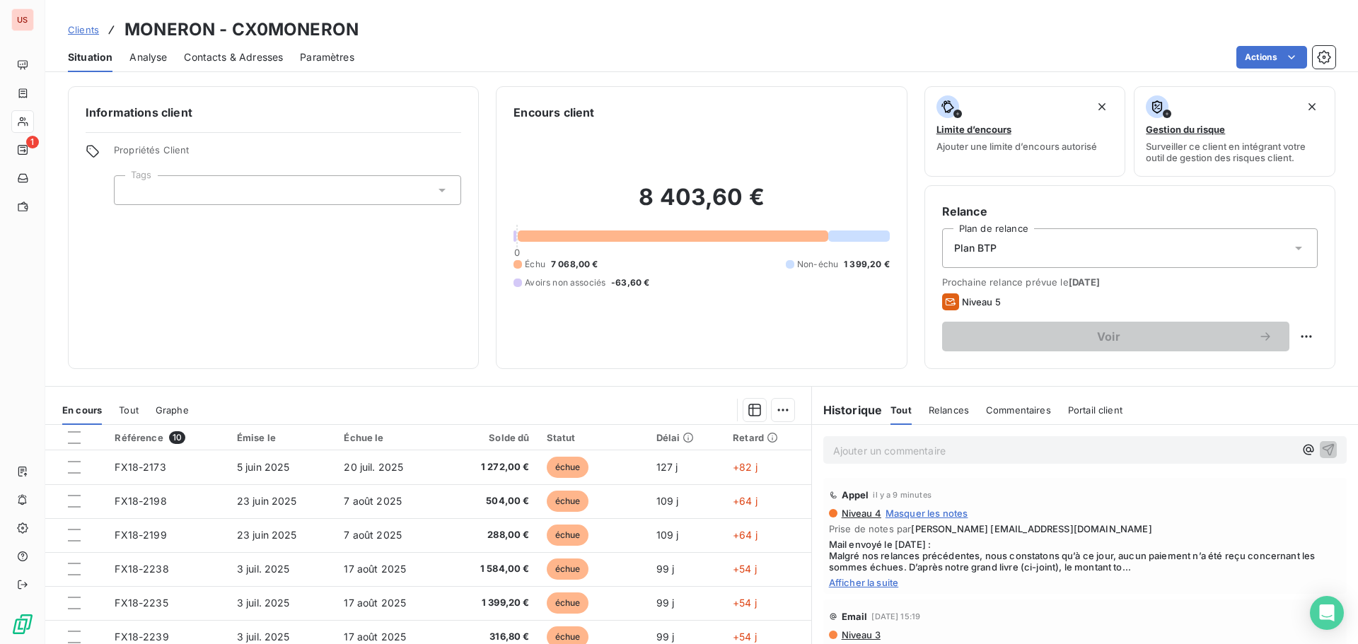
click at [229, 59] on span "Contacts & Adresses" at bounding box center [233, 57] width 99 height 14
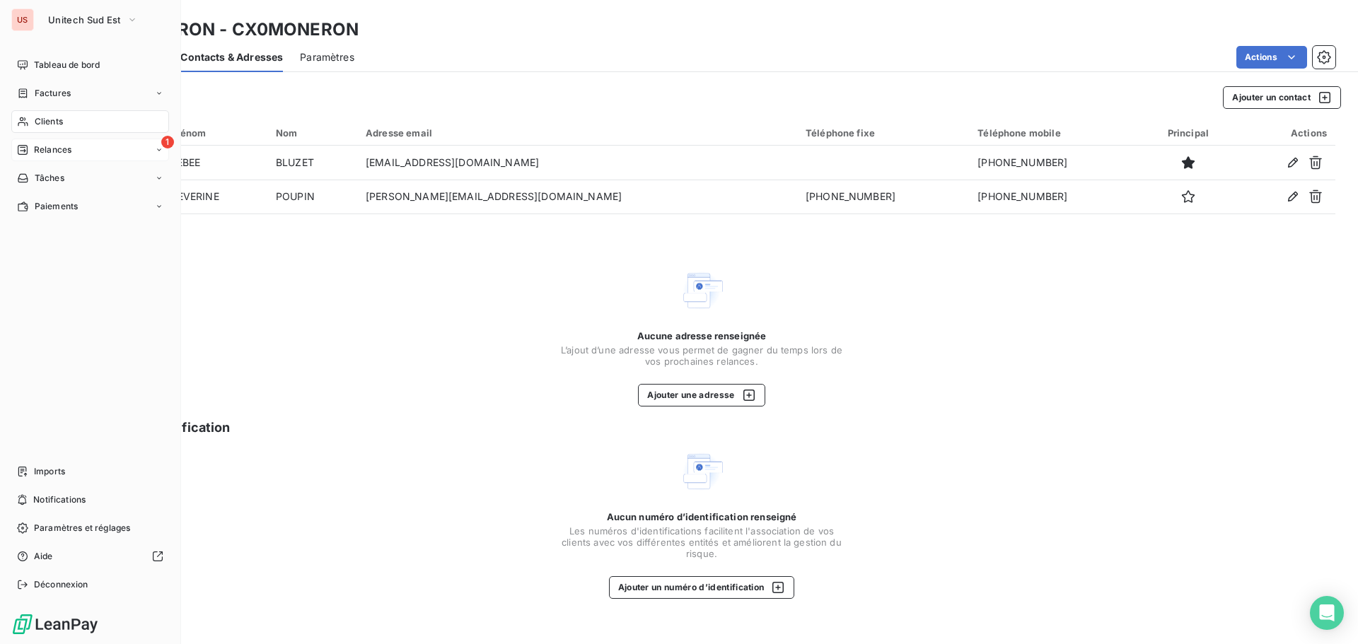
click at [30, 153] on div "Relances" at bounding box center [44, 150] width 54 height 13
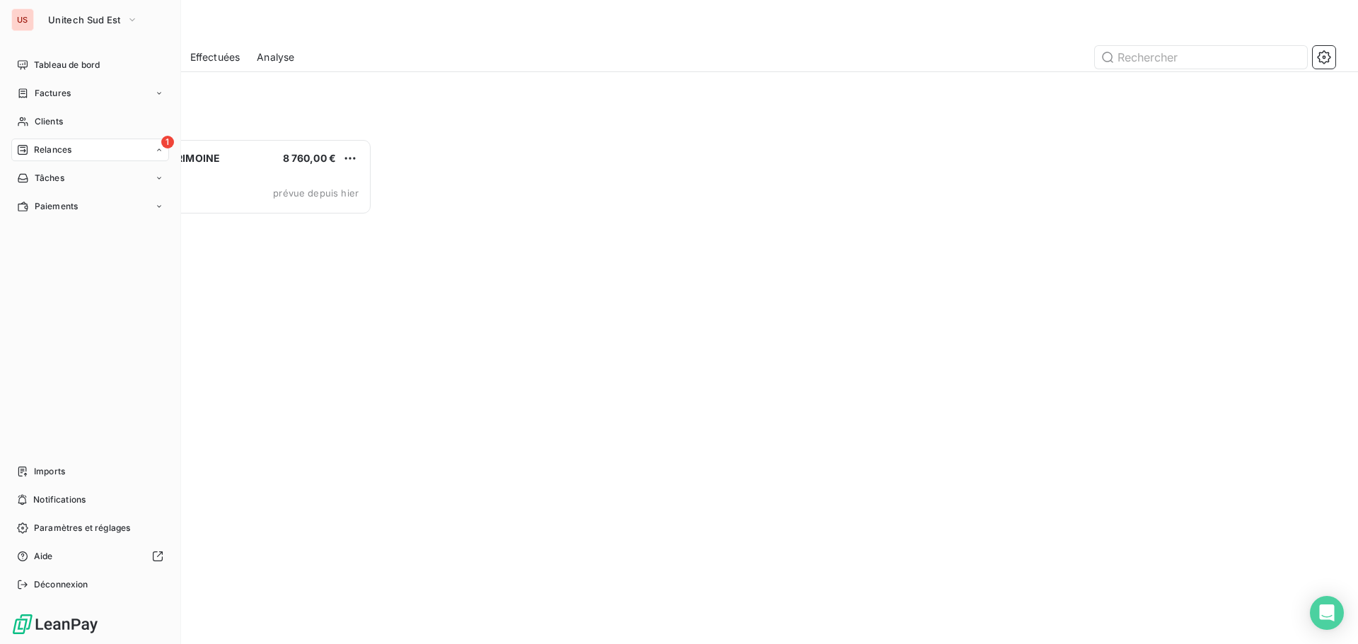
scroll to position [495, 294]
